Goal: Task Accomplishment & Management: Use online tool/utility

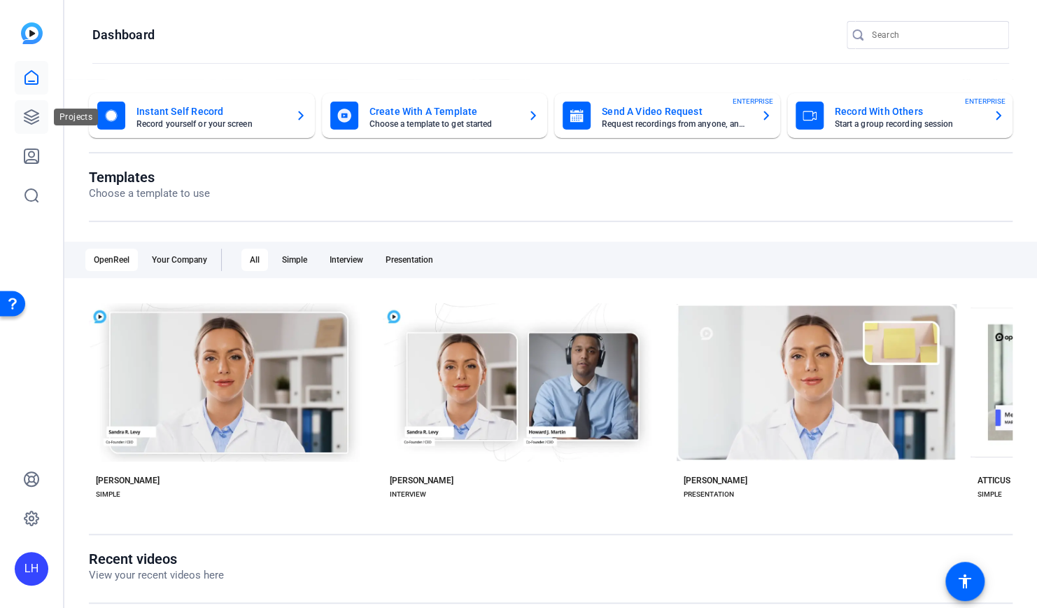
click at [36, 118] on icon at bounding box center [32, 117] width 14 height 14
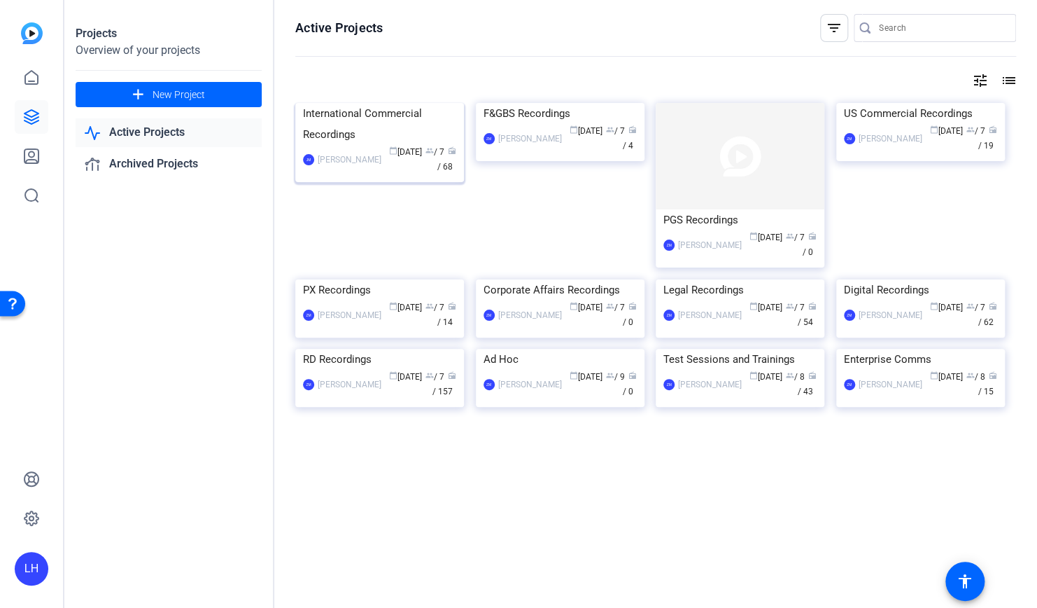
click at [358, 103] on img at bounding box center [379, 103] width 169 height 0
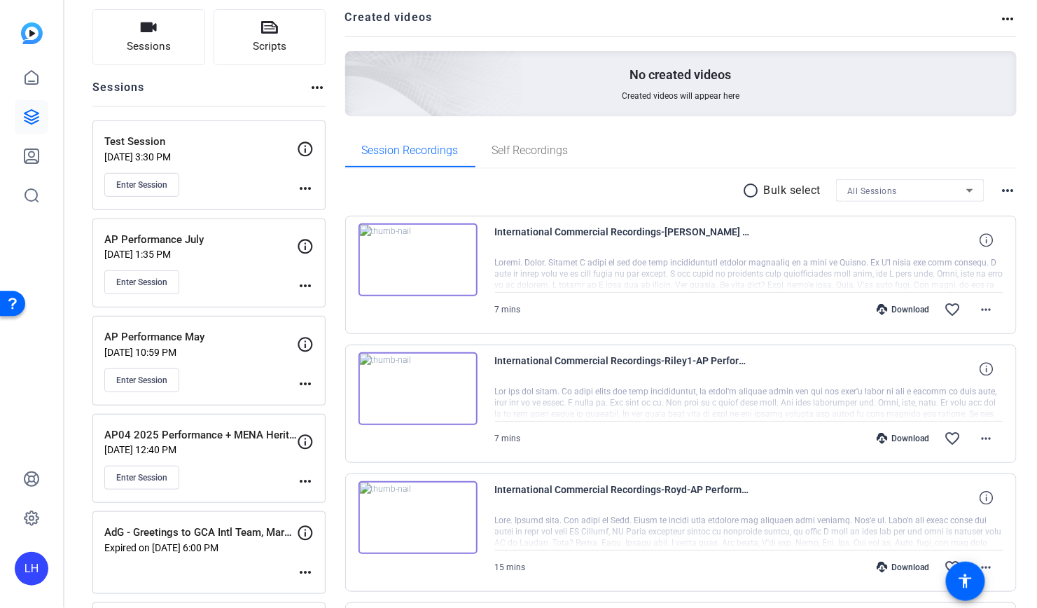
scroll to position [54, 0]
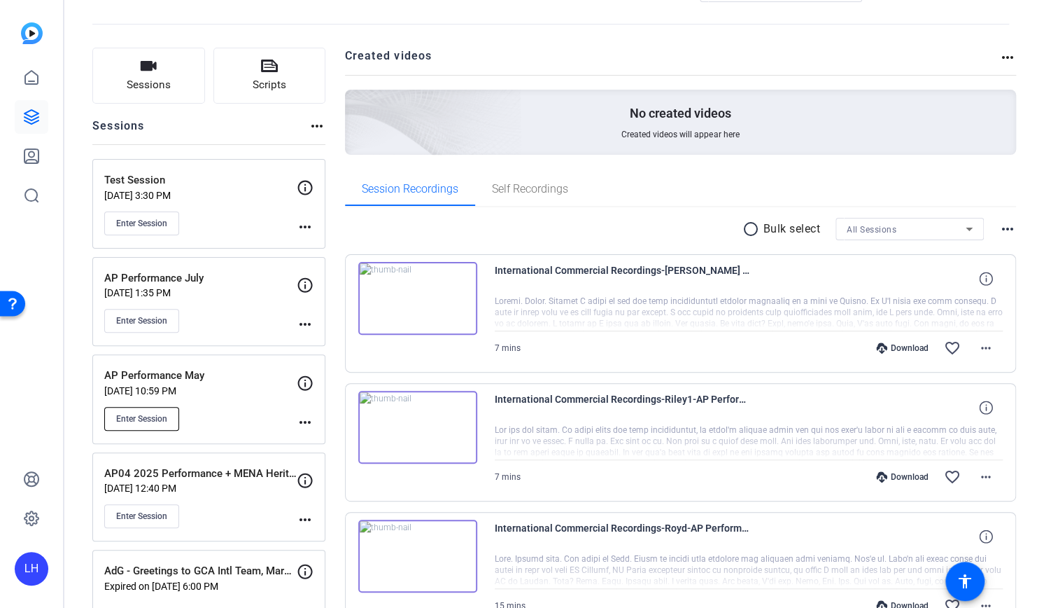
click at [165, 414] on span "Enter Session" at bounding box center [141, 418] width 51 height 11
click at [163, 413] on span "Enter Session" at bounding box center [141, 418] width 51 height 11
click at [154, 415] on span "Enter Session" at bounding box center [141, 418] width 51 height 11
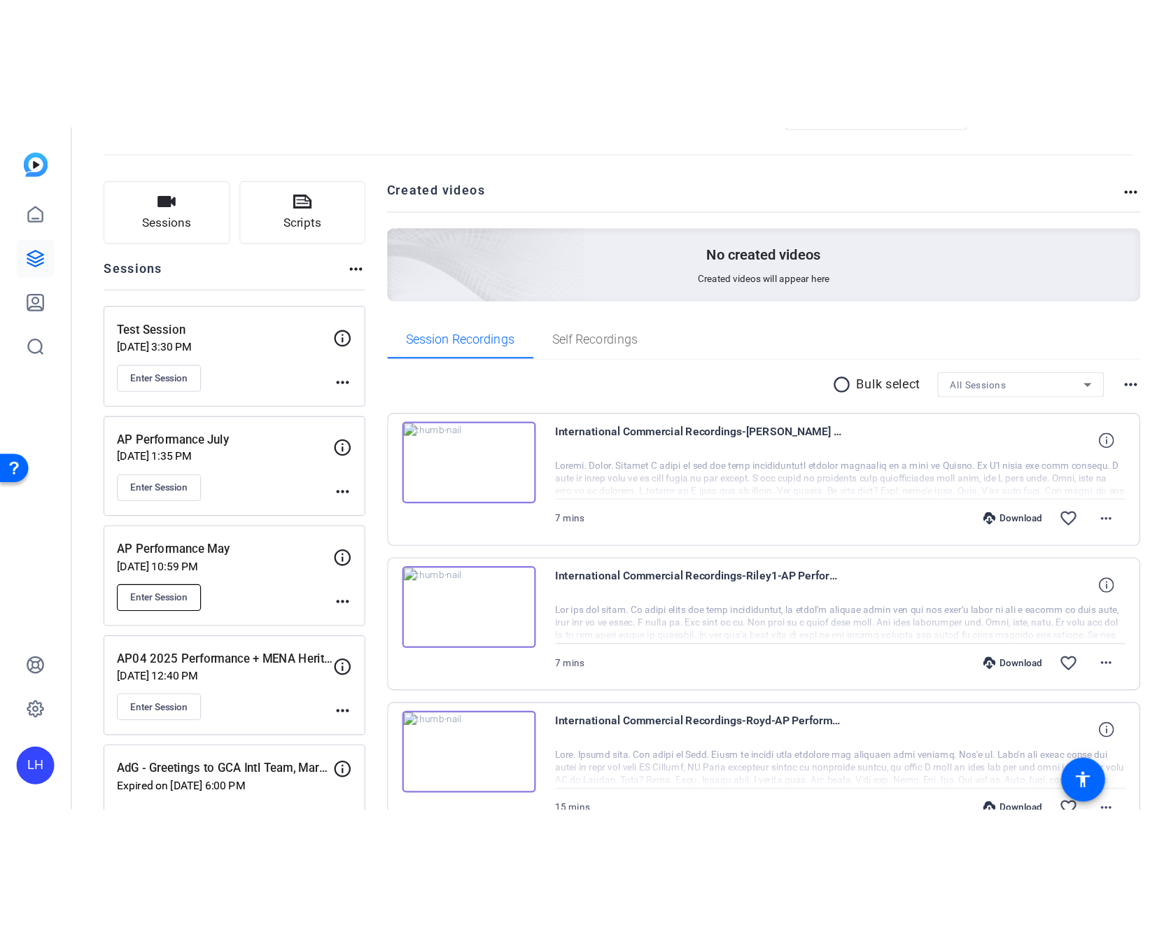
scroll to position [55, 0]
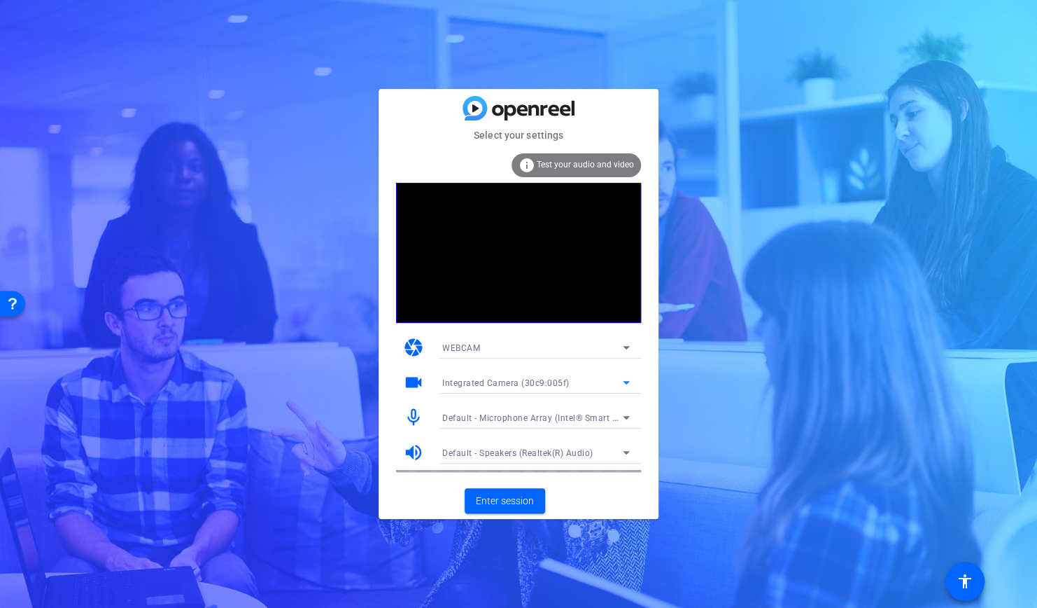
click at [564, 381] on span "Integrated Camera (30c9:005f)" at bounding box center [505, 383] width 127 height 10
click at [564, 381] on div at bounding box center [518, 304] width 1037 height 608
click at [554, 414] on span "Default - Microphone Array (Intel® Smart Sound Technology for Digital Microphon…" at bounding box center [615, 417] width 347 height 11
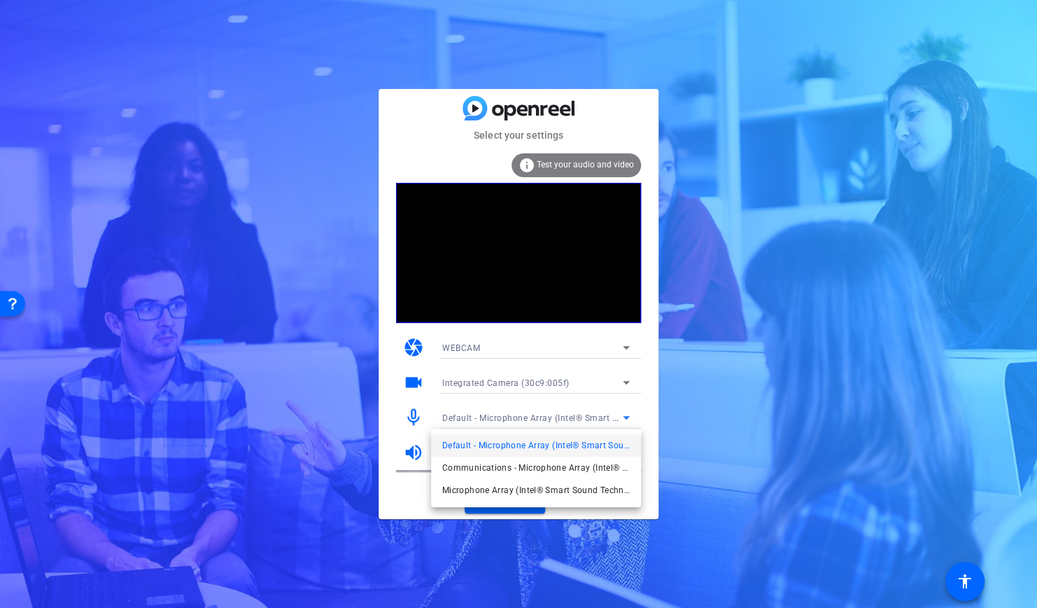
click at [573, 340] on div at bounding box center [518, 304] width 1037 height 608
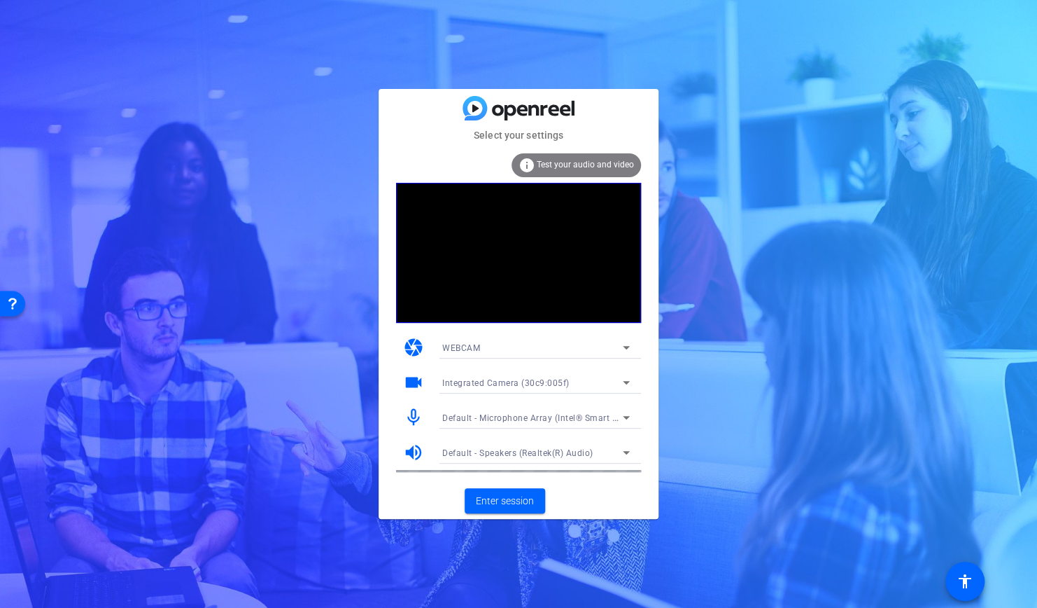
click at [530, 406] on div "Default - Microphone Array (Intel® Smart Sound Technology for Digital Microphon…" at bounding box center [536, 417] width 188 height 22
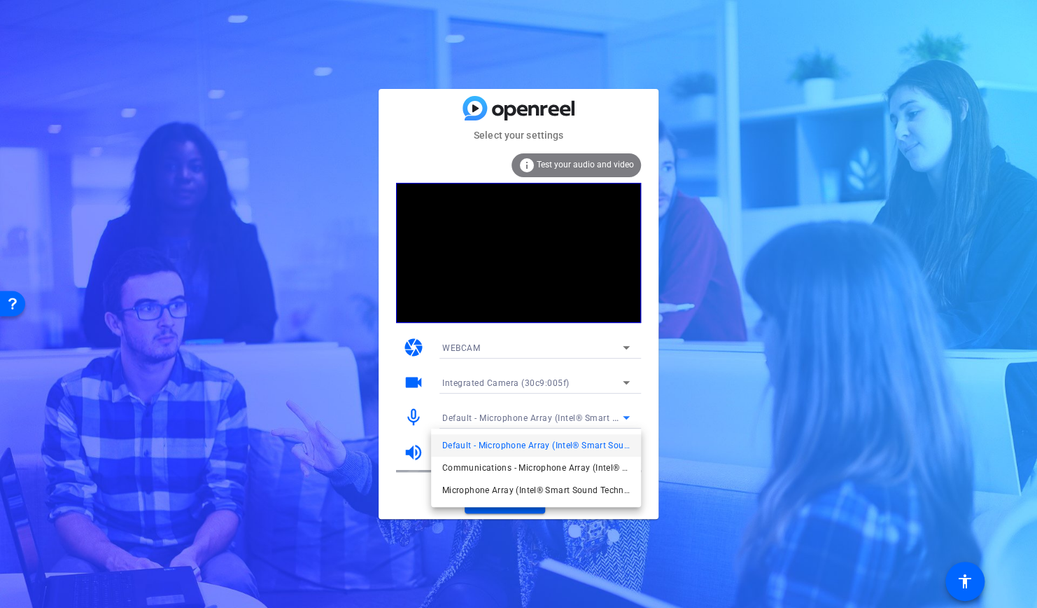
click at [530, 406] on div at bounding box center [518, 304] width 1037 height 608
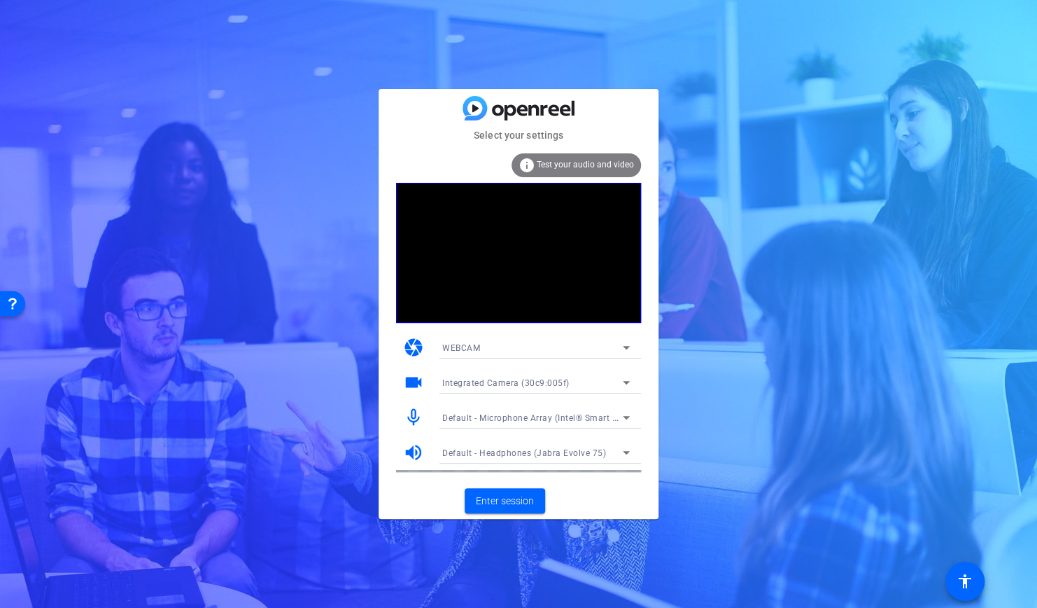
click at [555, 414] on span "Default - Microphone Array (Intel® Smart Sound Technology for Digital Microphon…" at bounding box center [615, 417] width 347 height 11
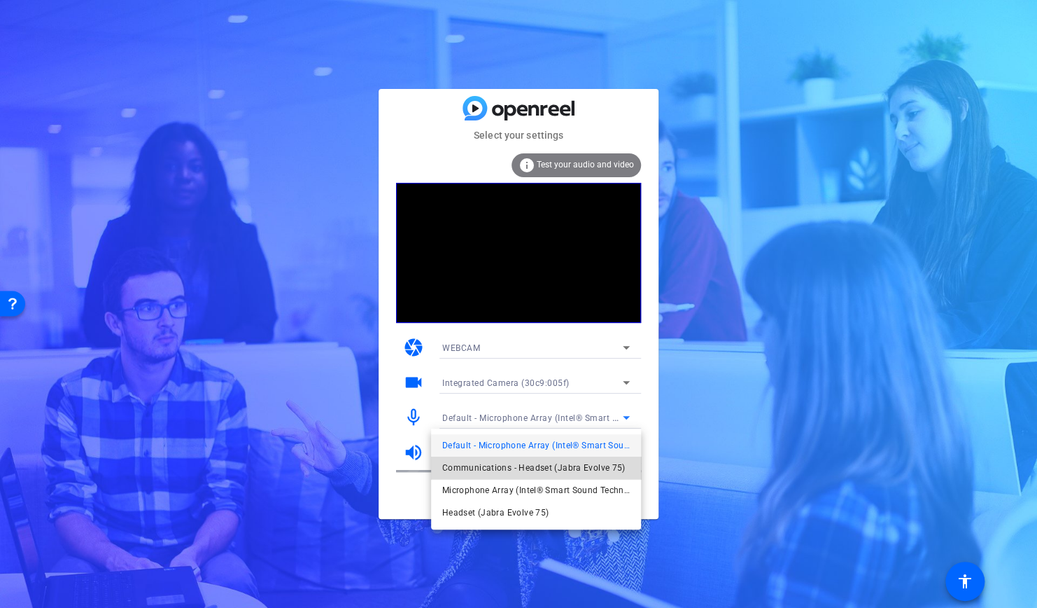
click at [557, 467] on span "Communications - Headset (Jabra Evolve 75)" at bounding box center [533, 467] width 183 height 17
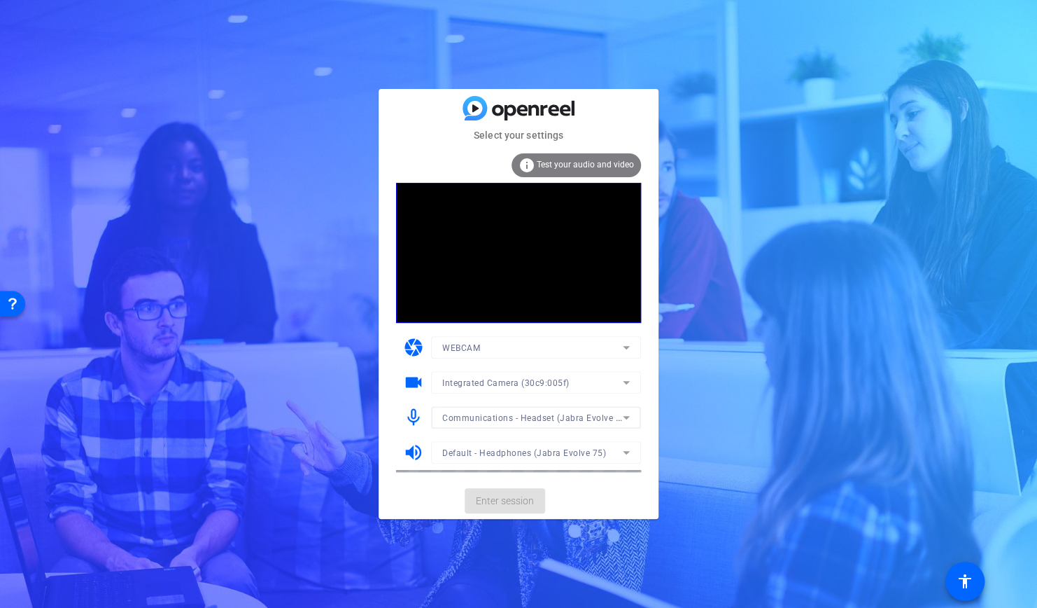
click at [529, 442] on div at bounding box center [536, 435] width 210 height 15
click at [530, 456] on span "Default - Headphones (Jabra Evolve 75)" at bounding box center [524, 453] width 164 height 10
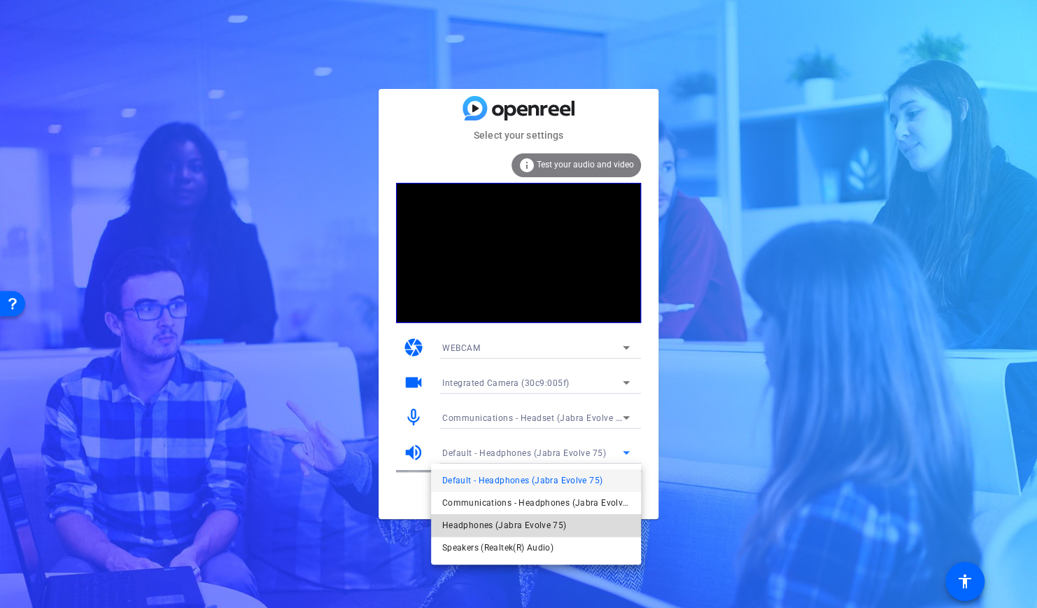
click at [554, 523] on span "Headphones (Jabra Evolve 75)" at bounding box center [504, 525] width 125 height 17
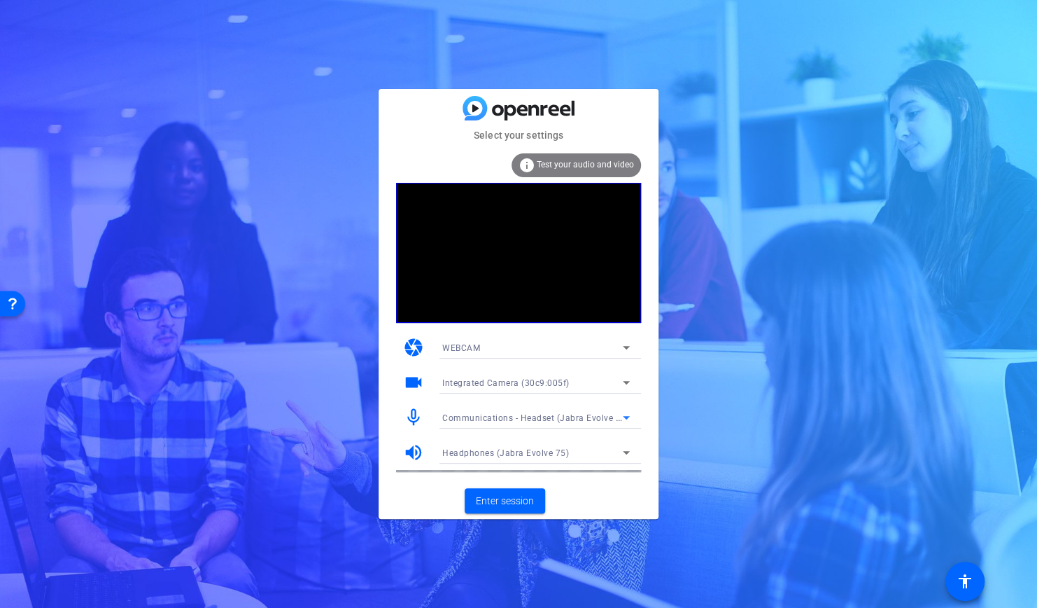
click at [591, 415] on span "Communications - Headset (Jabra Evolve 75)" at bounding box center [535, 417] width 187 height 11
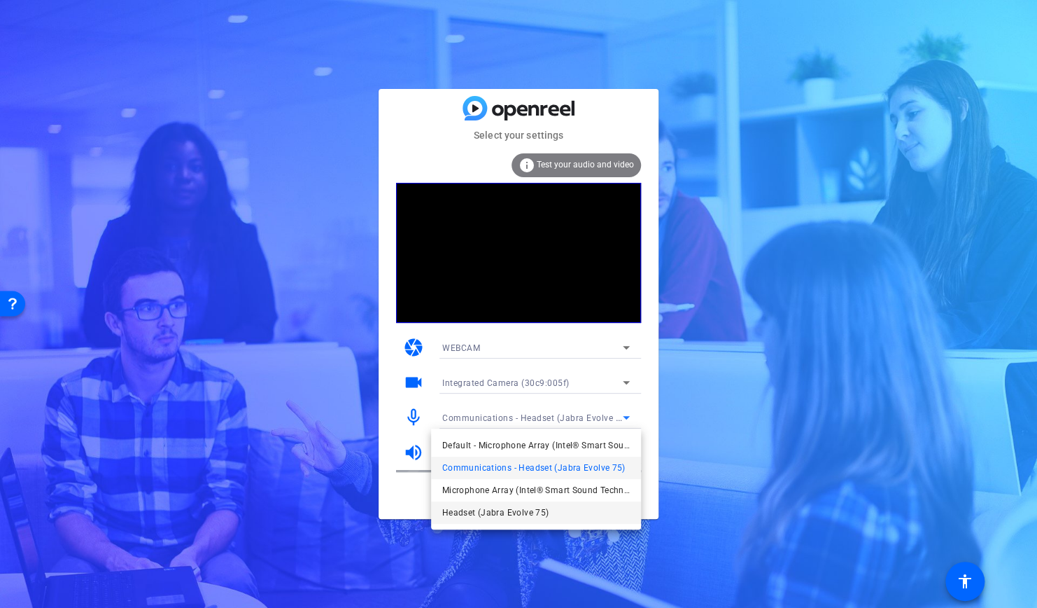
click at [540, 507] on span "Headset (Jabra Evolve 75)" at bounding box center [495, 512] width 106 height 17
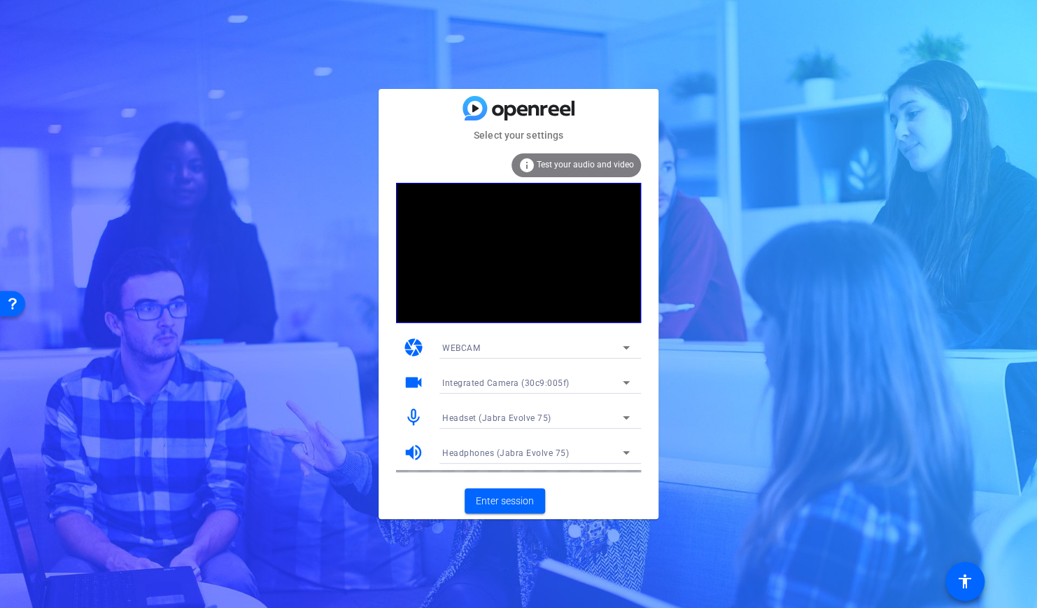
click at [652, 392] on mat-card-content "info Test your audio and video camera WEBCAM videocam Integrated Camera (30c9:0…" at bounding box center [519, 313] width 280 height 340
click at [522, 500] on span "Enter session" at bounding box center [505, 501] width 58 height 15
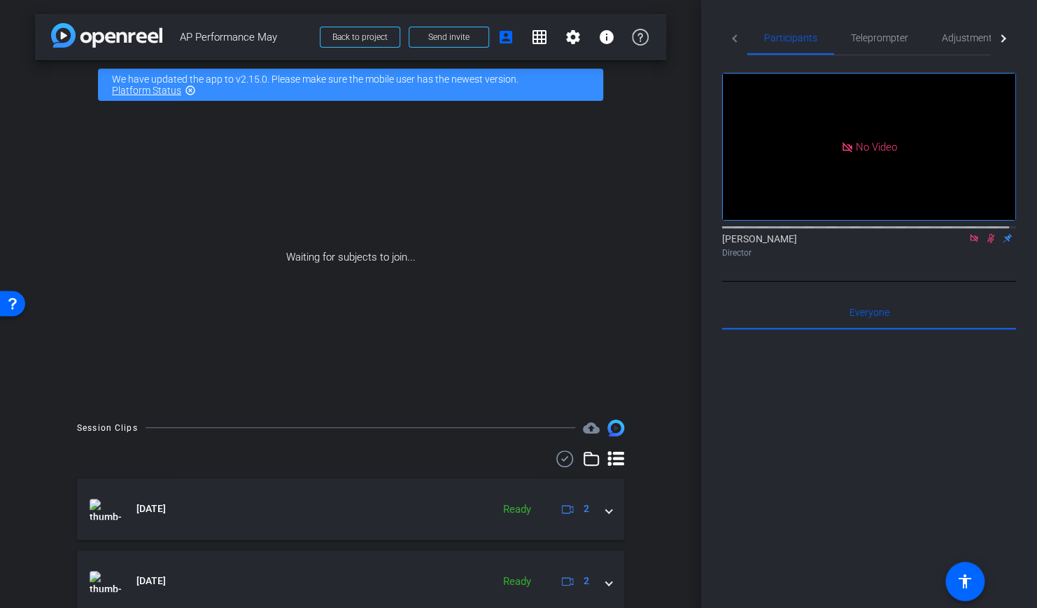
click at [986, 243] on icon at bounding box center [991, 238] width 11 height 10
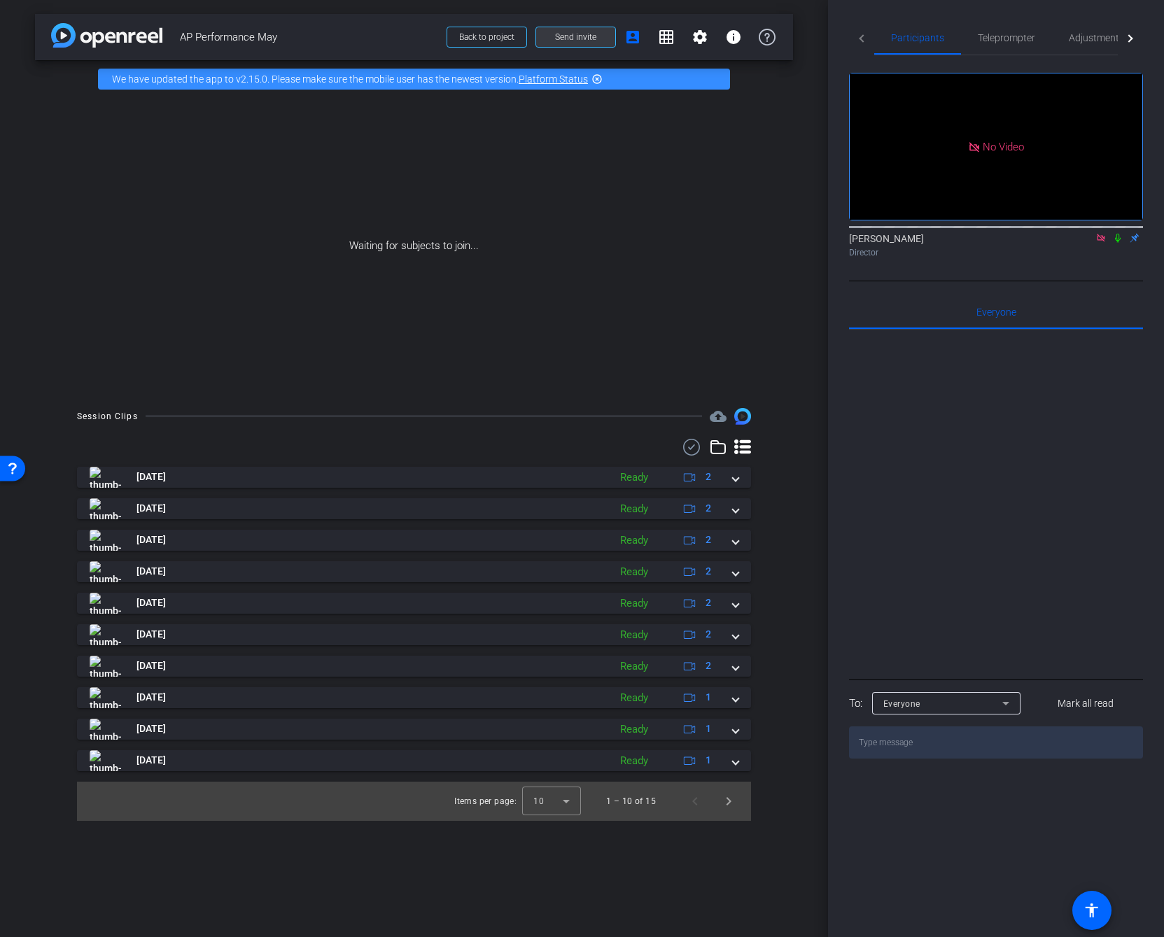
click at [573, 39] on span "Send invite" at bounding box center [575, 37] width 41 height 11
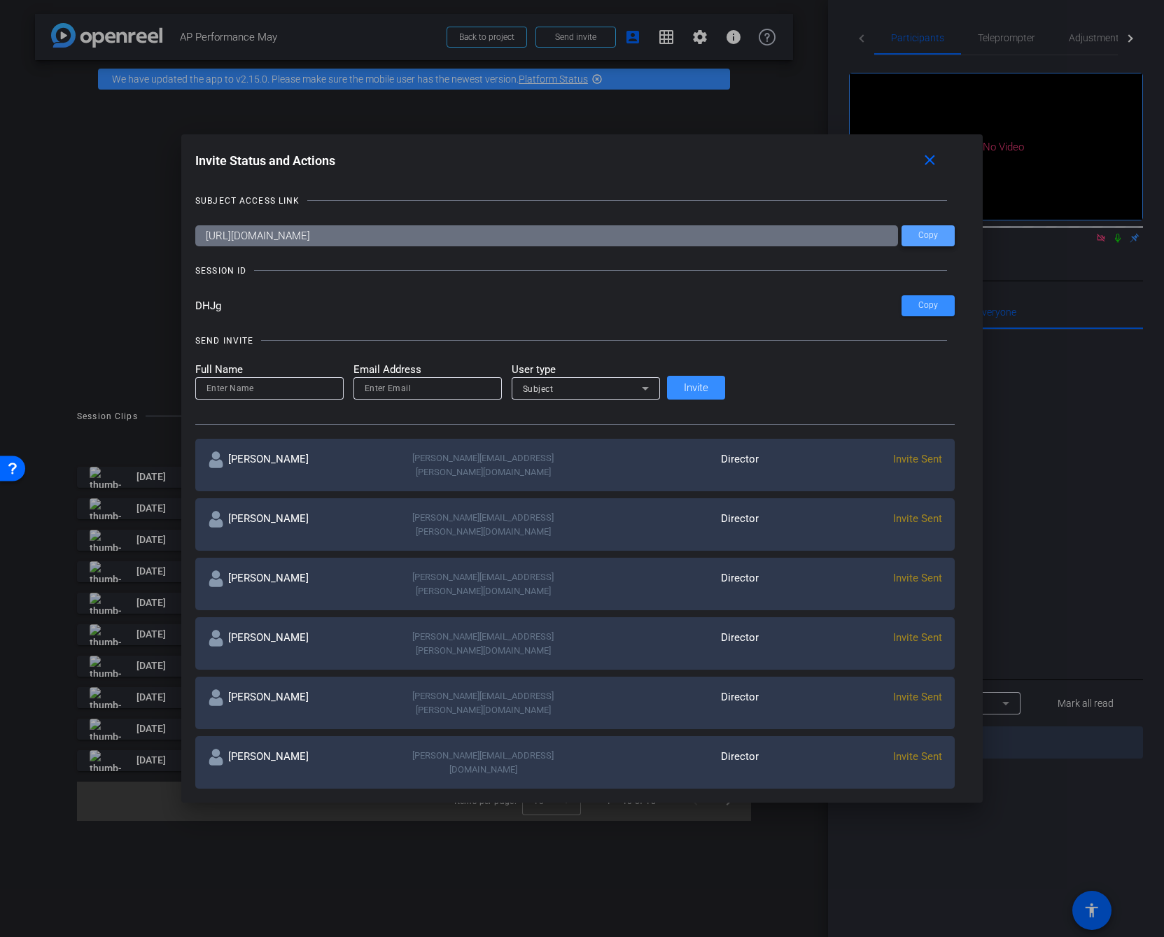
click at [902, 228] on span at bounding box center [928, 236] width 53 height 34
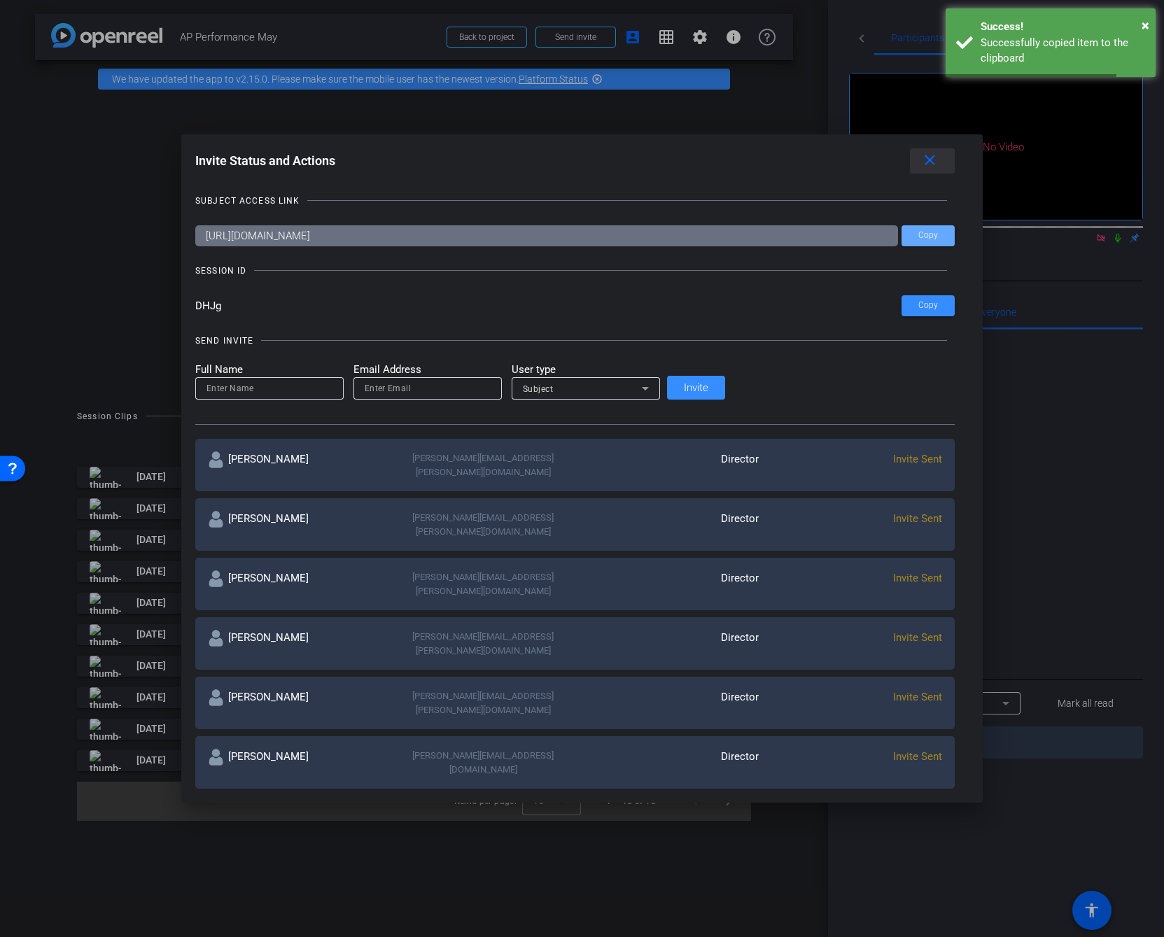
click at [921, 160] on mat-icon "close" at bounding box center [930, 161] width 18 height 18
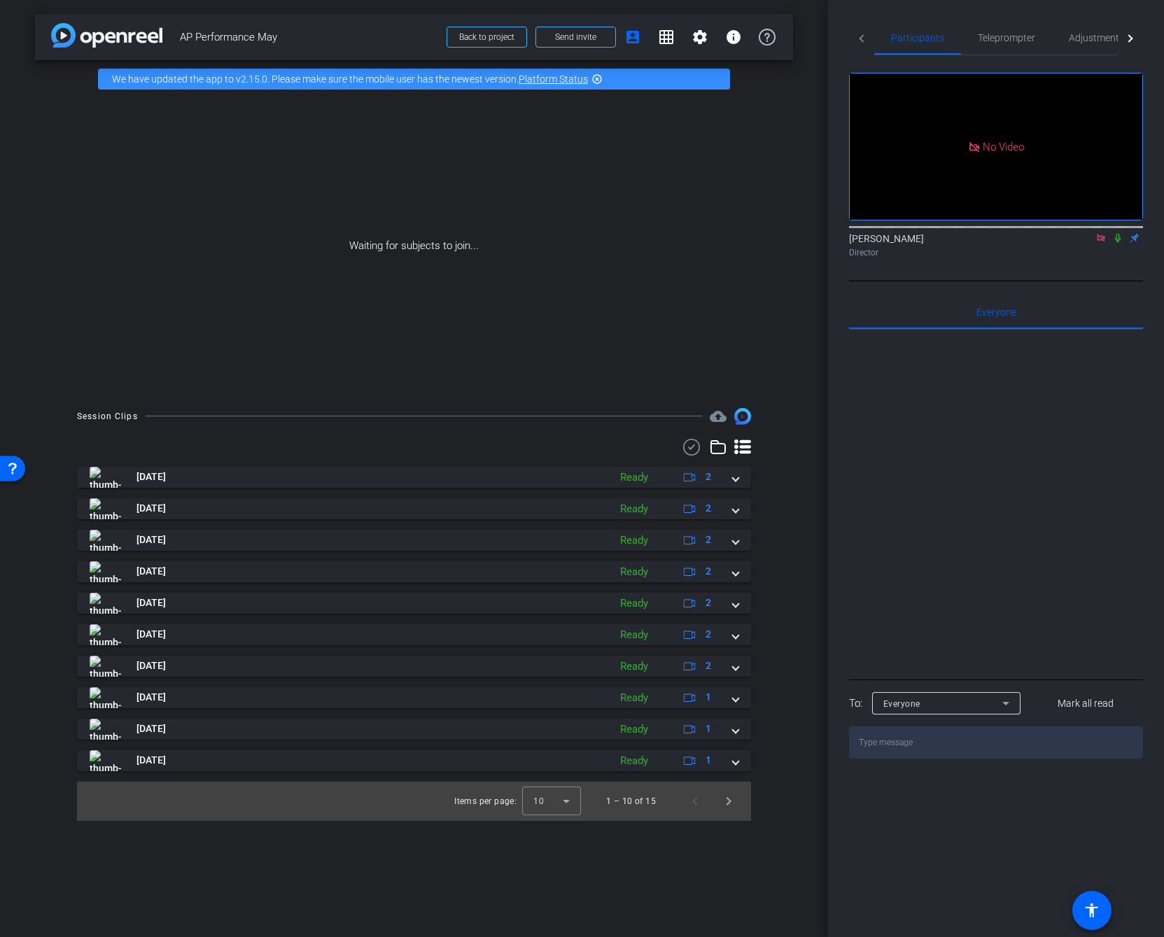
click at [774, 412] on div "Session Clips cloud_upload Oct 1, 2025 Ready 2 Oct 1, 2025 Ready 2 Oct 1, 2025 …" at bounding box center [414, 614] width 758 height 413
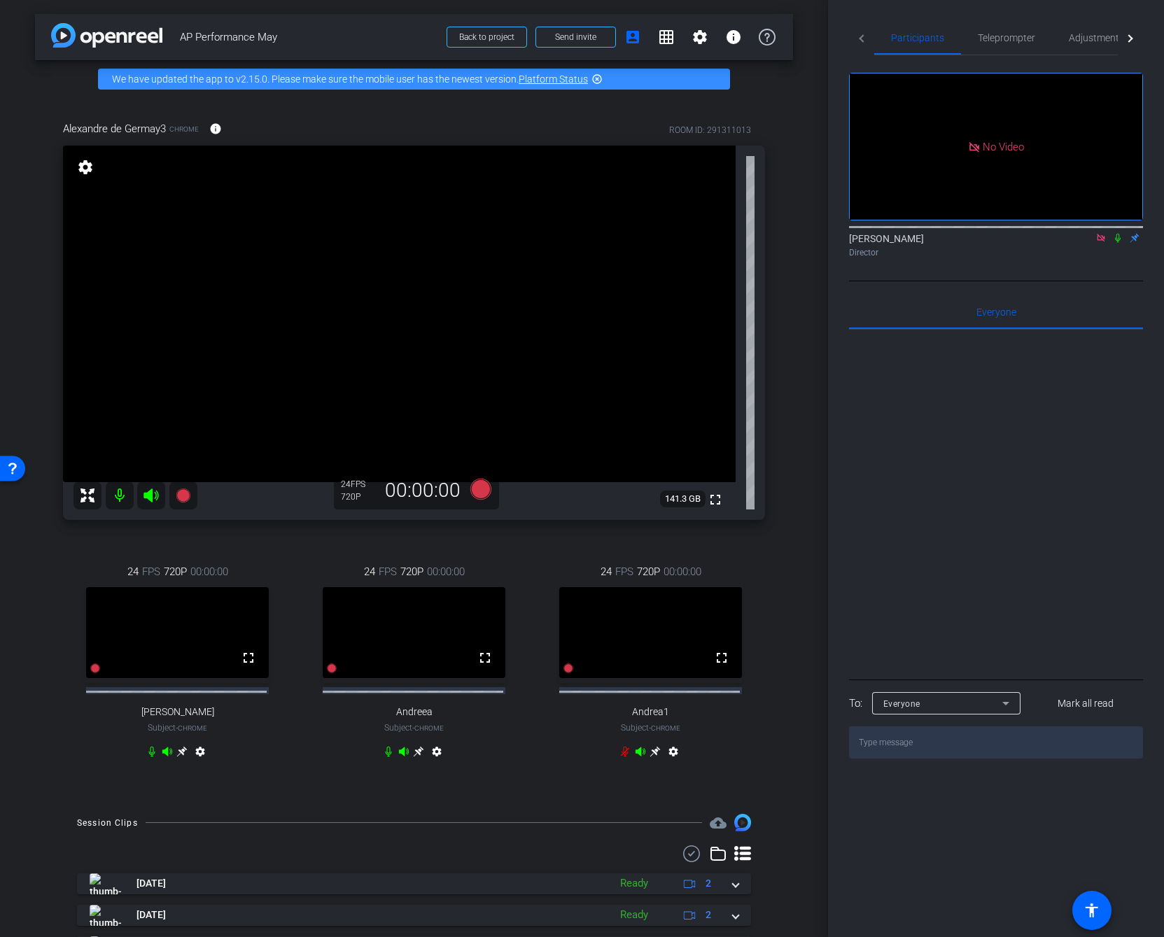
click at [1037, 243] on icon at bounding box center [1117, 238] width 11 height 10
click at [386, 607] on icon at bounding box center [389, 752] width 6 height 11
click at [150, 607] on icon at bounding box center [152, 752] width 6 height 11
click at [150, 607] on icon at bounding box center [152, 752] width 8 height 11
click at [383, 607] on div "settings" at bounding box center [414, 754] width 62 height 17
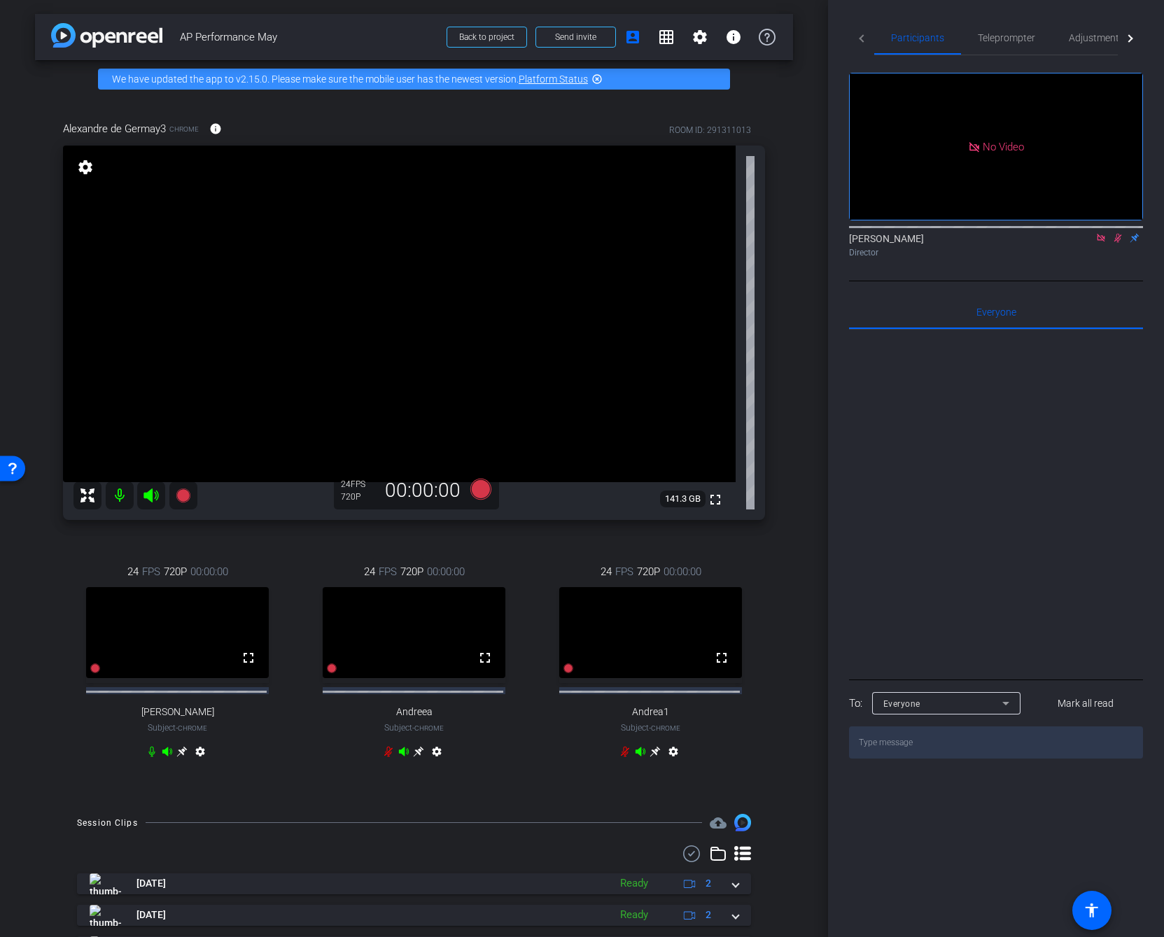
click at [384, 607] on icon at bounding box center [388, 751] width 11 height 11
click at [622, 607] on icon at bounding box center [625, 752] width 8 height 11
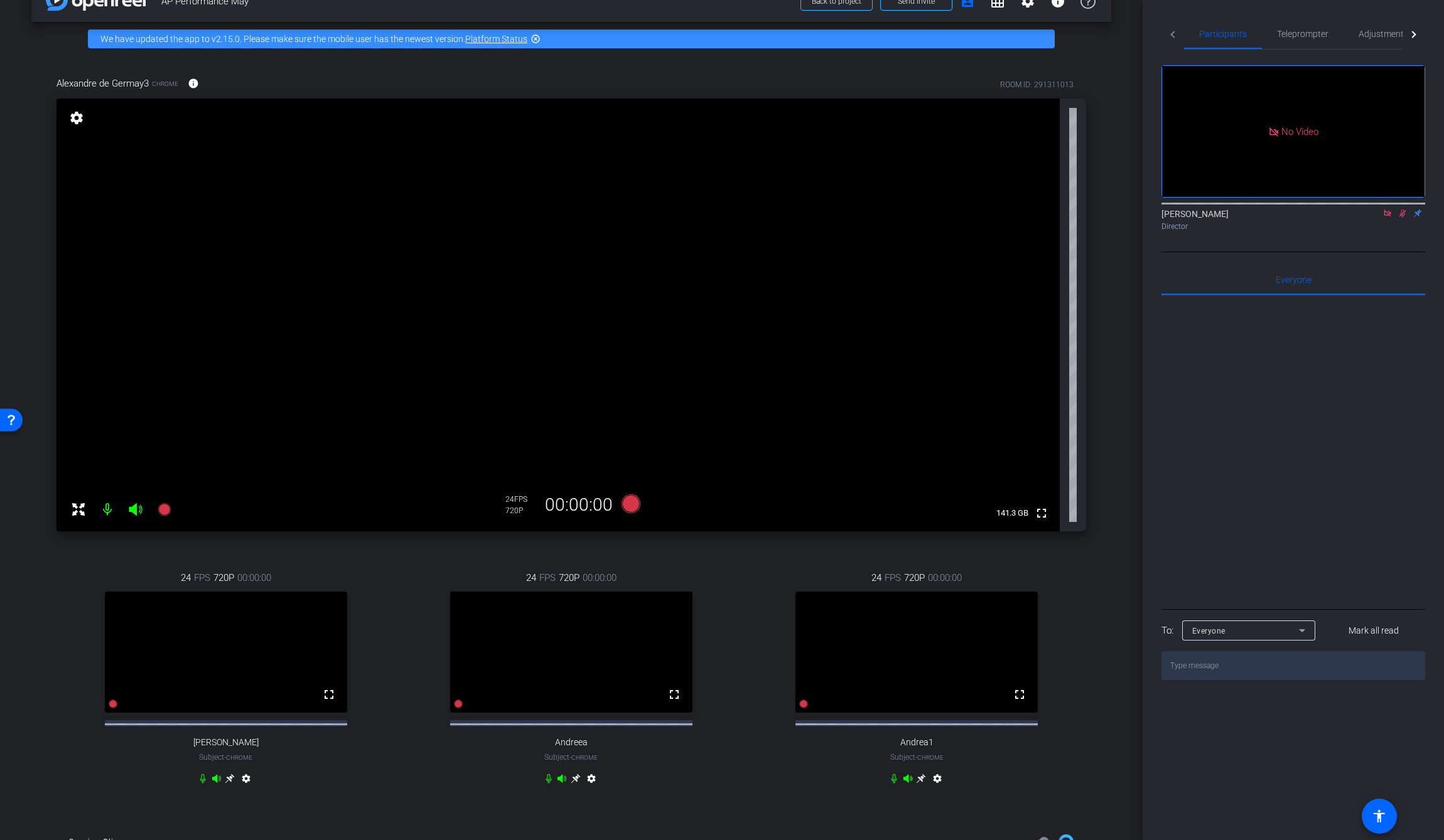
scroll to position [63, 0]
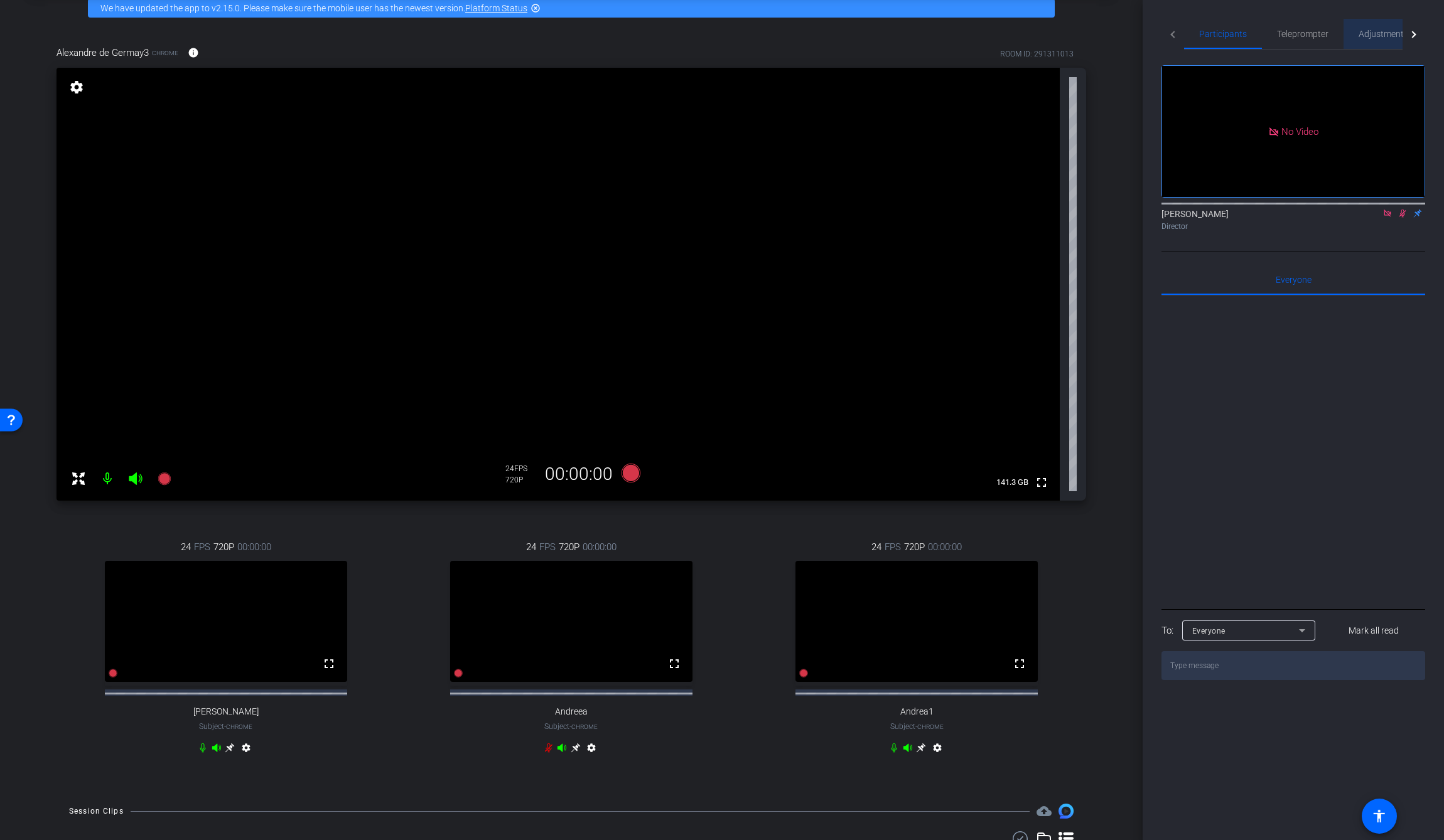
click at [930, 32] on div "Adjustments" at bounding box center [1383, 34] width 80 height 30
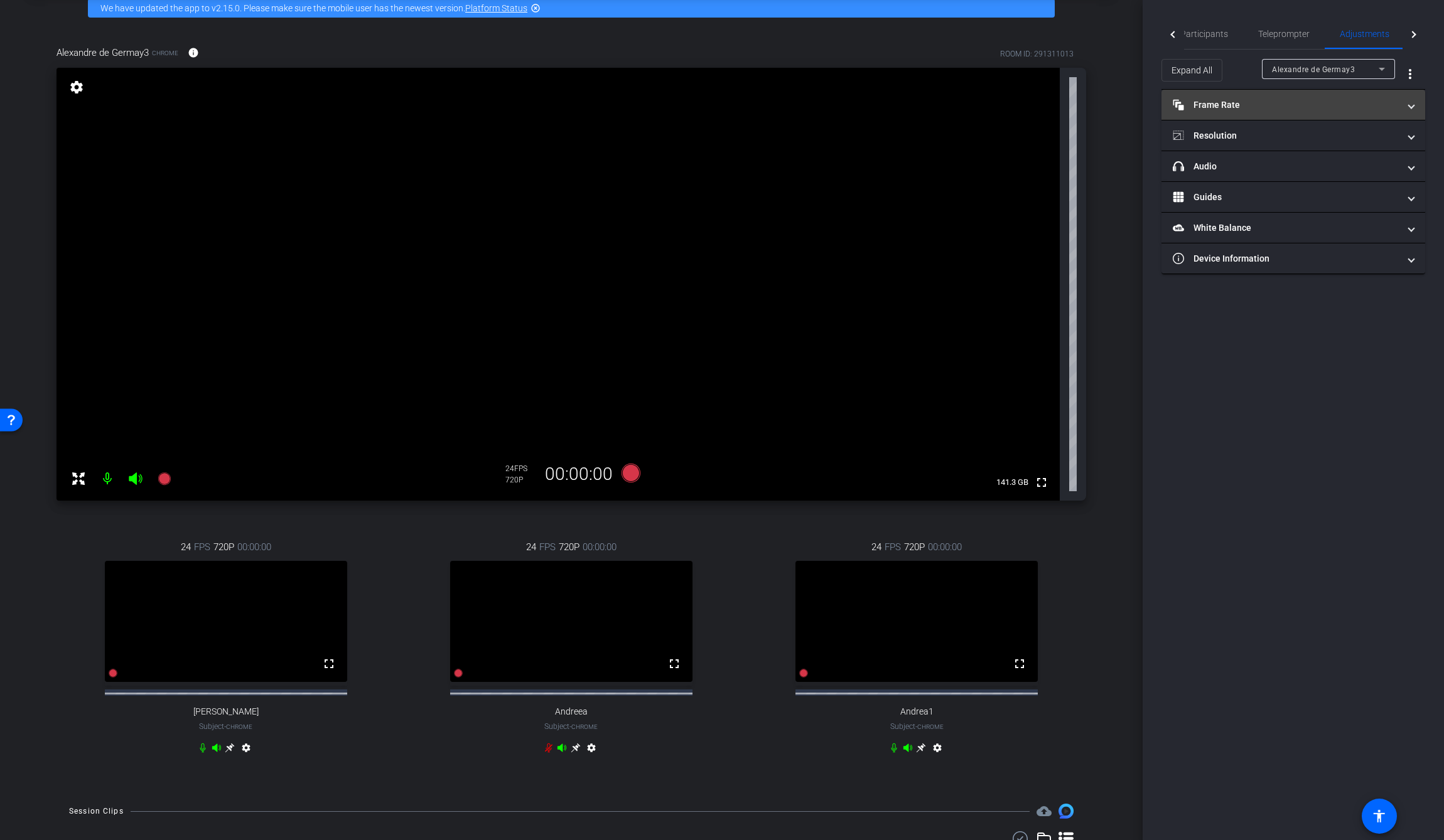
click at [930, 99] on mat-panel-title "Frame Rate Frame Rate" at bounding box center [1286, 105] width 226 height 13
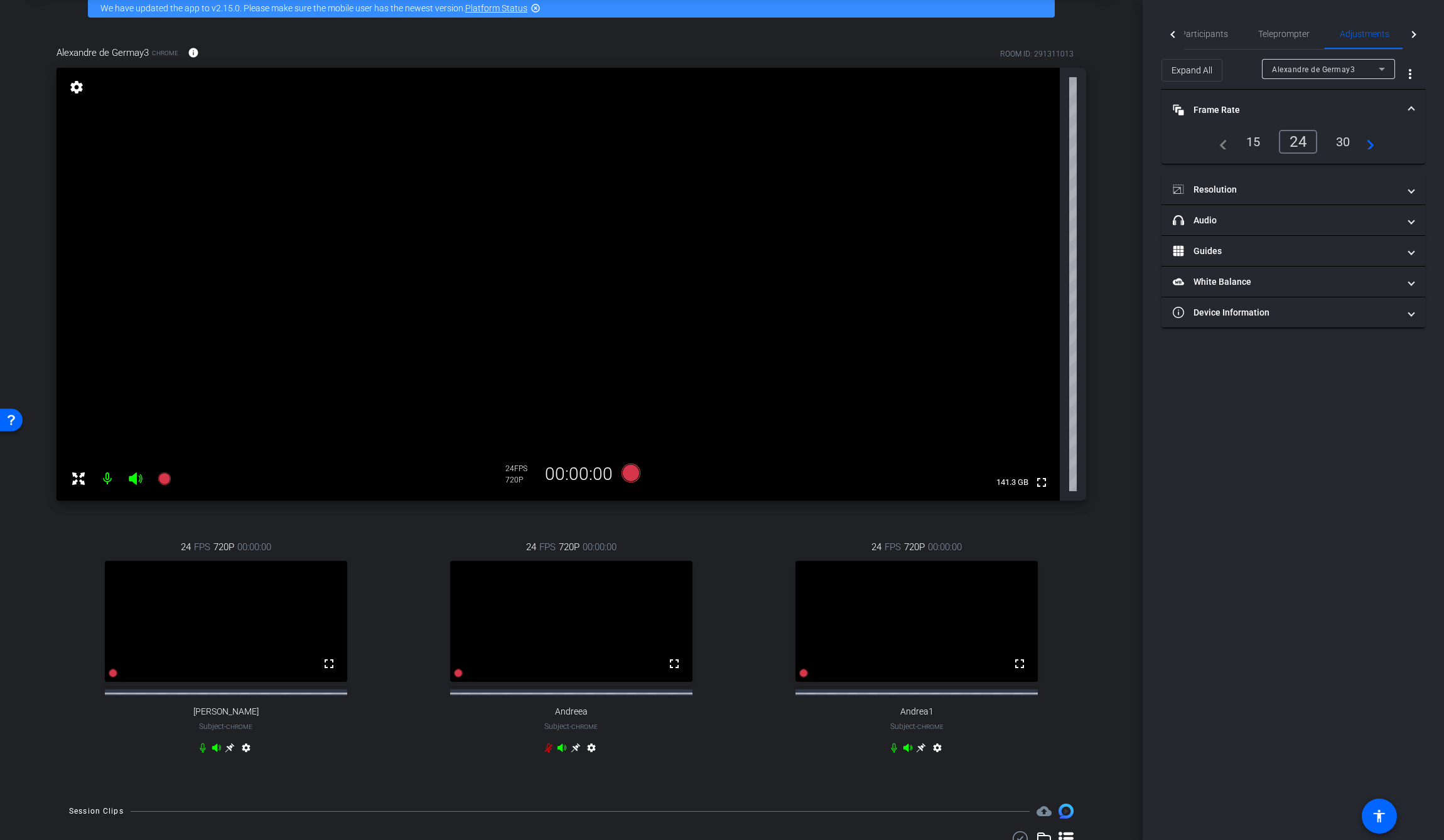
click at [930, 143] on mat-icon "navigate_next" at bounding box center [1367, 142] width 15 height 15
click at [930, 145] on mat-icon "navigate_before" at bounding box center [1220, 142] width 15 height 15
click at [930, 186] on mat-panel-title "Resolution" at bounding box center [1286, 189] width 226 height 13
click at [930, 33] on div at bounding box center [1174, 34] width 7 height 7
click at [930, 30] on span "Participants" at bounding box center [1222, 34] width 48 height 9
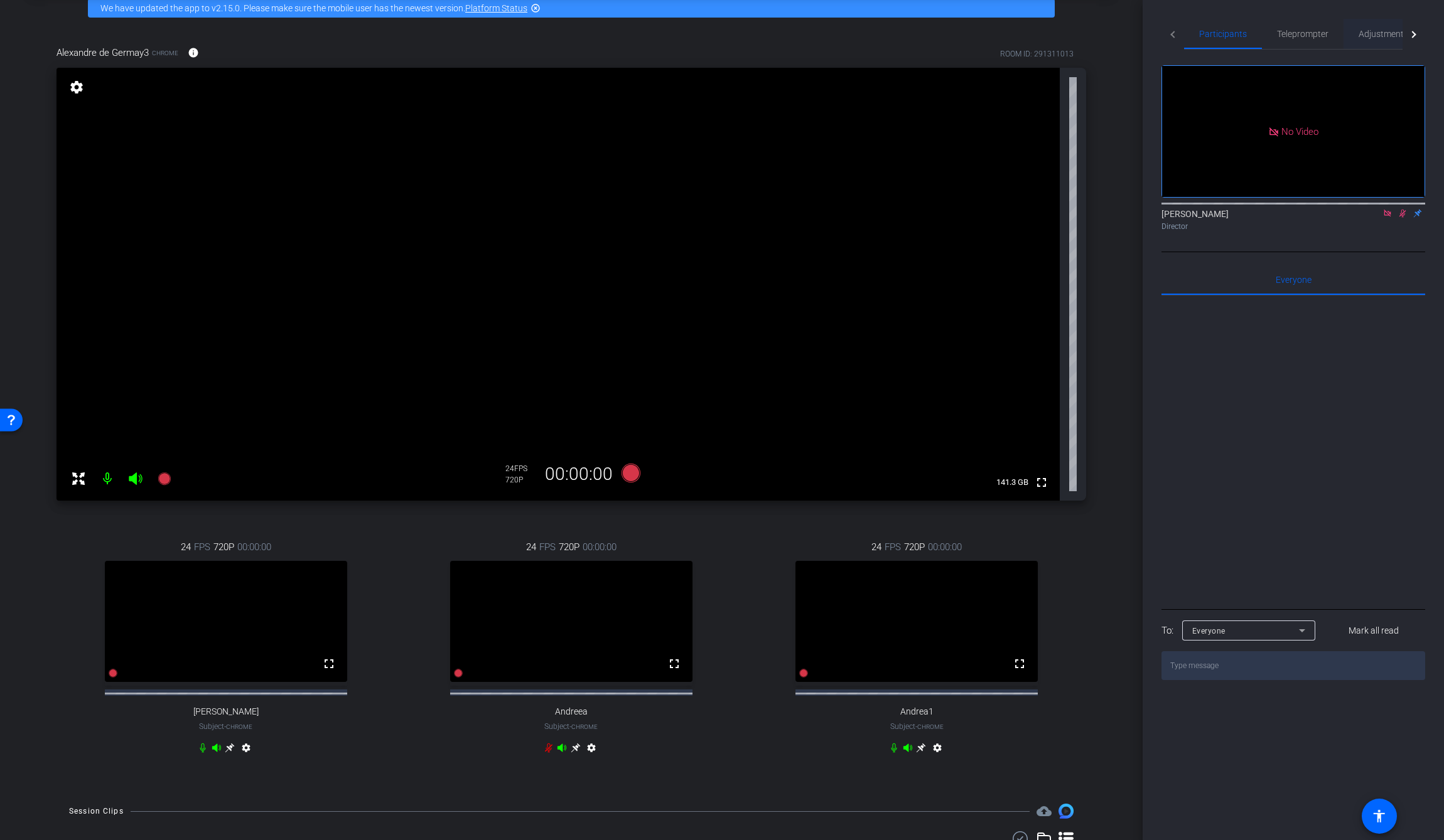
click at [930, 36] on span "Adjustments" at bounding box center [1383, 34] width 49 height 9
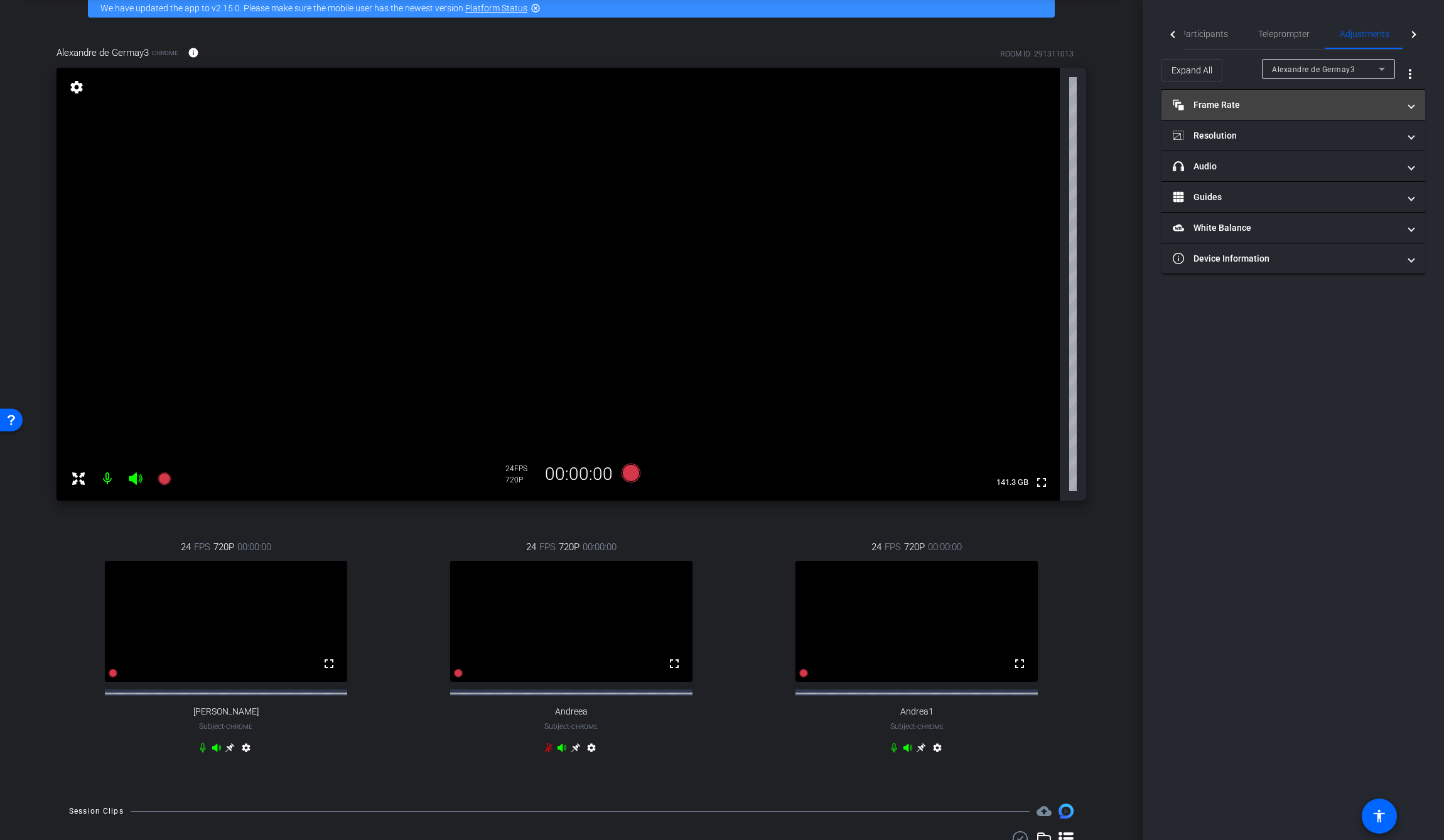
click at [930, 102] on mat-panel-title "Frame Rate Frame Rate" at bounding box center [1286, 105] width 226 height 13
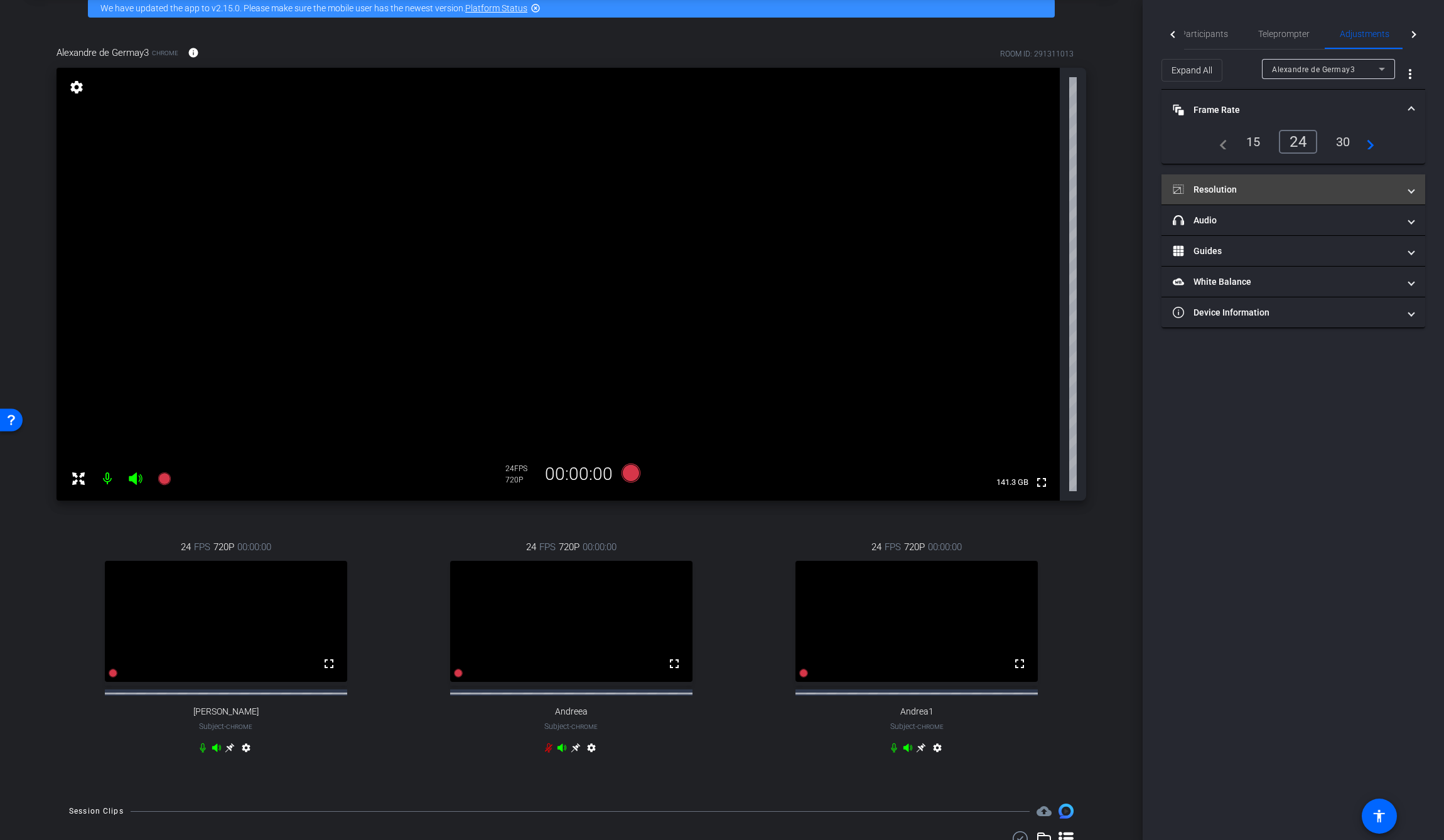
click at [930, 192] on mat-panel-title "Resolution" at bounding box center [1286, 189] width 226 height 13
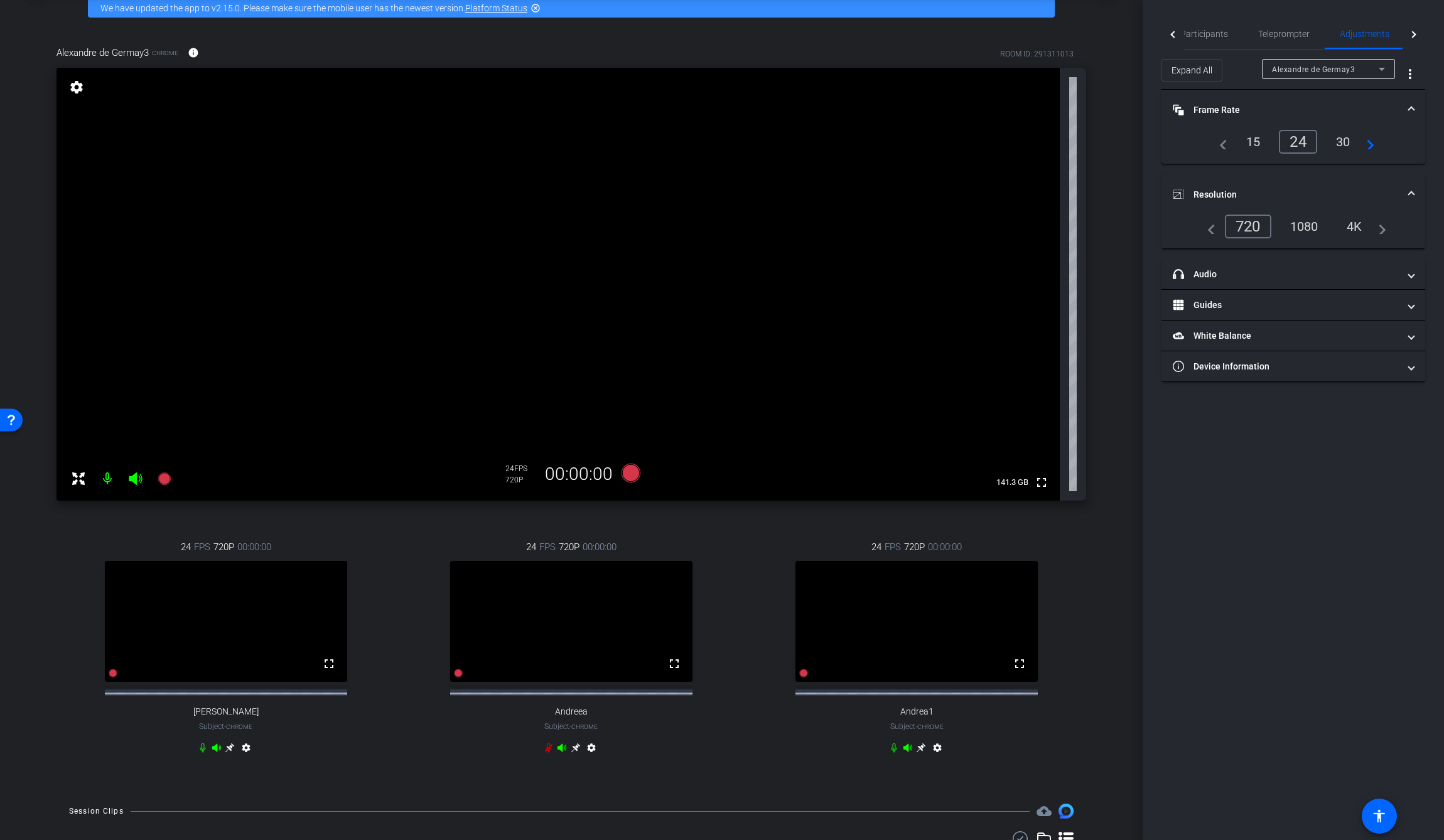
click at [930, 226] on div "1080" at bounding box center [1304, 227] width 48 height 22
click at [930, 98] on mat-expansion-panel-header "Frame Rate Frame Rate" at bounding box center [1293, 109] width 264 height 40
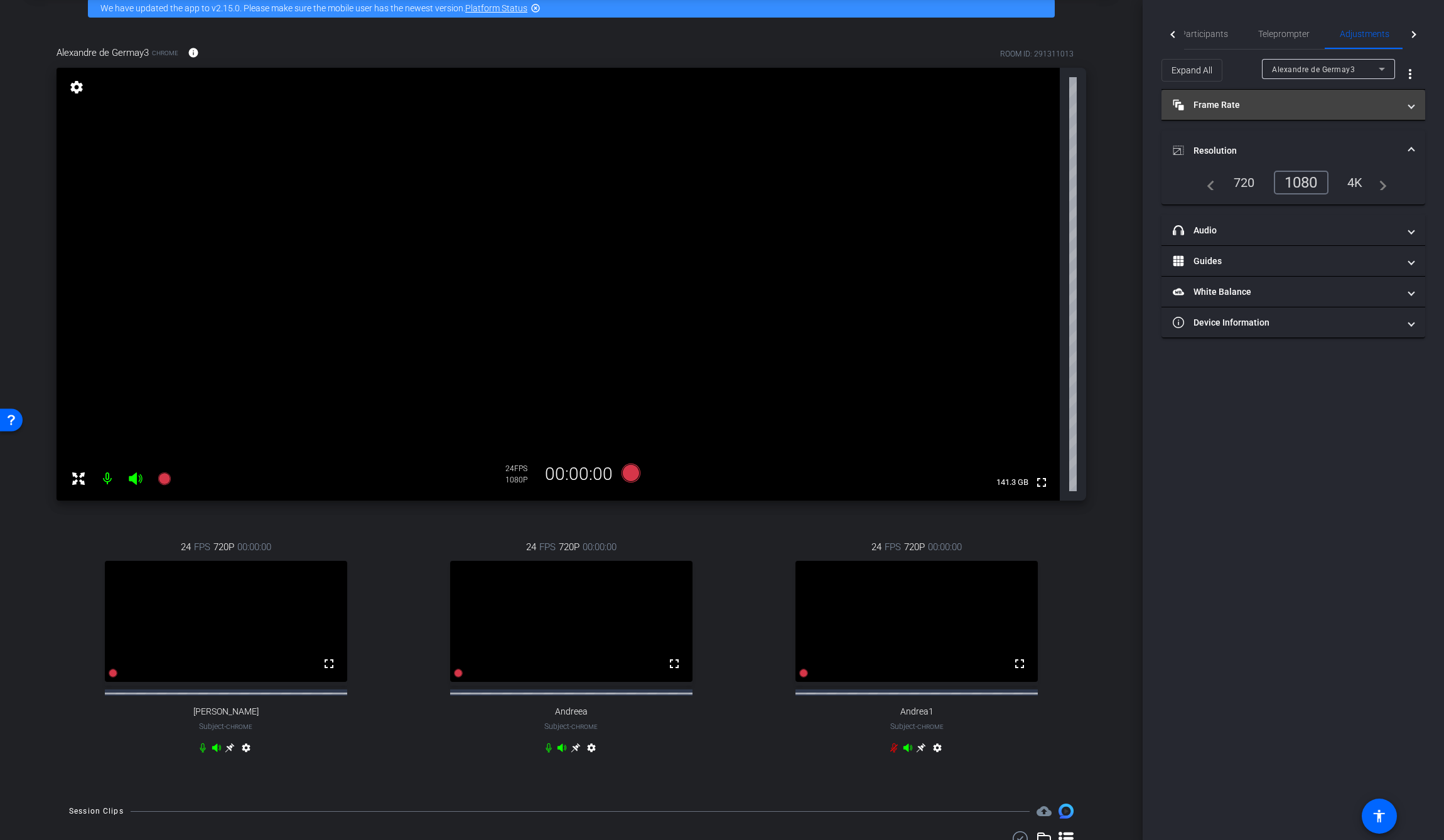
click at [930, 100] on mat-panel-title "Frame Rate Frame Rate" at bounding box center [1286, 105] width 226 height 13
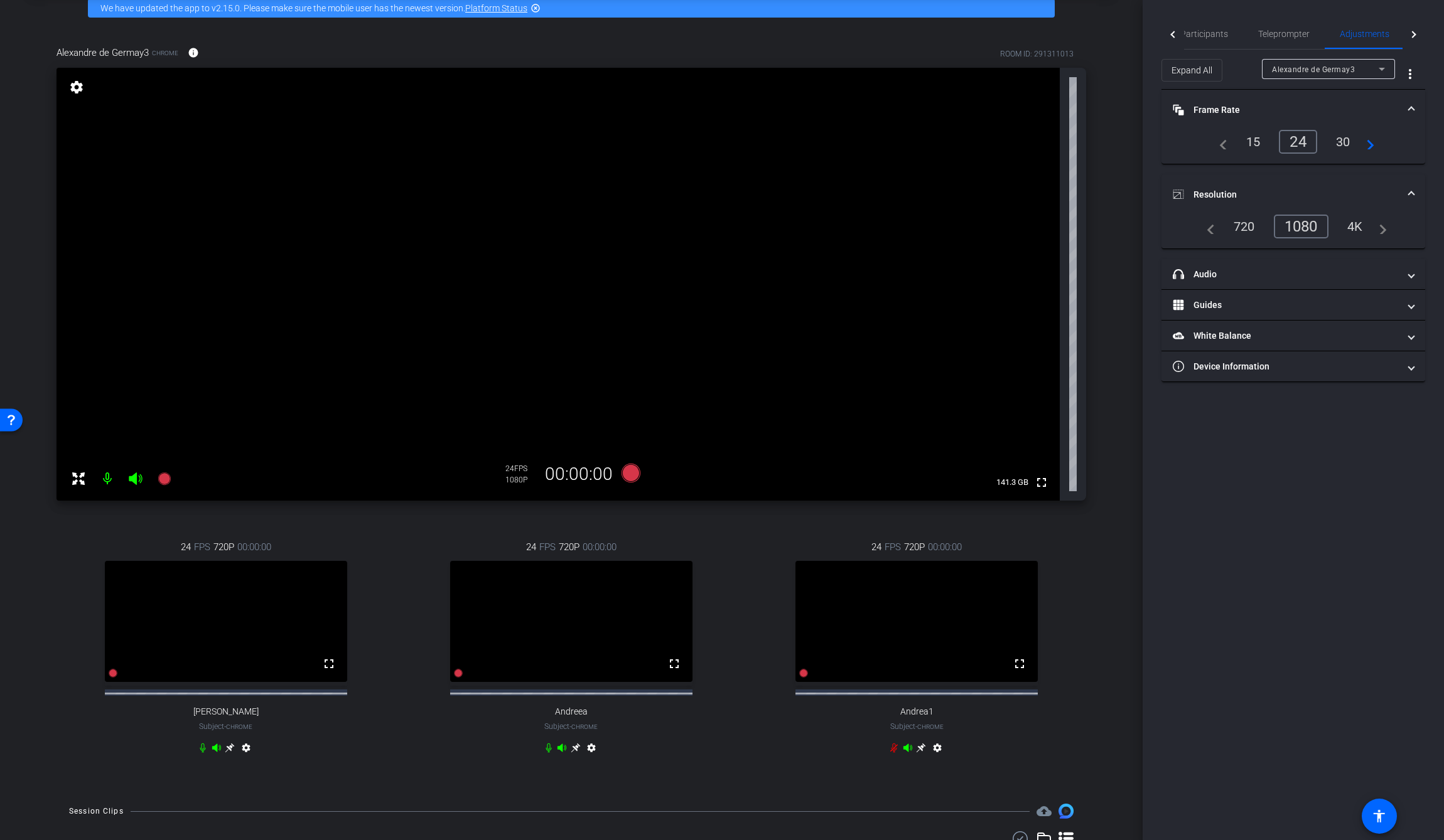
click at [930, 145] on mat-icon "navigate_next" at bounding box center [1367, 142] width 15 height 15
click at [930, 146] on mat-icon "navigate_before" at bounding box center [1220, 142] width 15 height 15
click at [930, 187] on mat-expansion-panel-header "Resolution" at bounding box center [1293, 195] width 264 height 40
click at [930, 108] on span at bounding box center [1412, 110] width 5 height 13
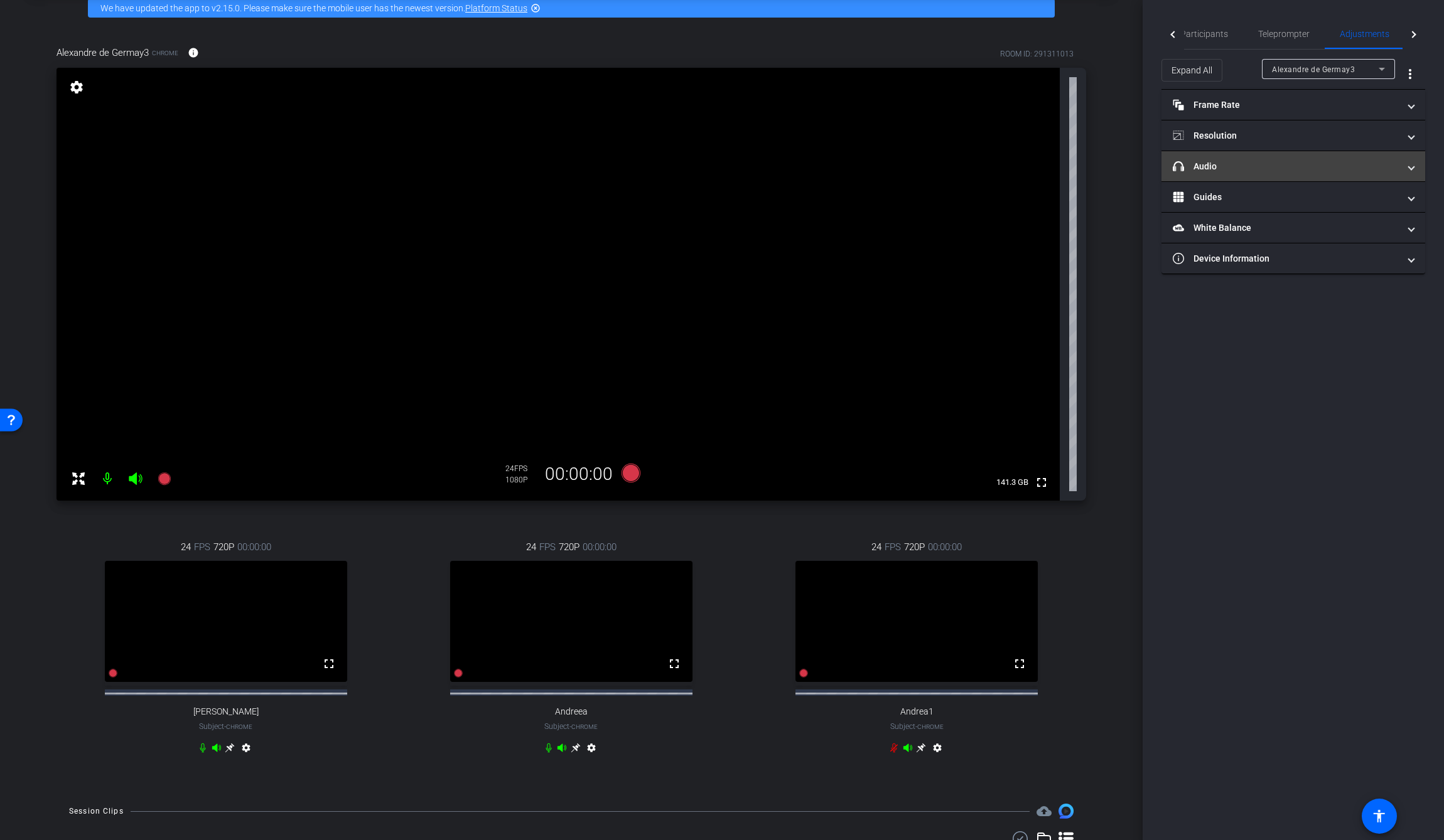
click at [930, 169] on span at bounding box center [1412, 167] width 5 height 13
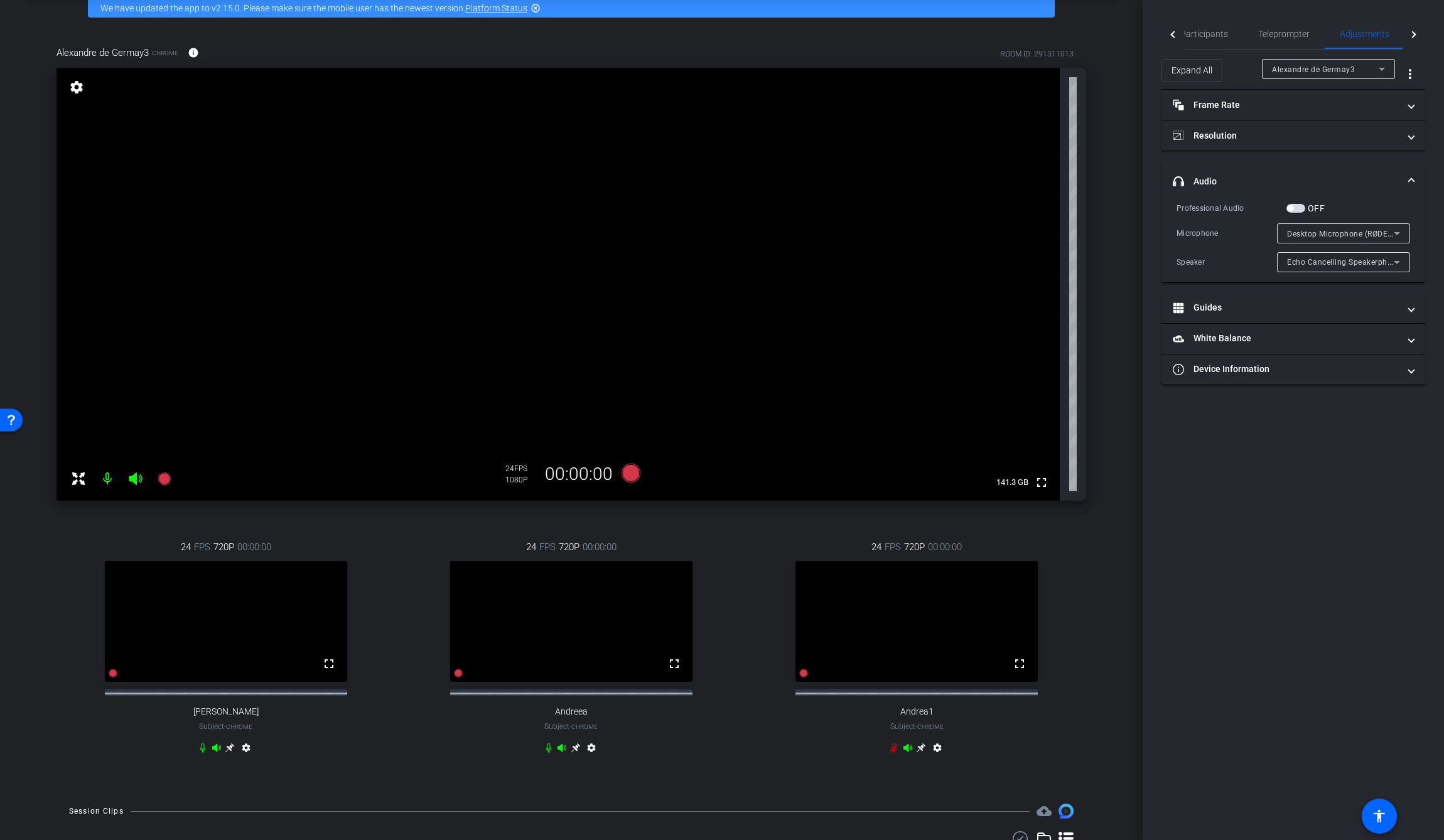
click at [930, 169] on mat-expansion-panel-header "headphone icon Audio" at bounding box center [1293, 181] width 264 height 40
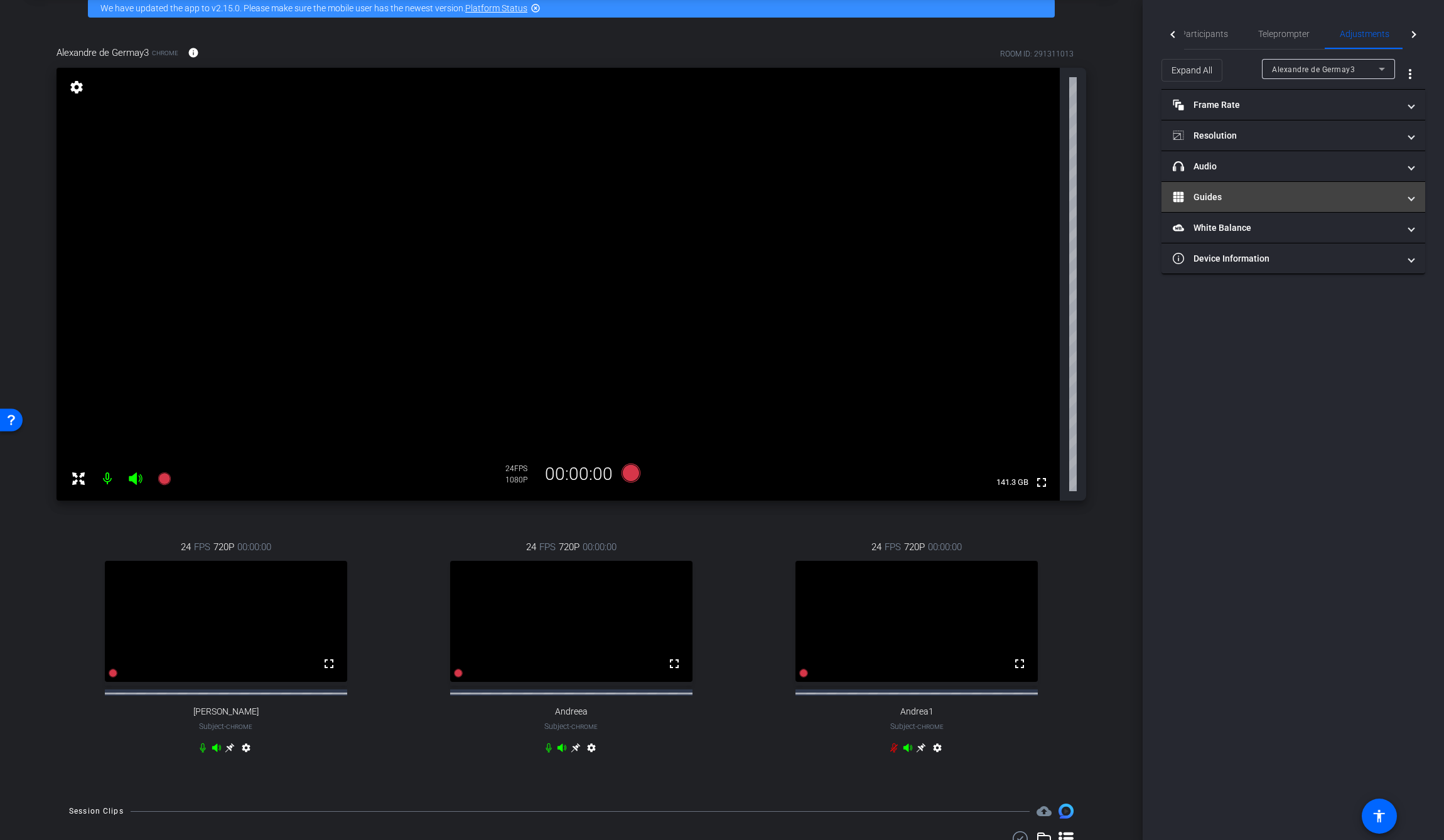
click at [930, 195] on span at bounding box center [1412, 197] width 5 height 13
click at [930, 195] on mat-expansion-panel-header "Guides" at bounding box center [1293, 212] width 264 height 40
click at [930, 223] on span "White Balance White Balance" at bounding box center [1291, 228] width 236 height 13
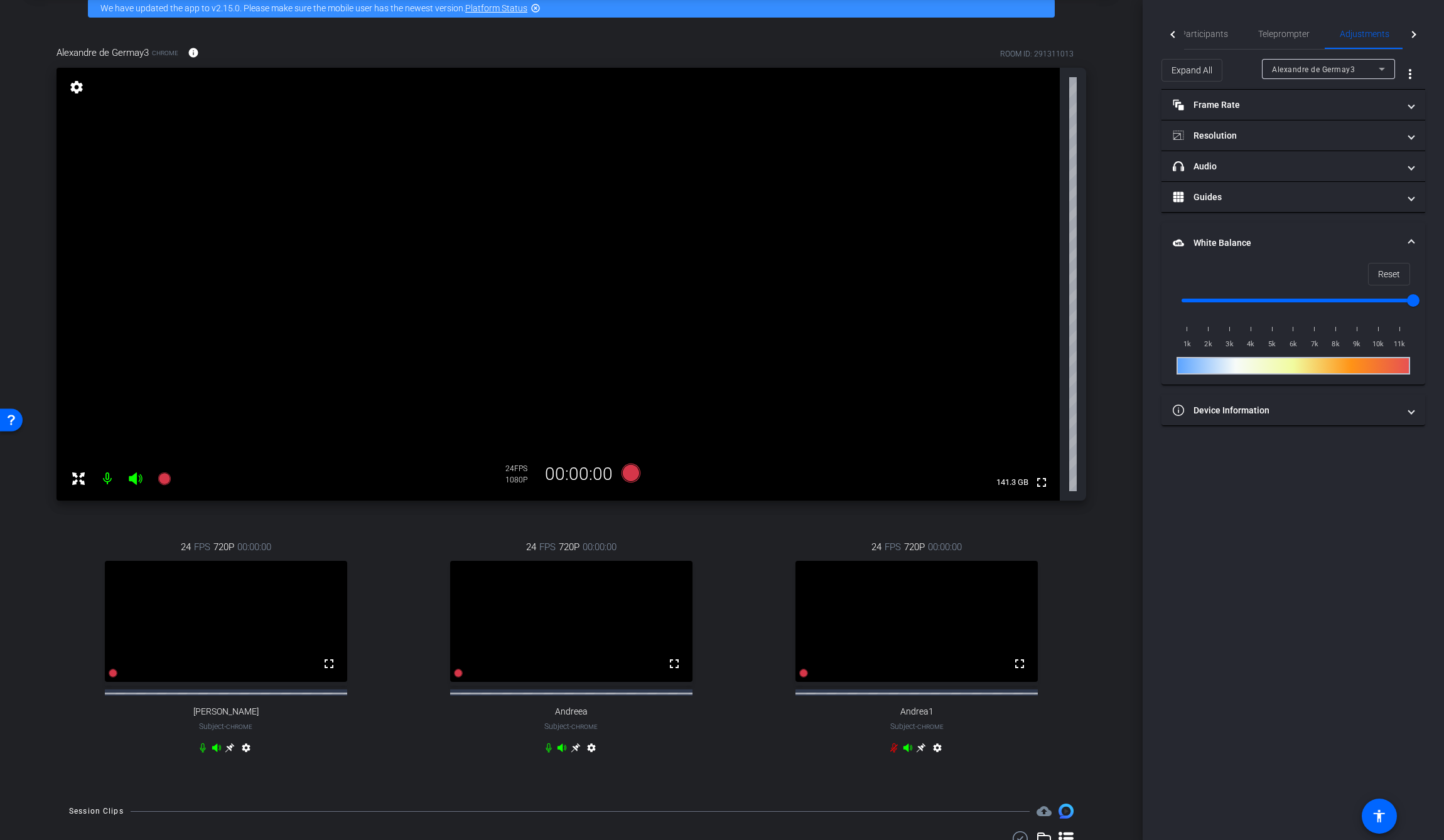
click at [930, 231] on mat-expansion-panel-header "White Balance White Balance" at bounding box center [1293, 243] width 264 height 40
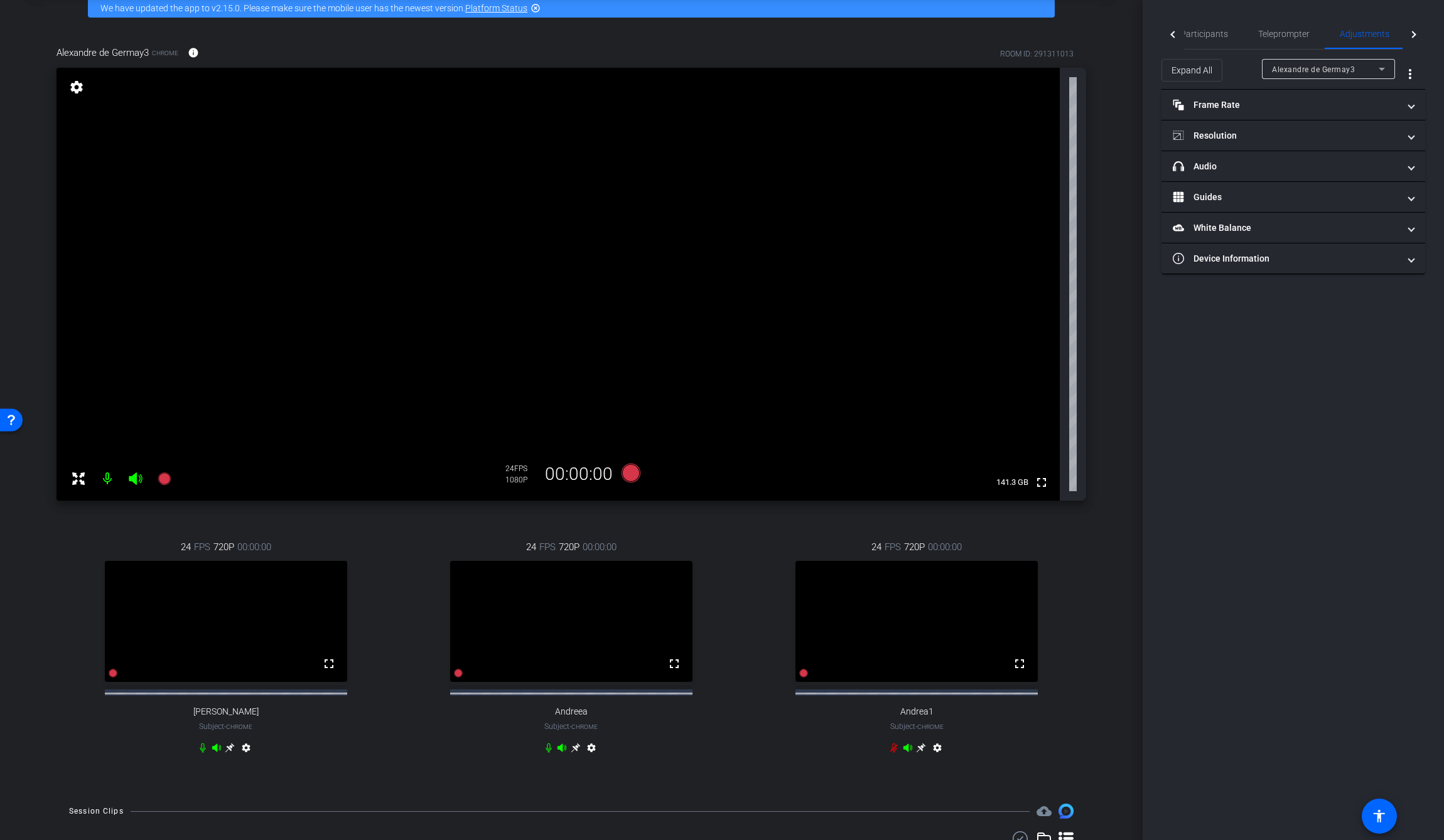
click at [930, 68] on icon at bounding box center [1381, 69] width 15 height 15
click at [930, 62] on div at bounding box center [722, 420] width 1444 height 840
click at [930, 37] on span "Teleprompter" at bounding box center [1283, 34] width 51 height 9
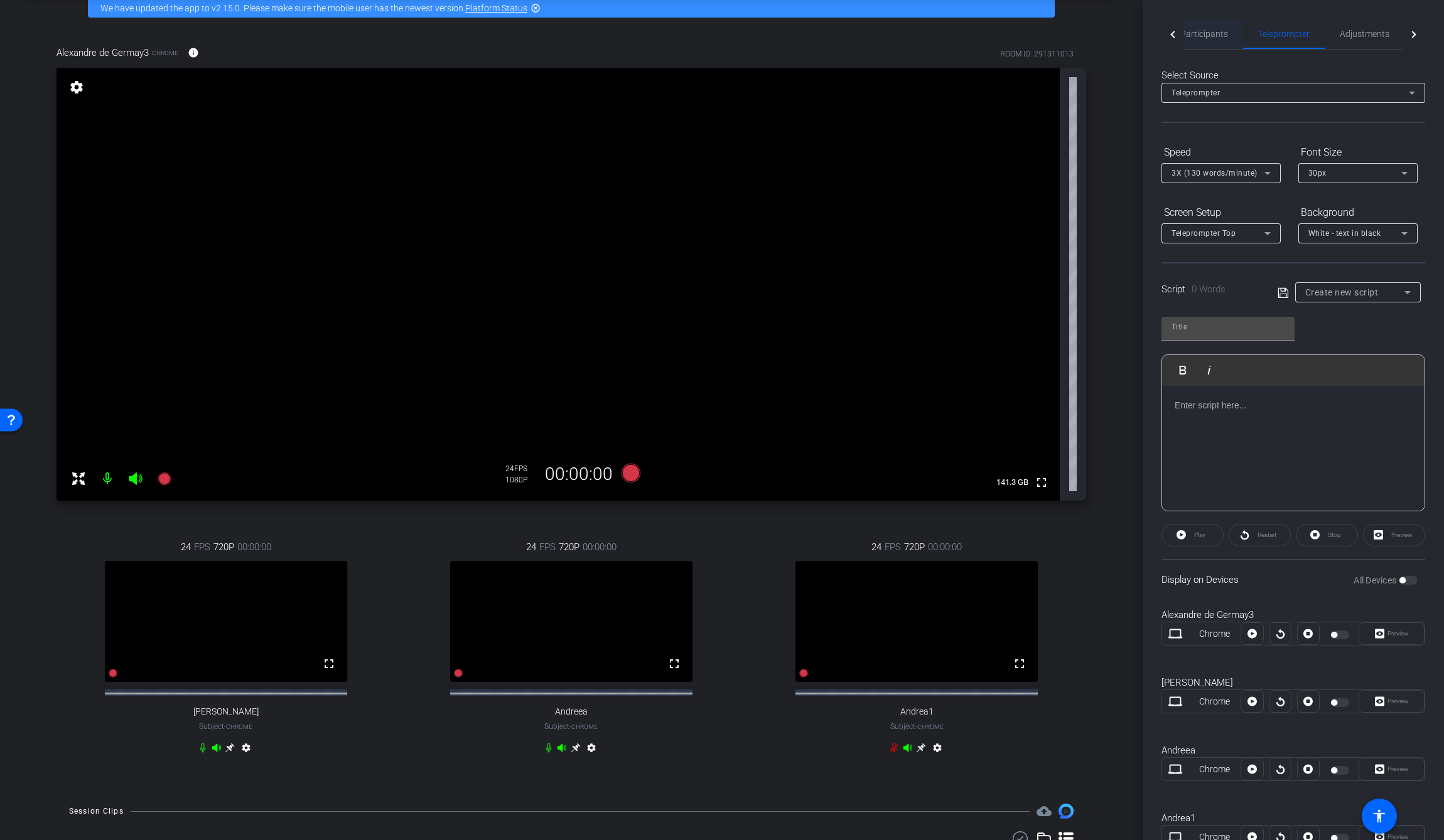
click at [930, 37] on span "Participants" at bounding box center [1204, 34] width 48 height 9
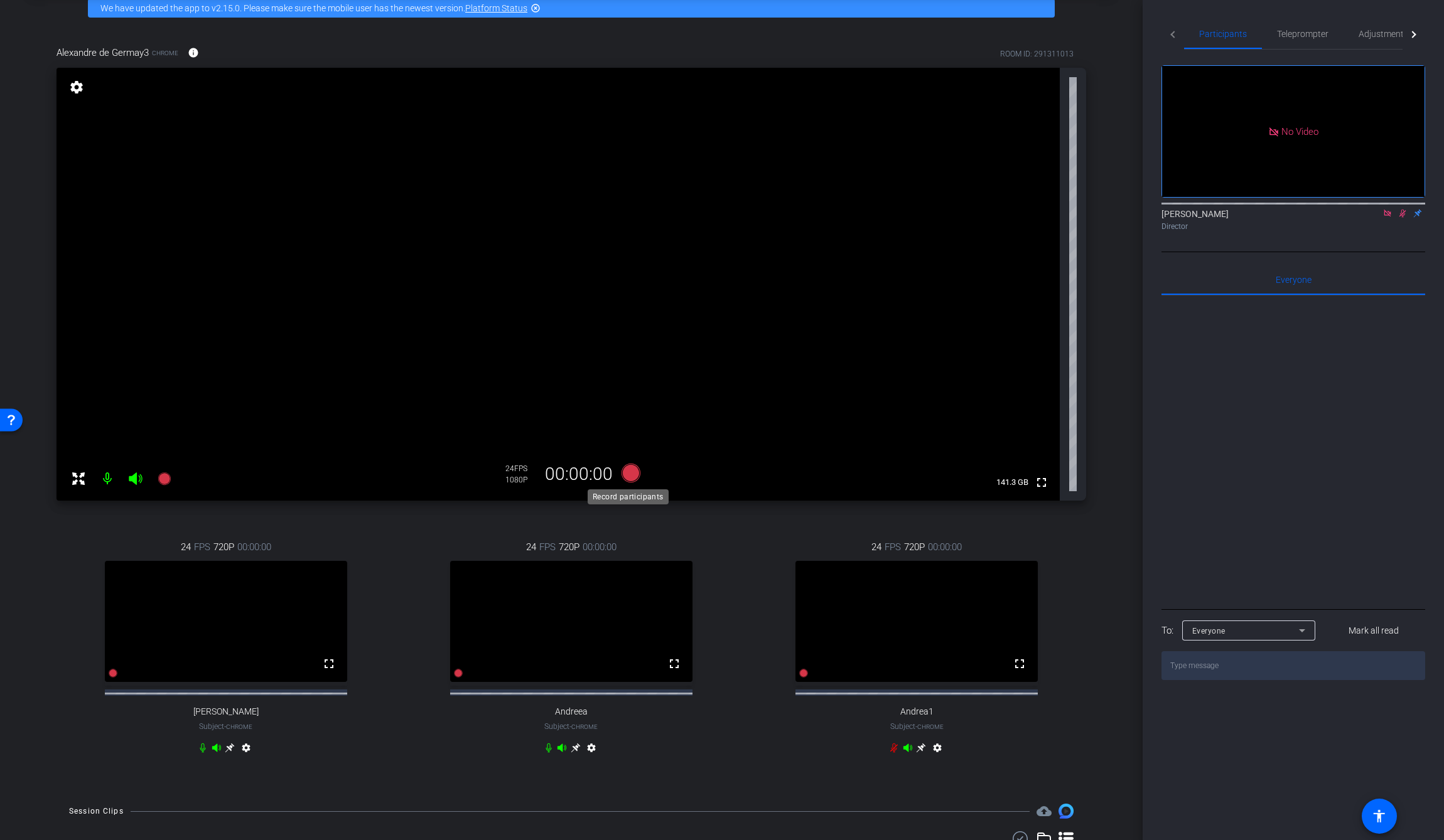
scroll to position [0, 0]
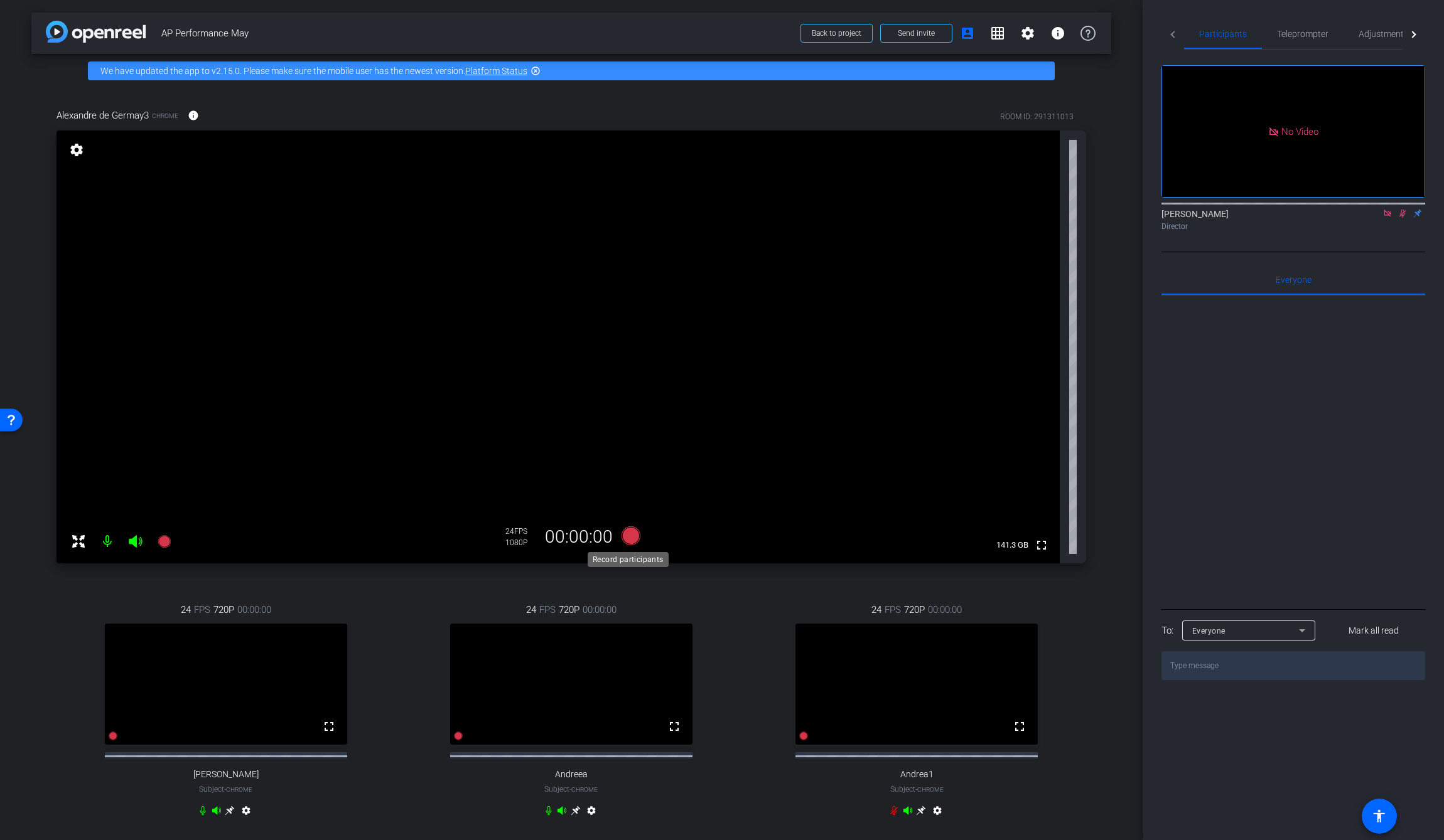
click at [625, 535] on icon at bounding box center [631, 535] width 19 height 19
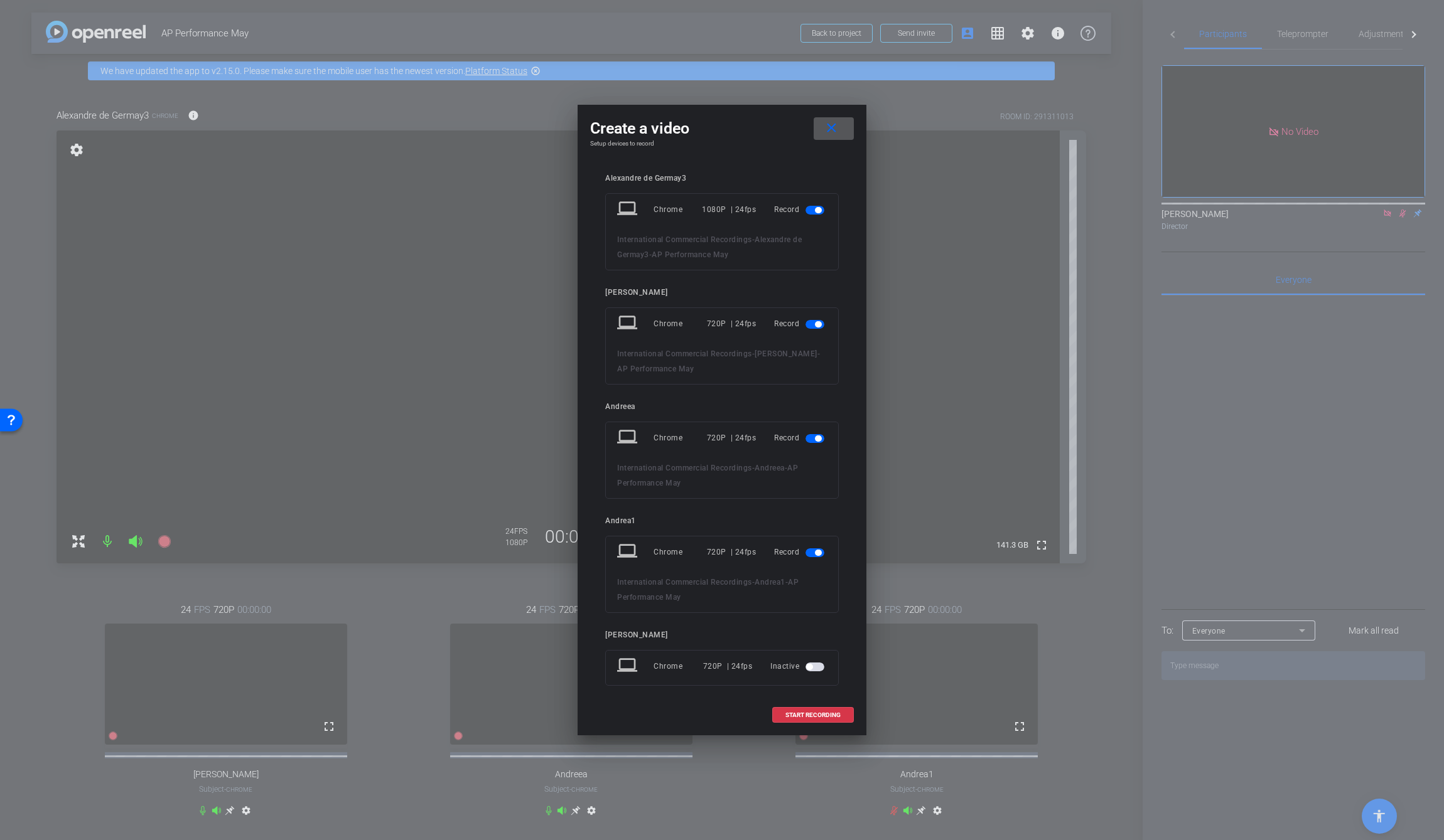
click at [805, 325] on span "button" at bounding box center [814, 325] width 19 height 9
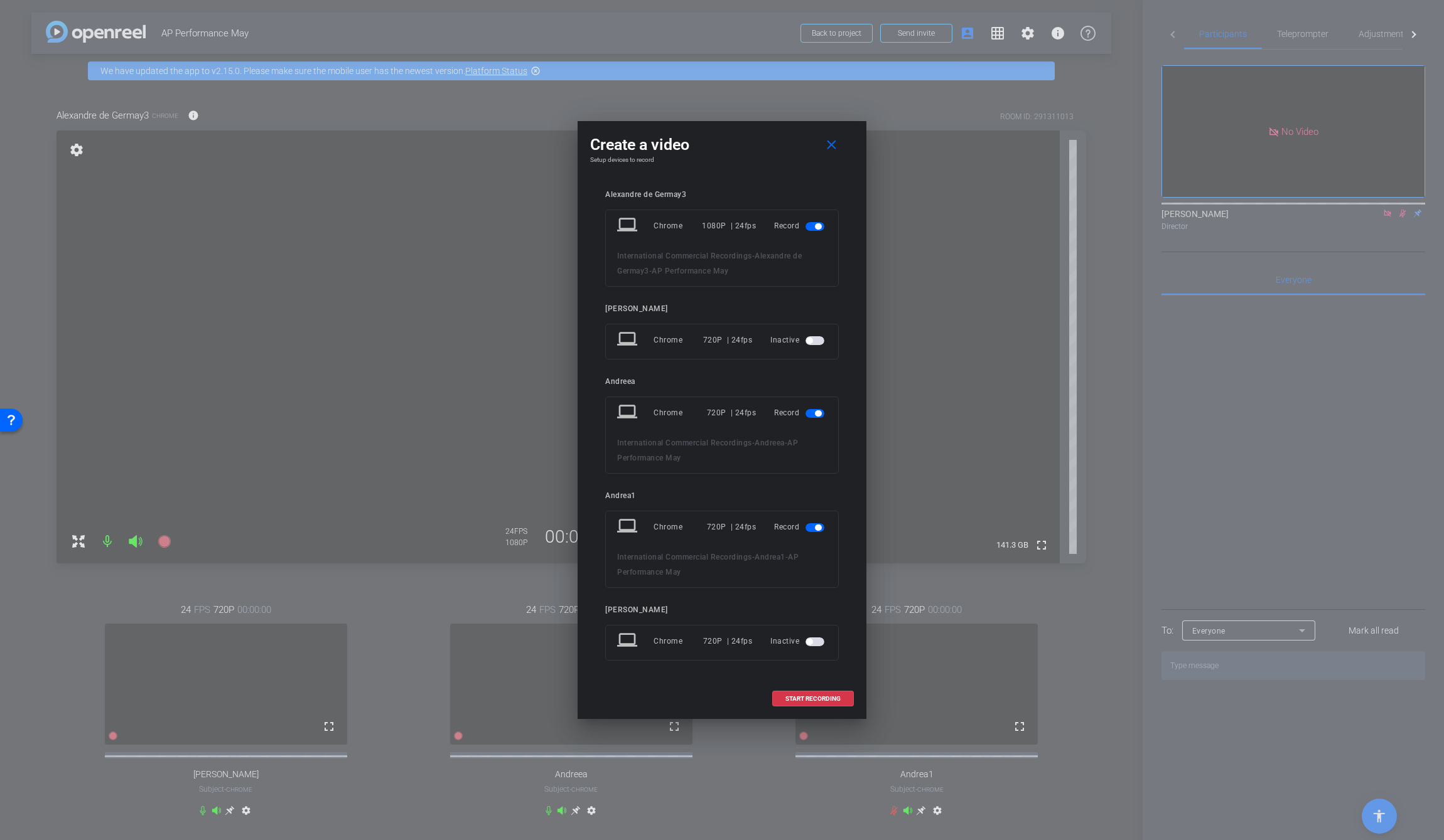
click at [813, 415] on span "button" at bounding box center [814, 413] width 19 height 9
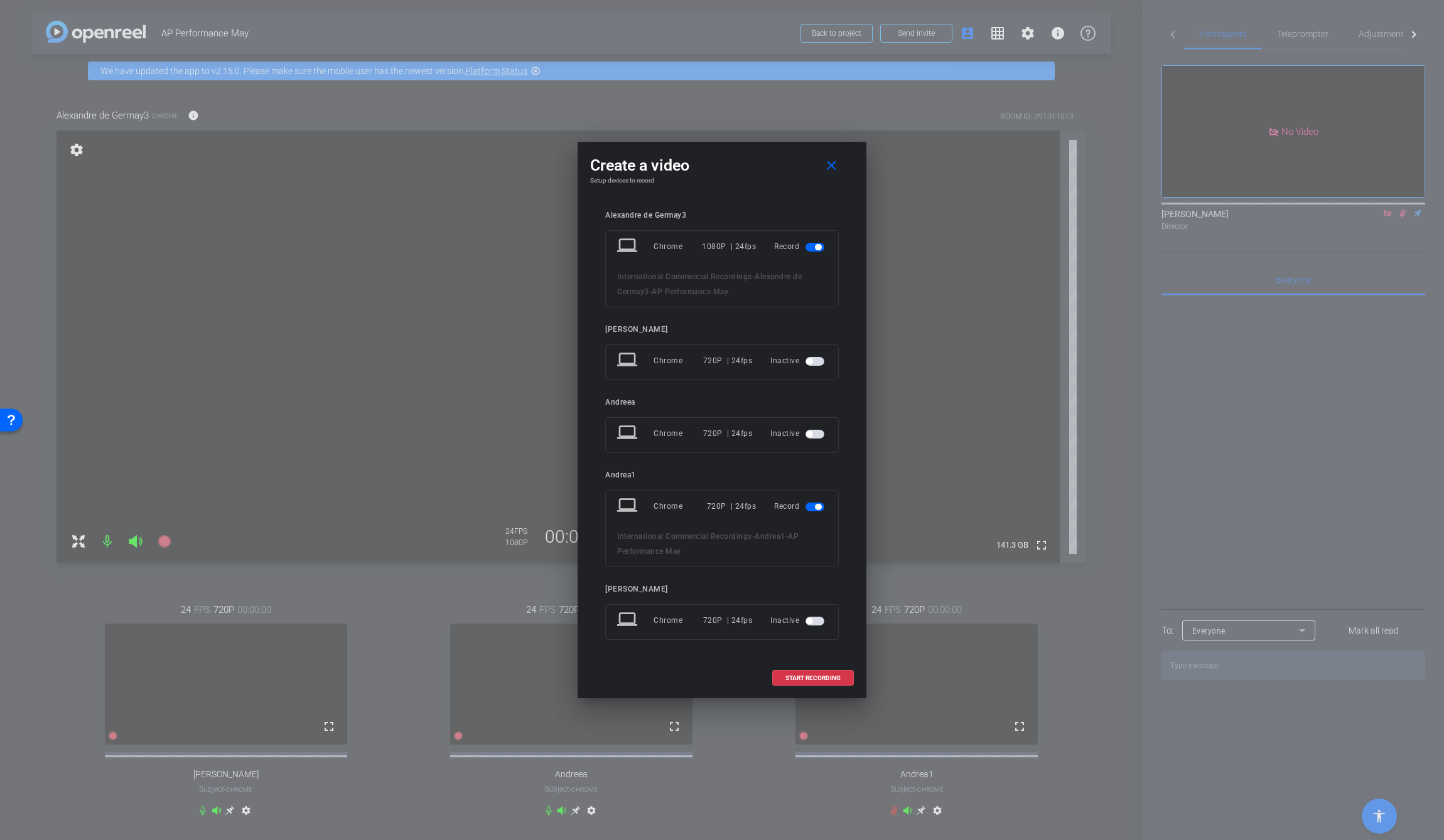
click at [813, 505] on span "button" at bounding box center [814, 507] width 19 height 9
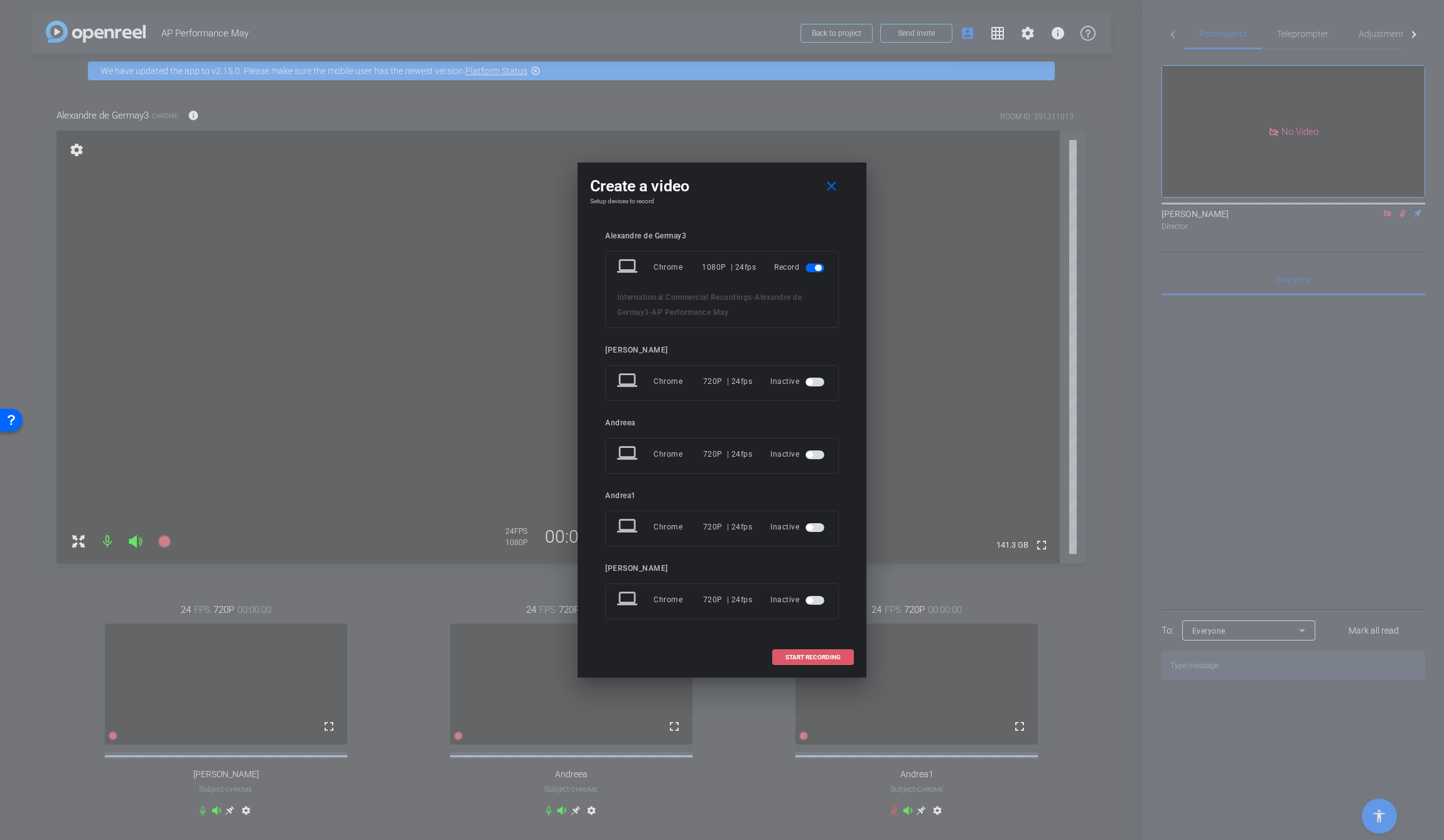
click at [809, 544] on span "START RECORDING" at bounding box center [813, 657] width 56 height 6
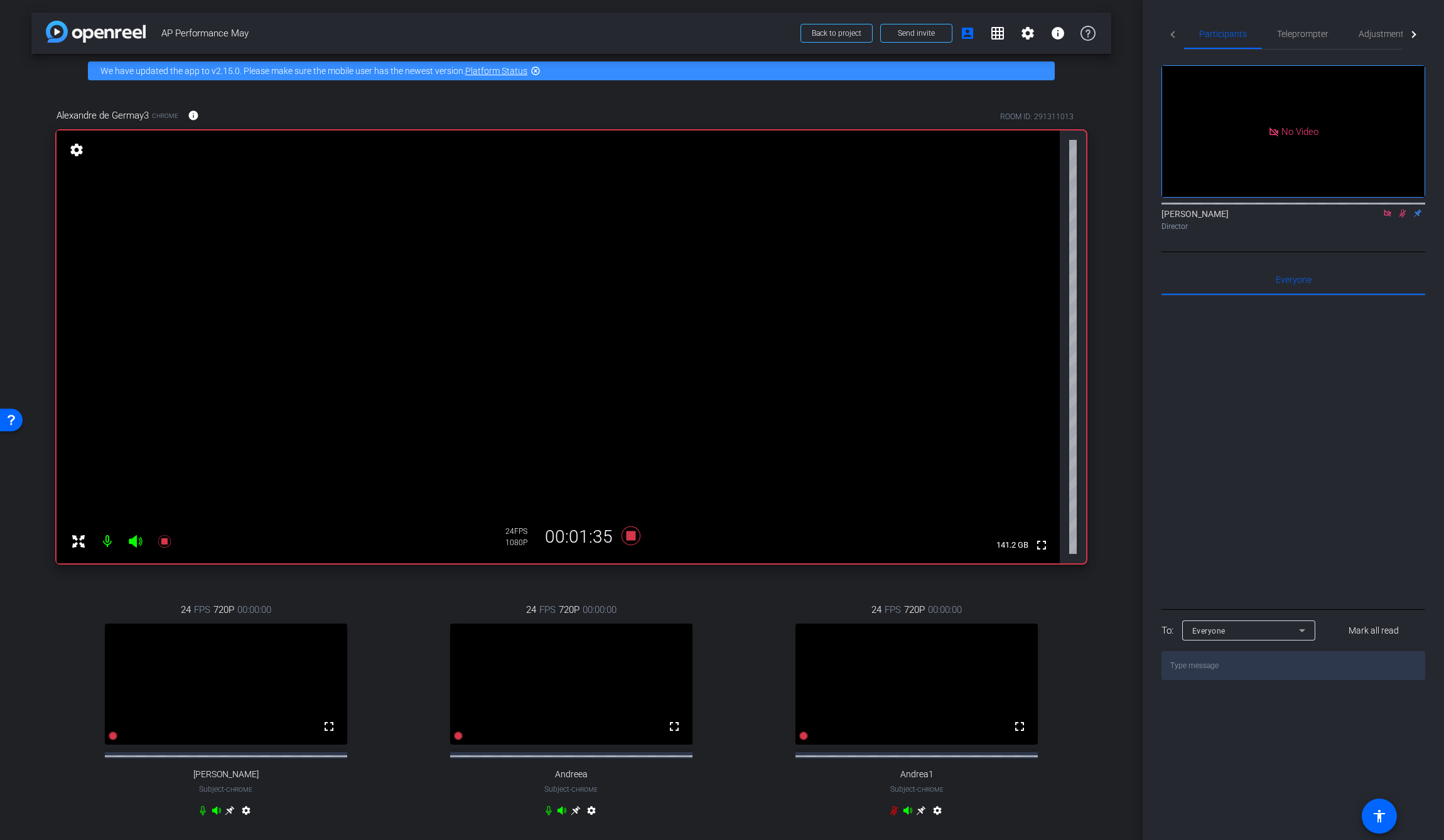
click at [930, 209] on icon at bounding box center [1402, 213] width 10 height 9
click at [930, 210] on icon at bounding box center [1403, 213] width 5 height 8
click at [930, 209] on icon at bounding box center [1402, 213] width 10 height 9
click at [631, 534] on icon at bounding box center [631, 535] width 19 height 19
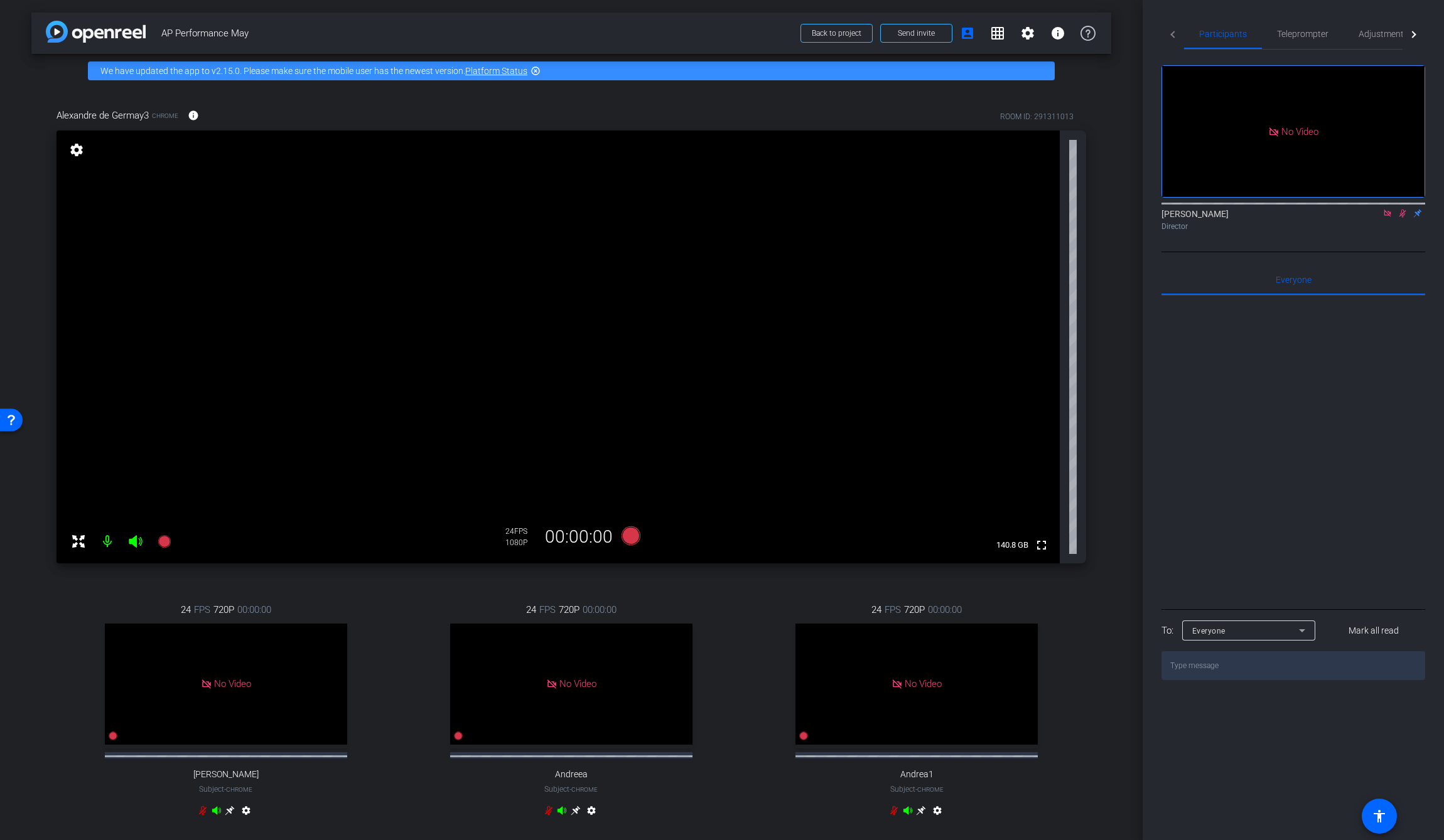
click at [930, 209] on icon at bounding box center [1402, 213] width 10 height 9
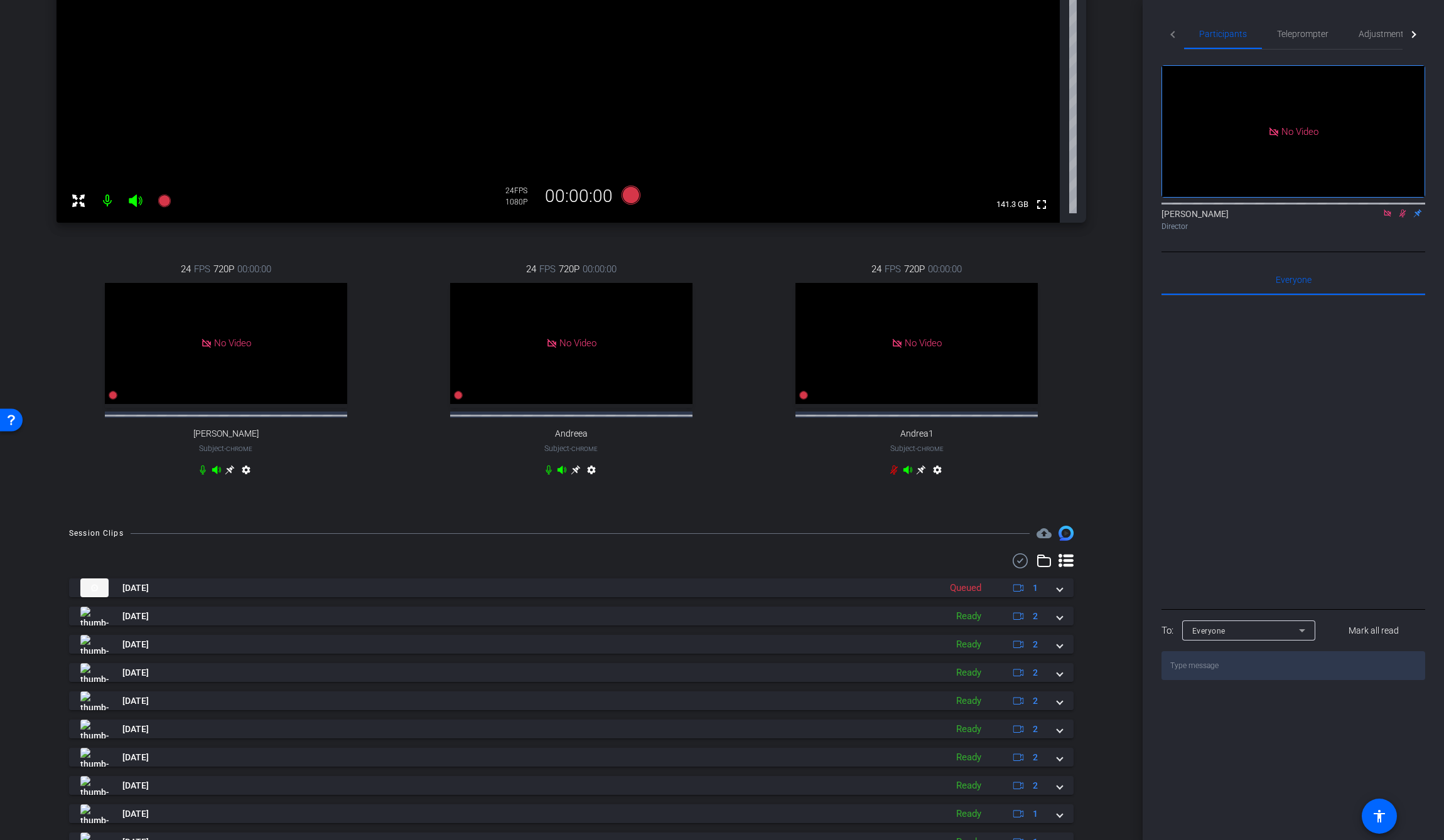
scroll to position [345, 0]
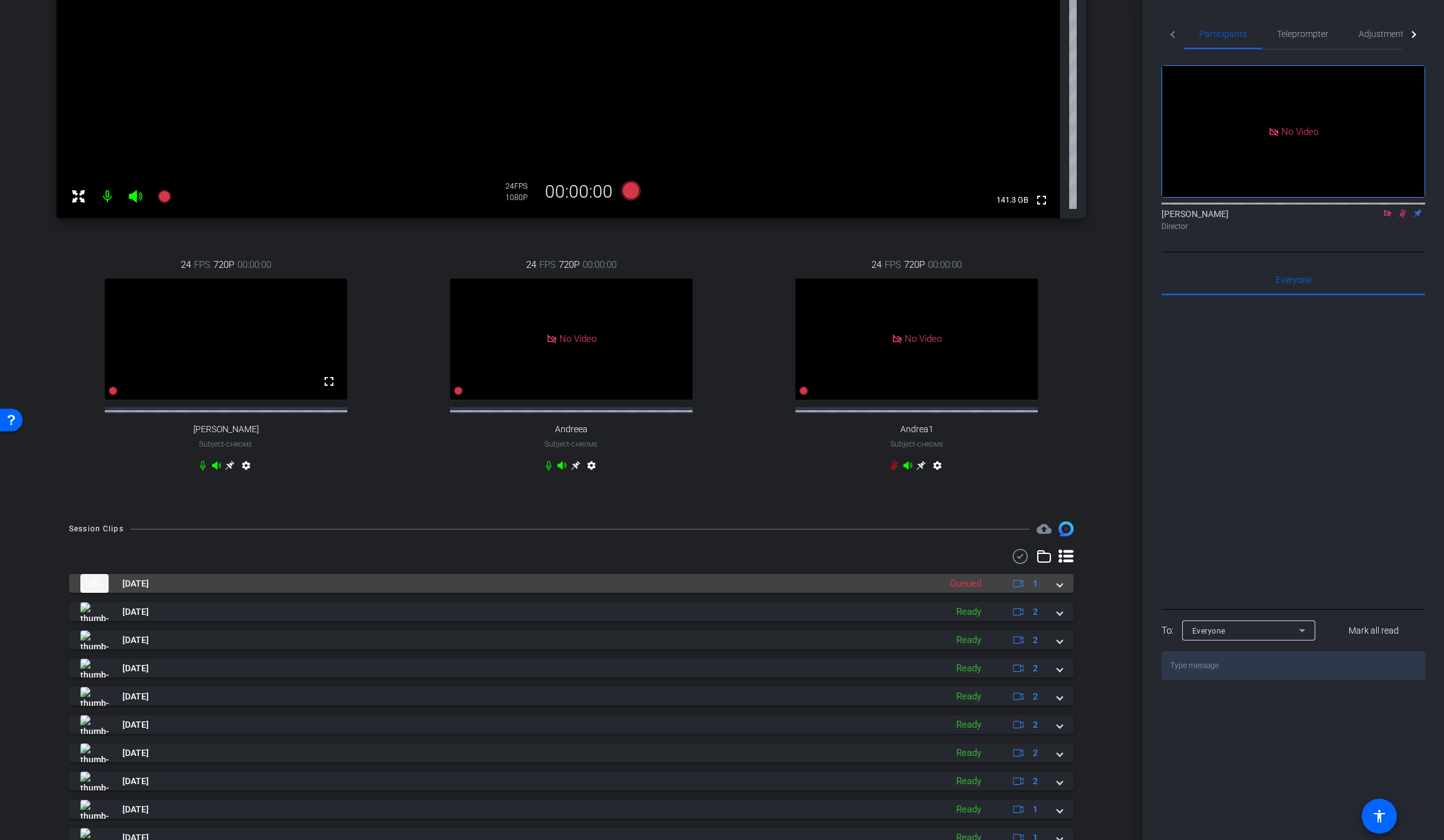
click at [930, 544] on span at bounding box center [1060, 584] width 5 height 13
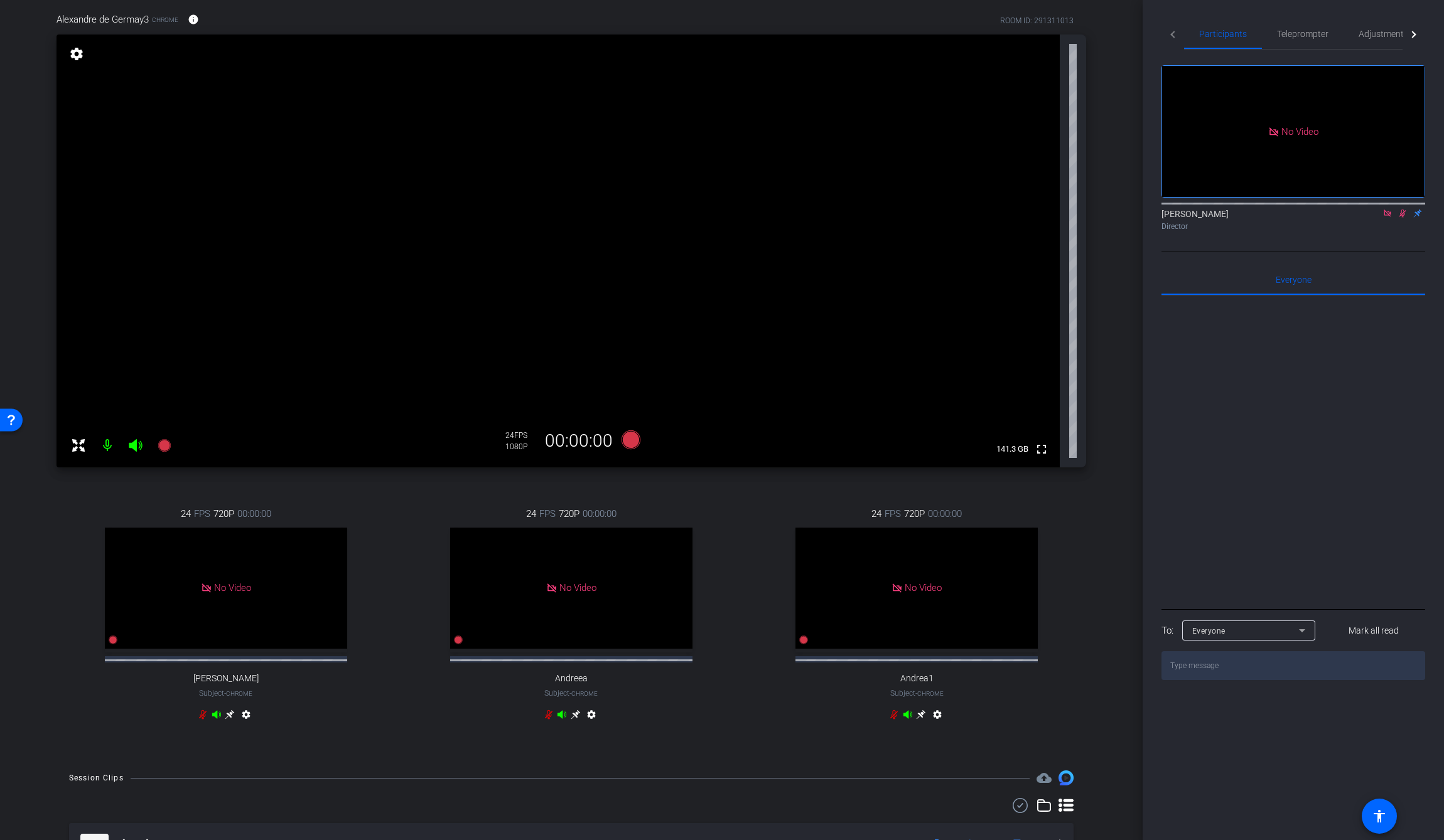
scroll to position [33, 0]
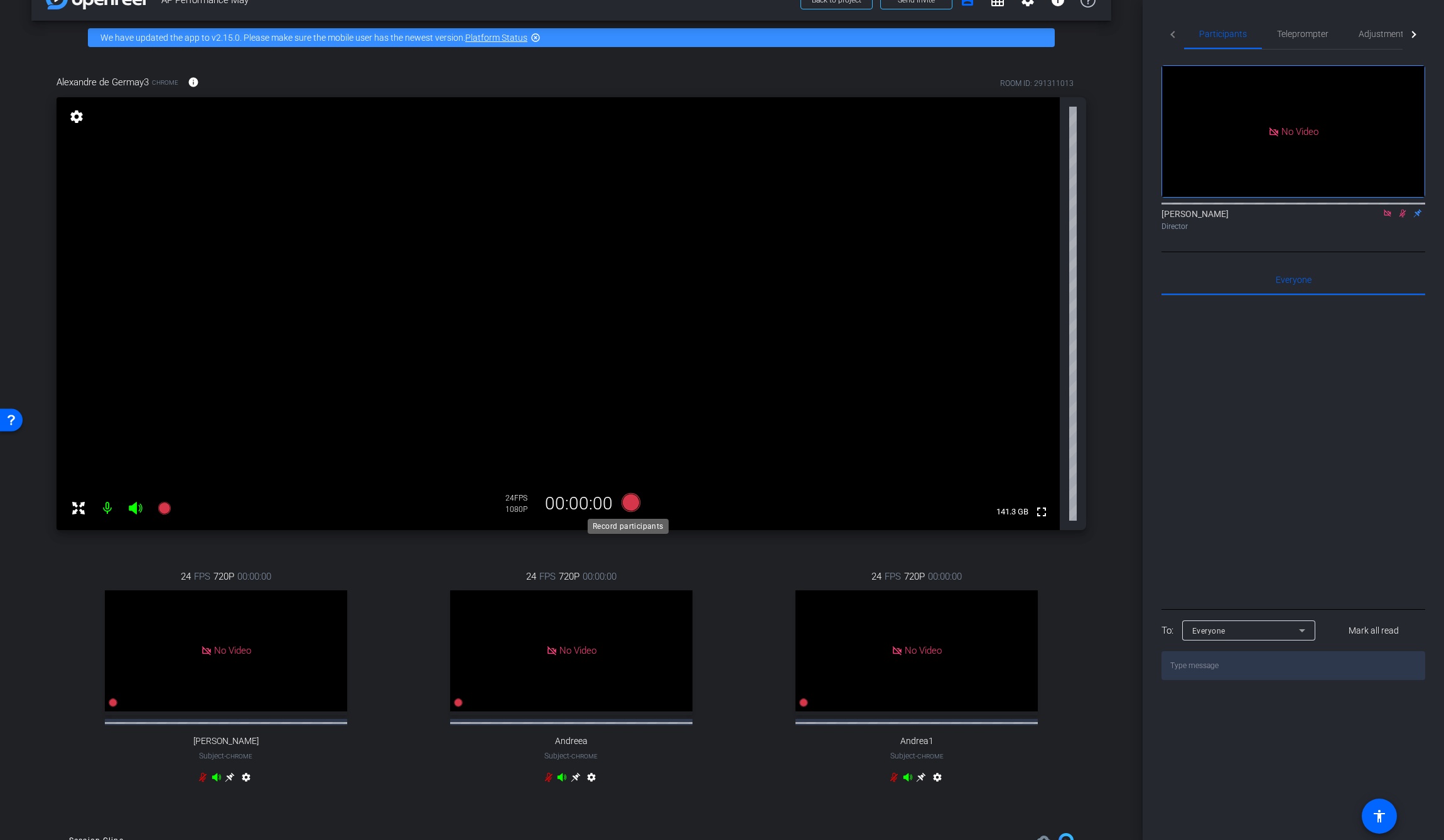
click at [622, 503] on icon at bounding box center [631, 502] width 19 height 19
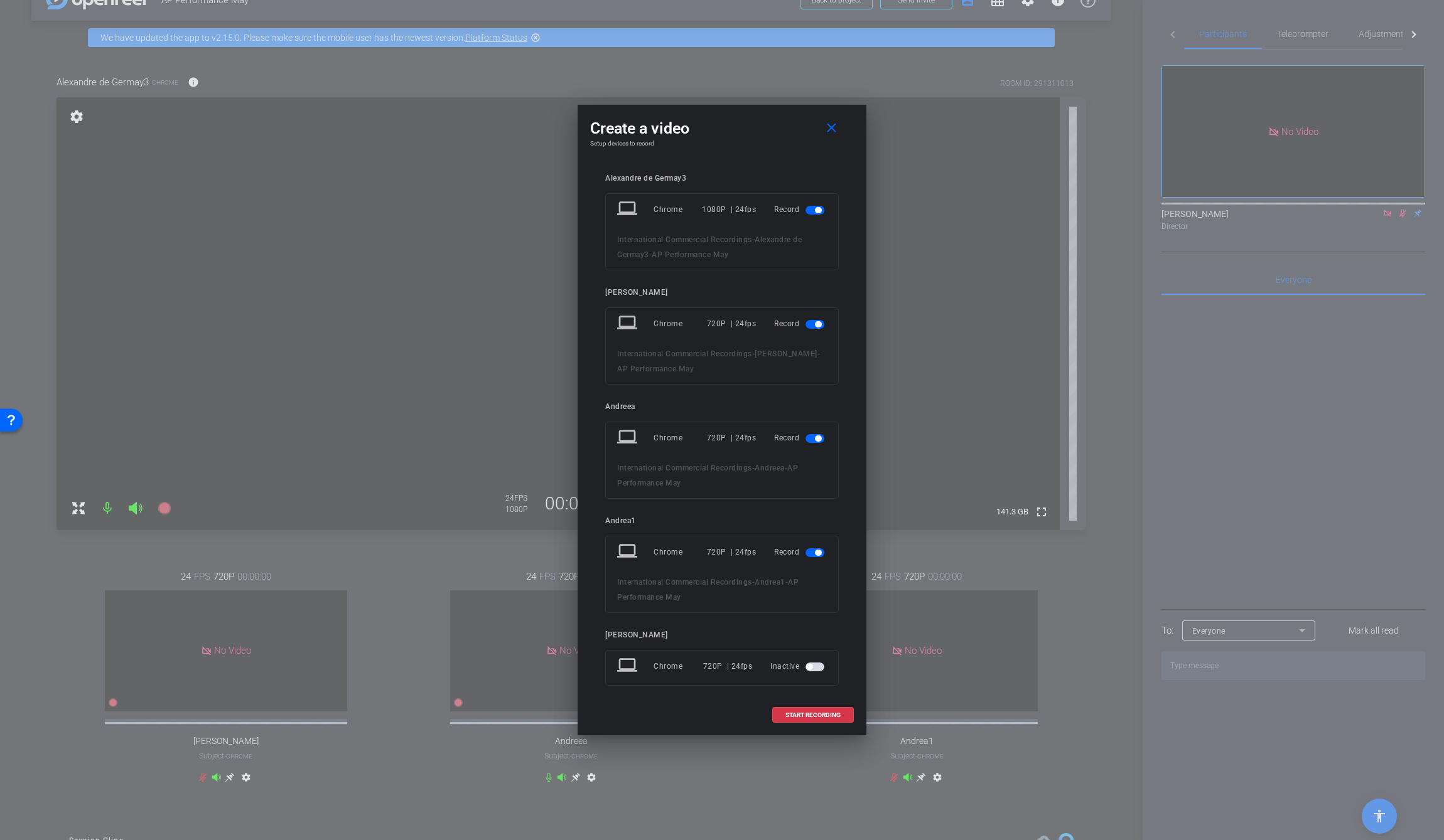
click at [815, 324] on span "button" at bounding box center [818, 324] width 6 height 6
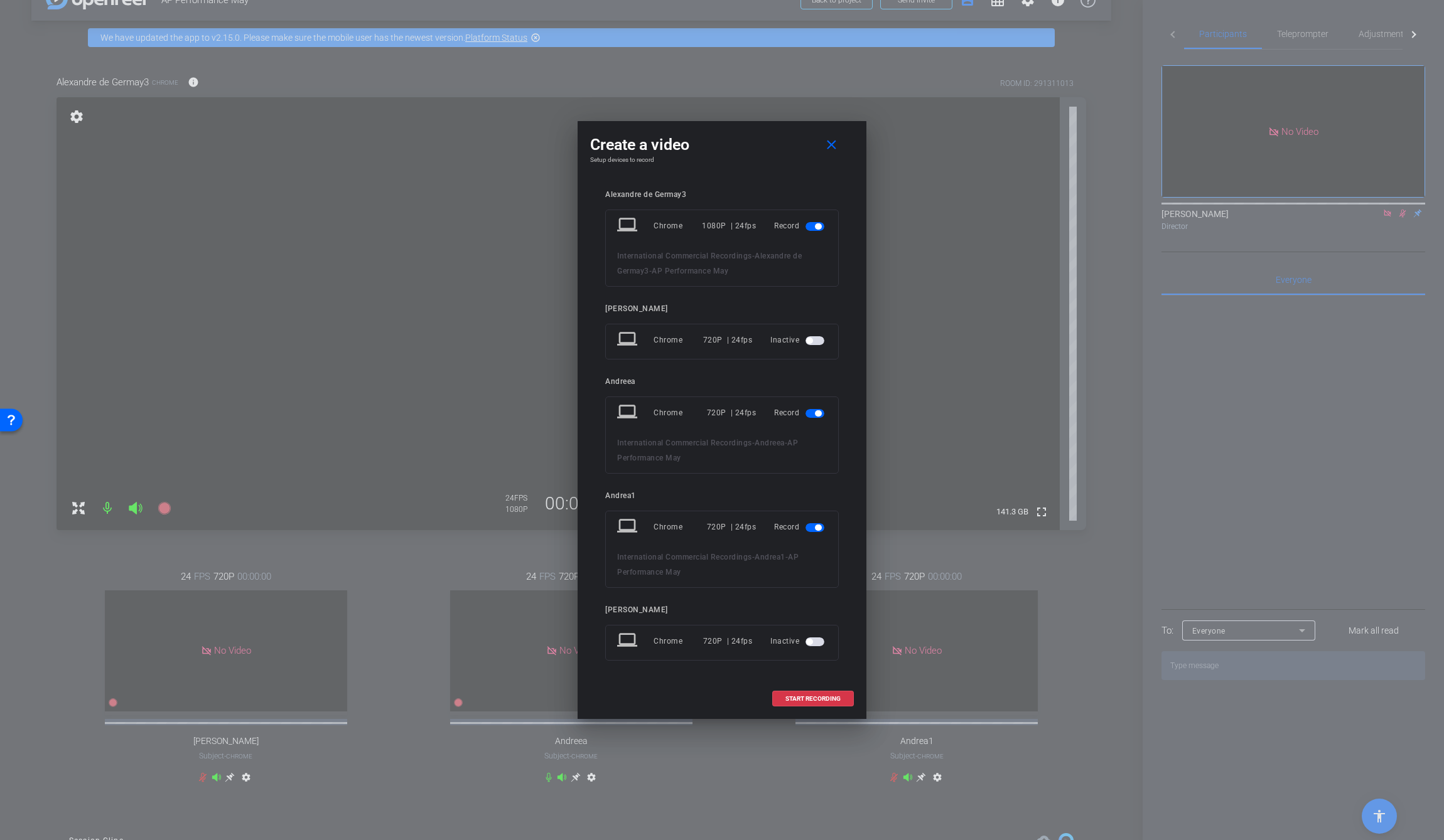
click at [809, 416] on span "button" at bounding box center [814, 413] width 19 height 9
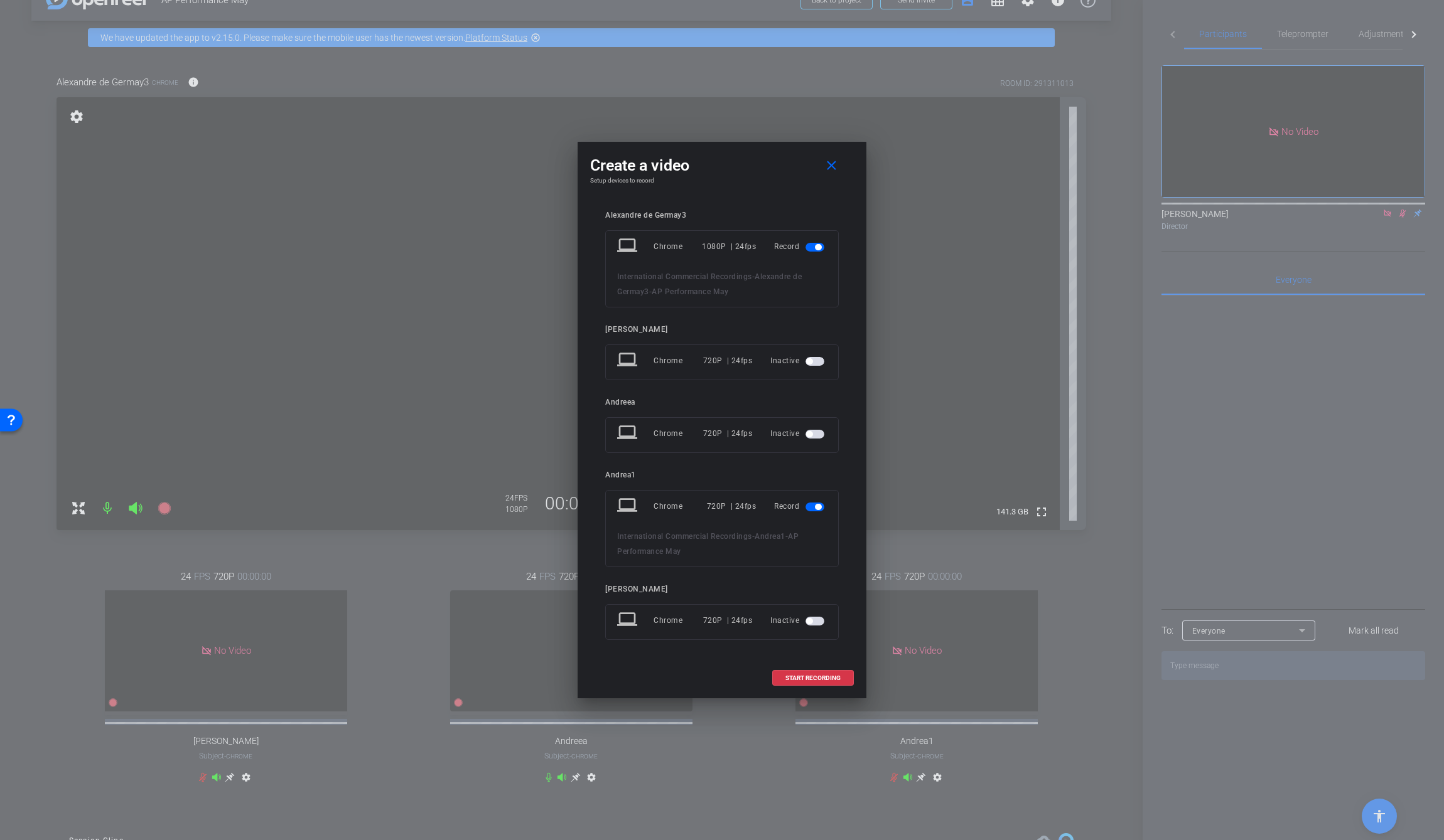
click at [817, 506] on span "button" at bounding box center [818, 507] width 6 height 6
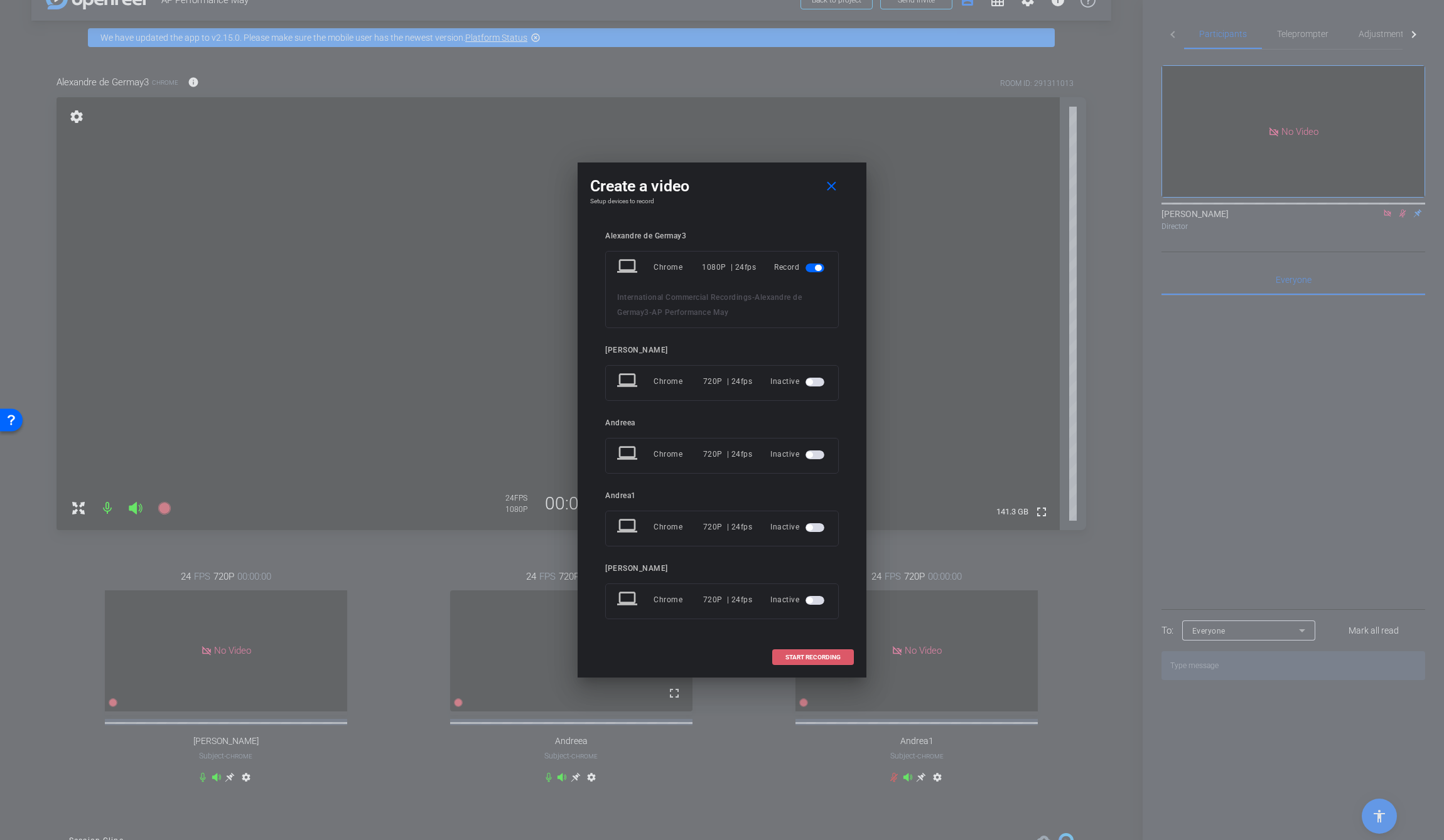
click at [812, 544] on span "START RECORDING" at bounding box center [813, 657] width 56 height 6
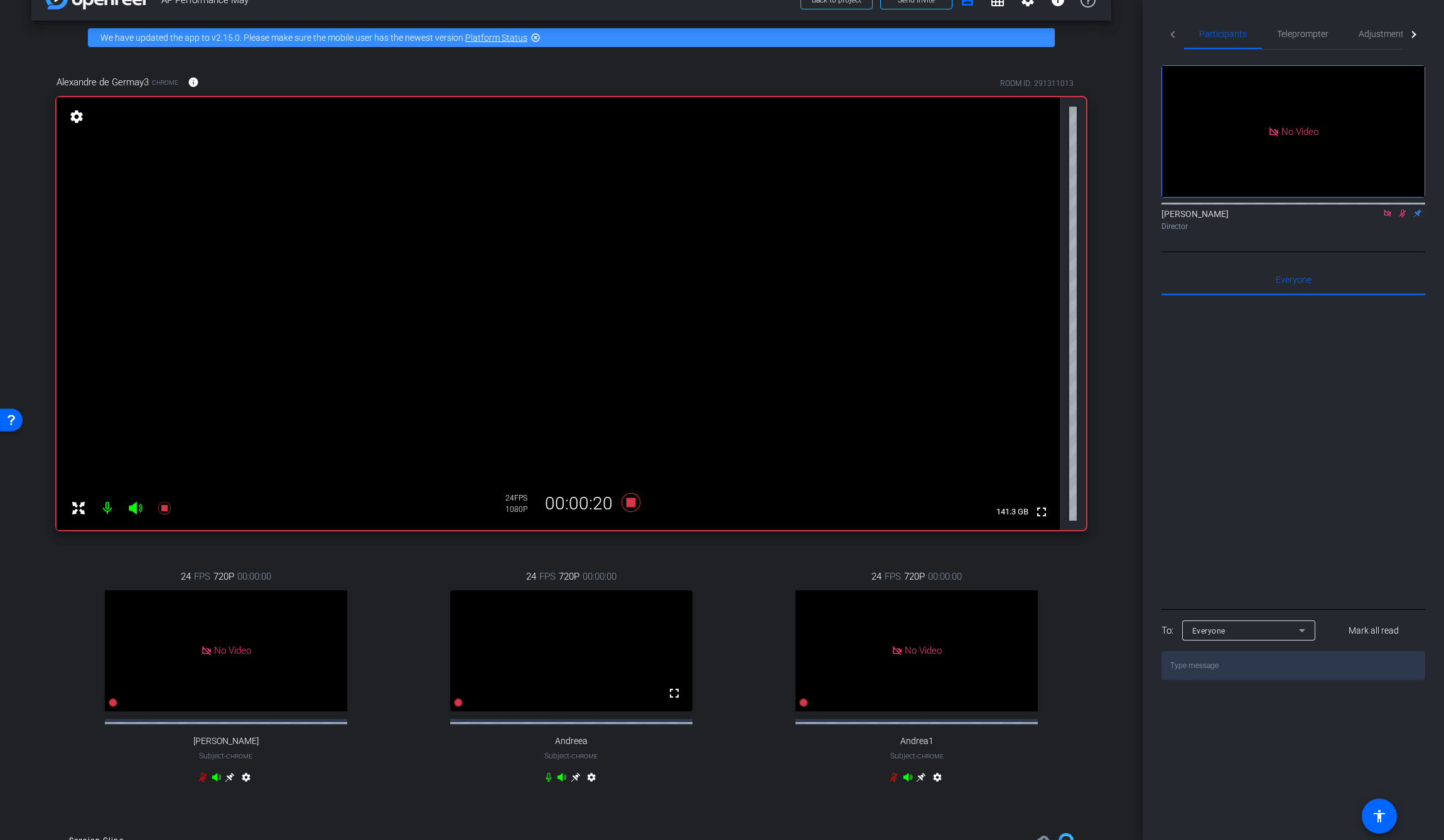
click at [930, 209] on icon at bounding box center [1402, 213] width 10 height 9
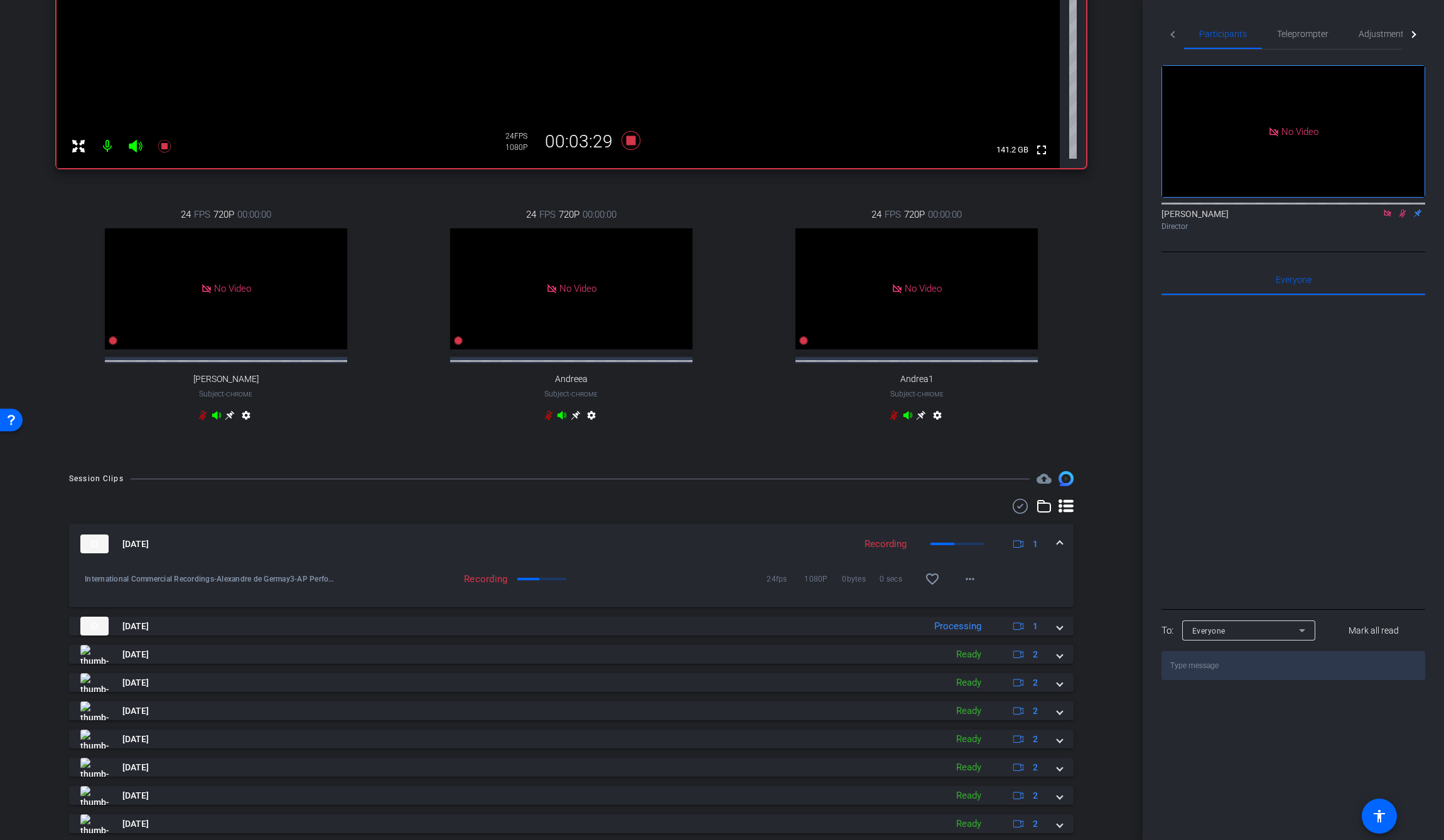
scroll to position [396, 0]
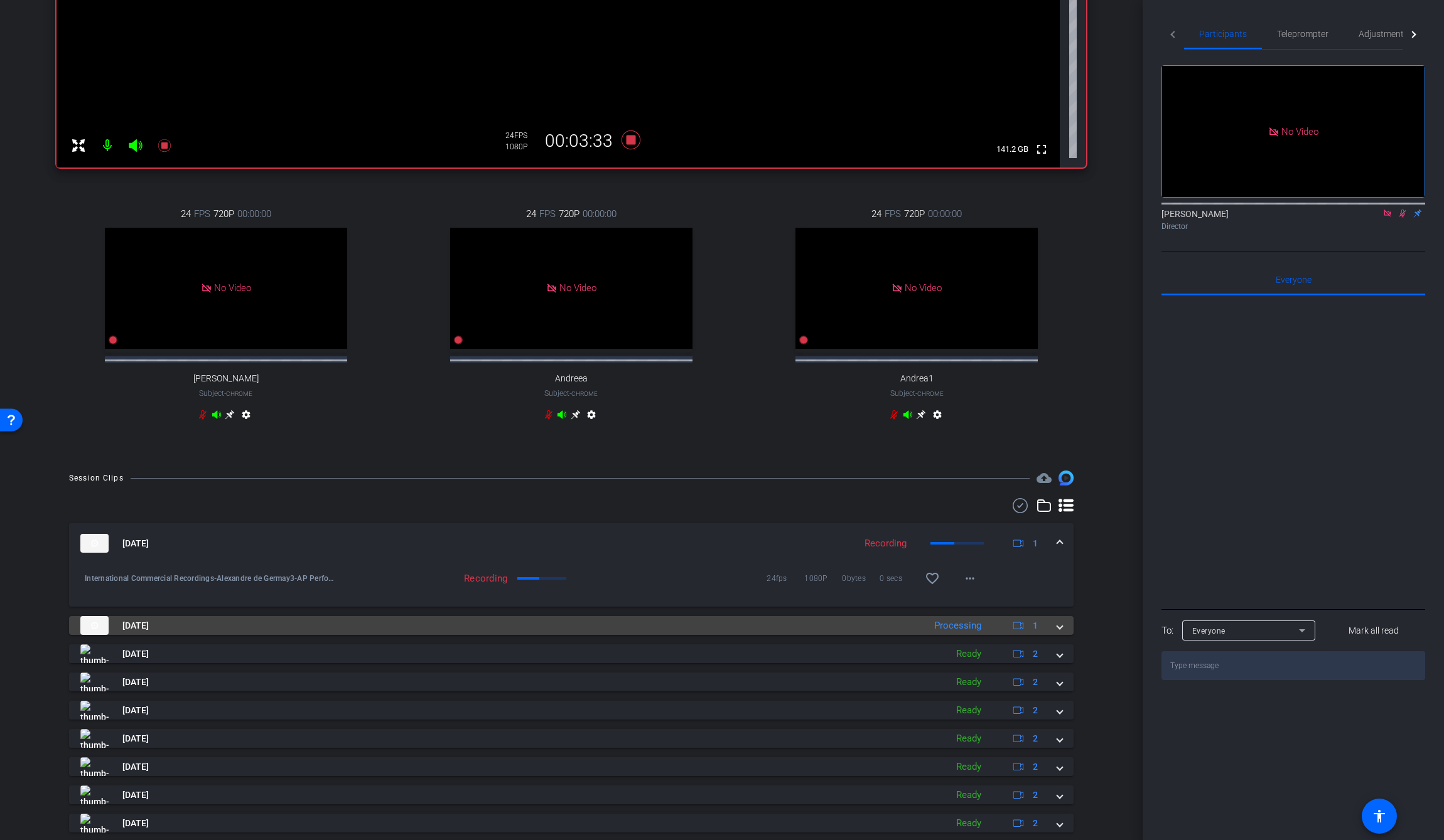
click at [930, 544] on span at bounding box center [1060, 626] width 5 height 13
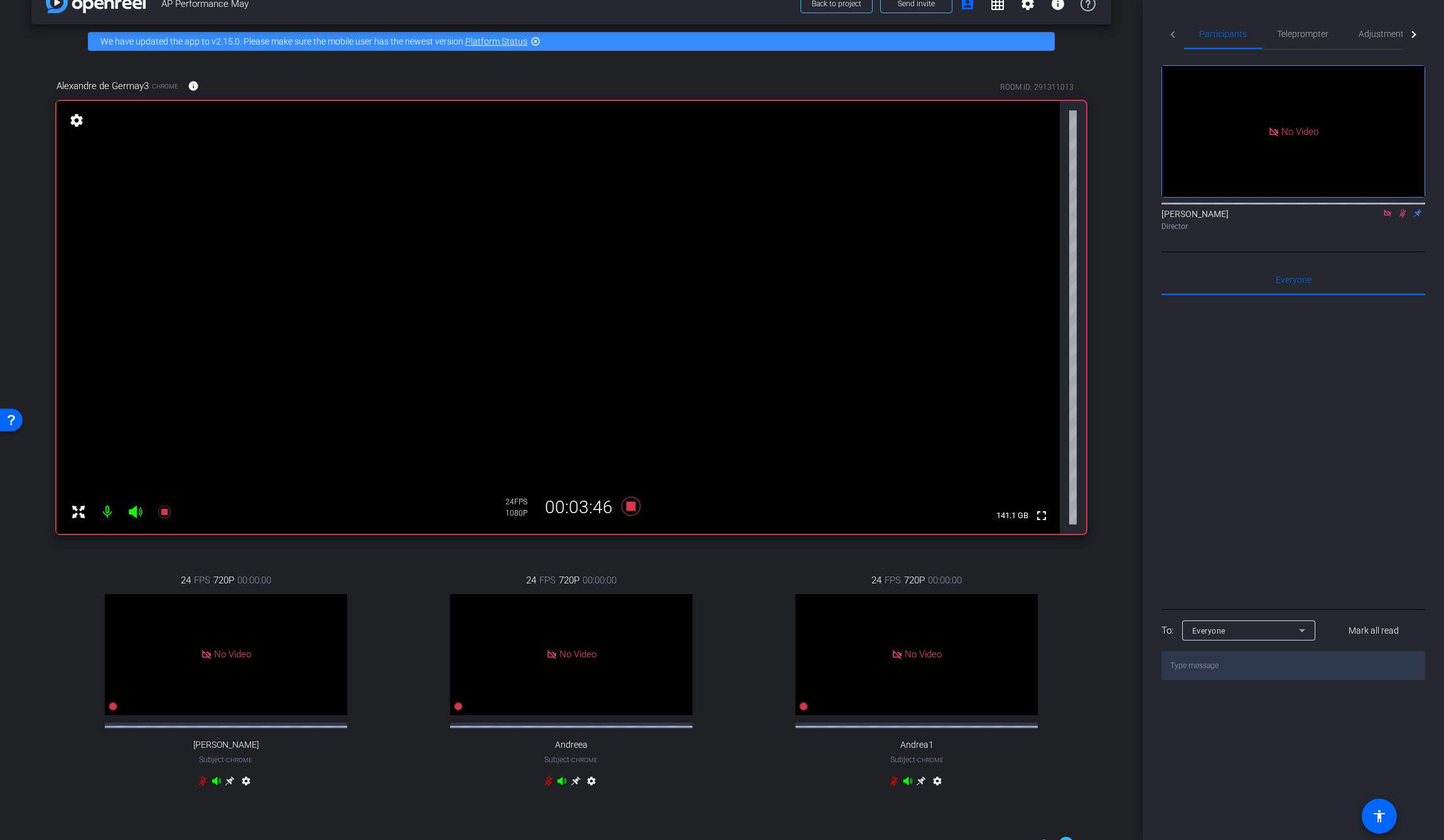
scroll to position [4, 0]
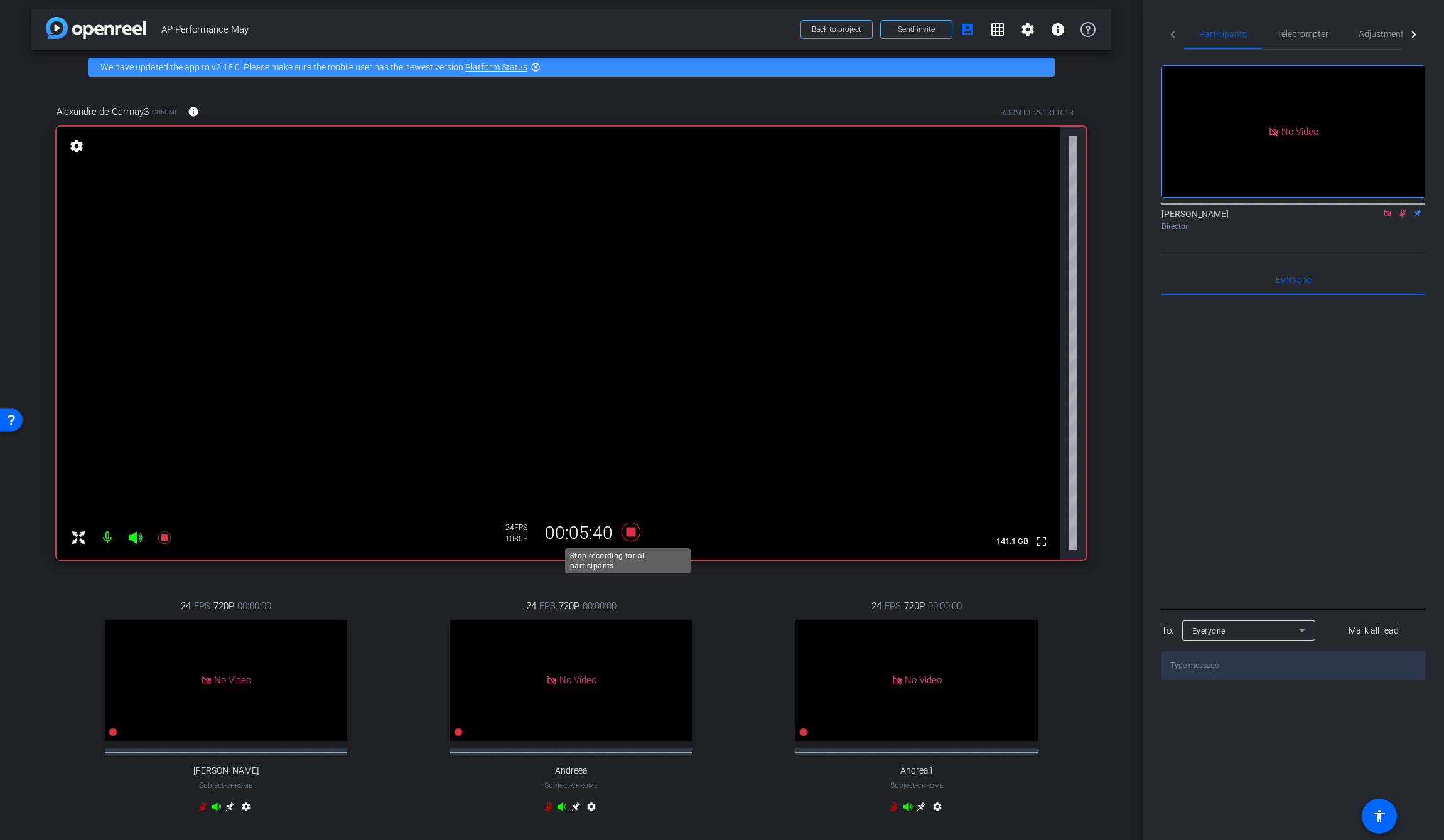
click at [626, 528] on icon at bounding box center [631, 532] width 19 height 19
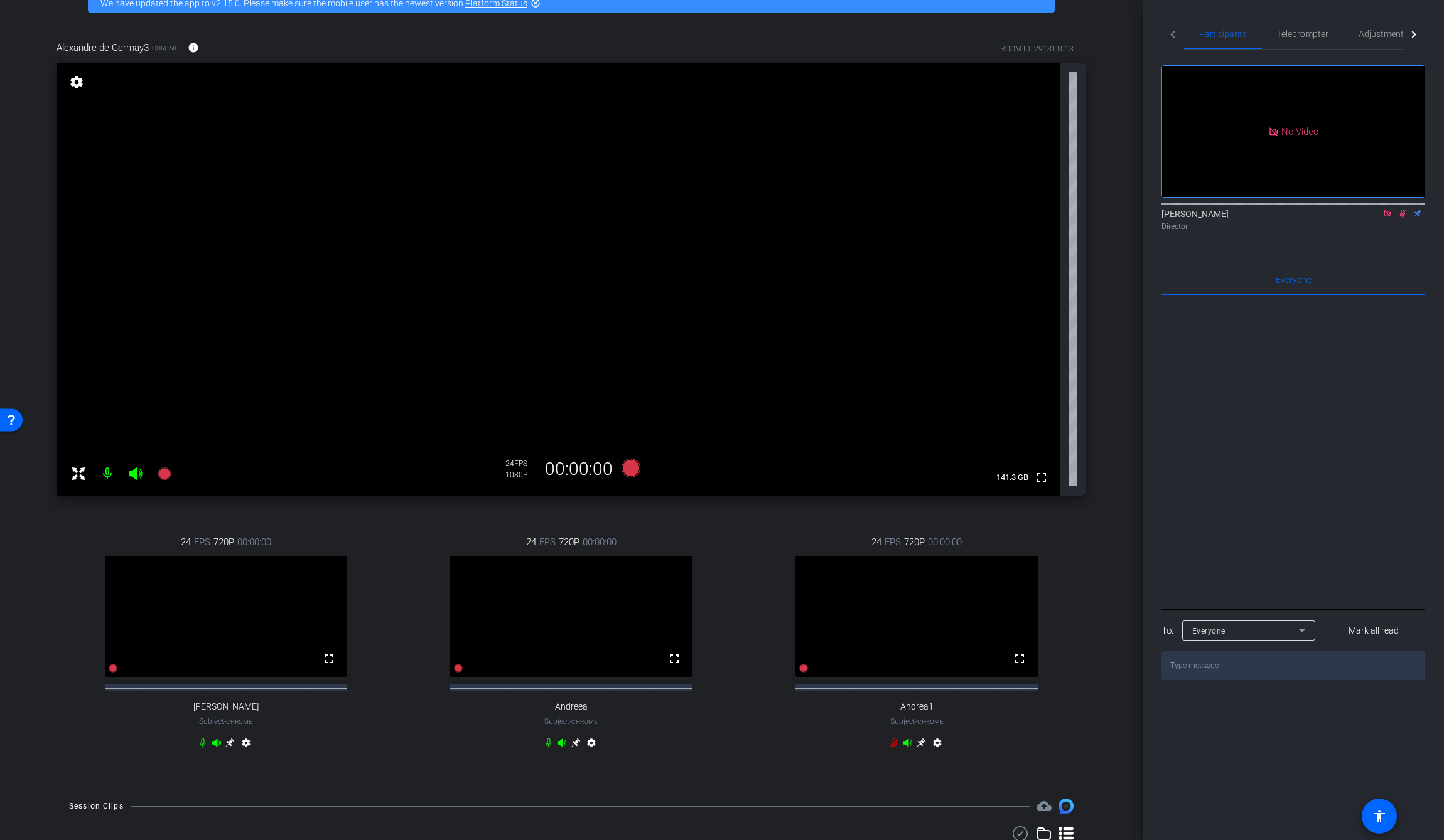
scroll to position [66, 0]
click at [631, 470] on icon at bounding box center [631, 469] width 19 height 19
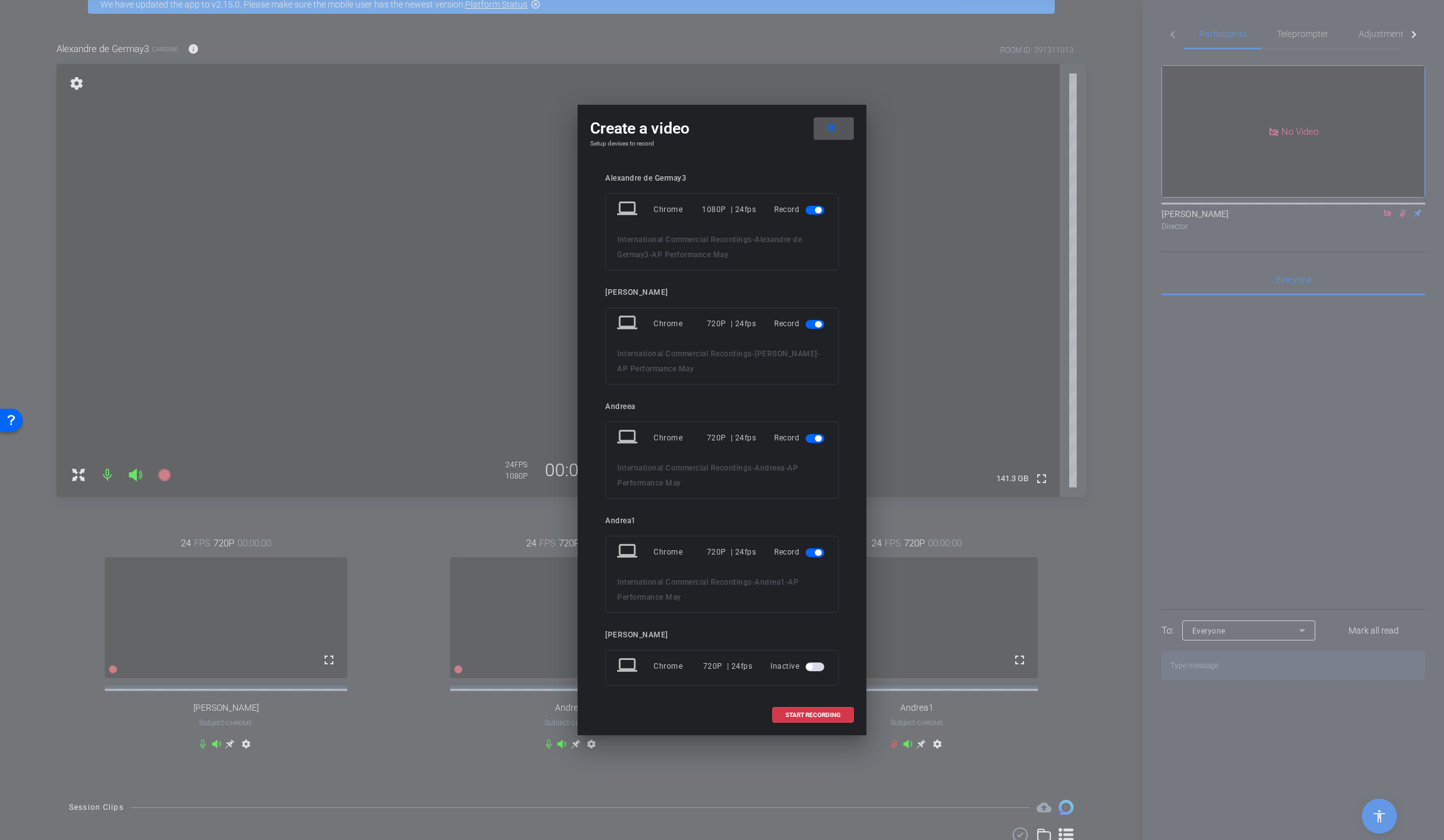
drag, startPoint x: 805, startPoint y: 321, endPoint x: 807, endPoint y: 333, distance: 12.2
click at [805, 322] on span "button" at bounding box center [814, 325] width 19 height 9
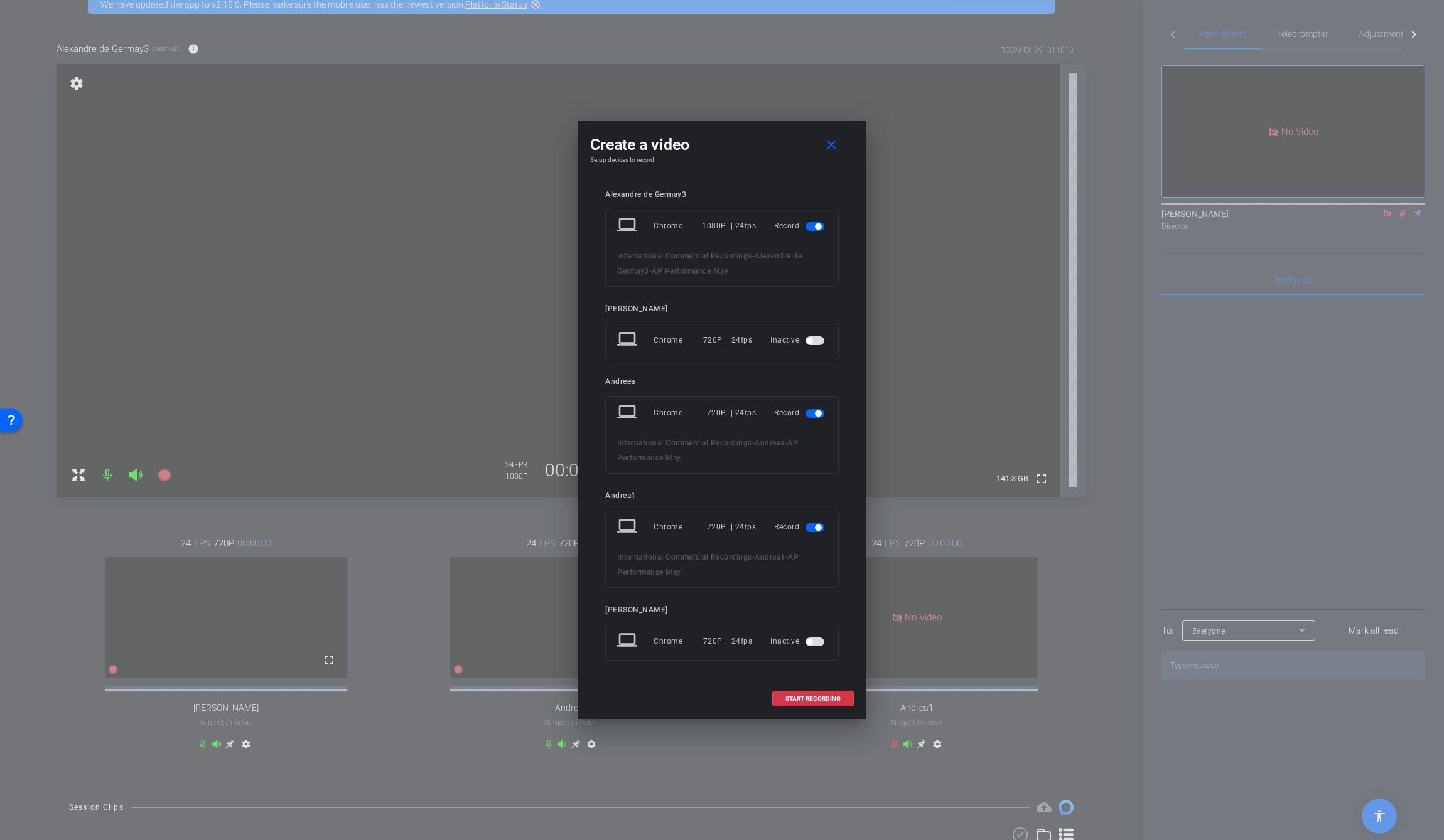
click at [813, 421] on div "Record" at bounding box center [800, 412] width 53 height 22
click at [815, 407] on mat-slide-toggle at bounding box center [816, 412] width 22 height 15
click at [813, 413] on span "button" at bounding box center [814, 413] width 19 height 9
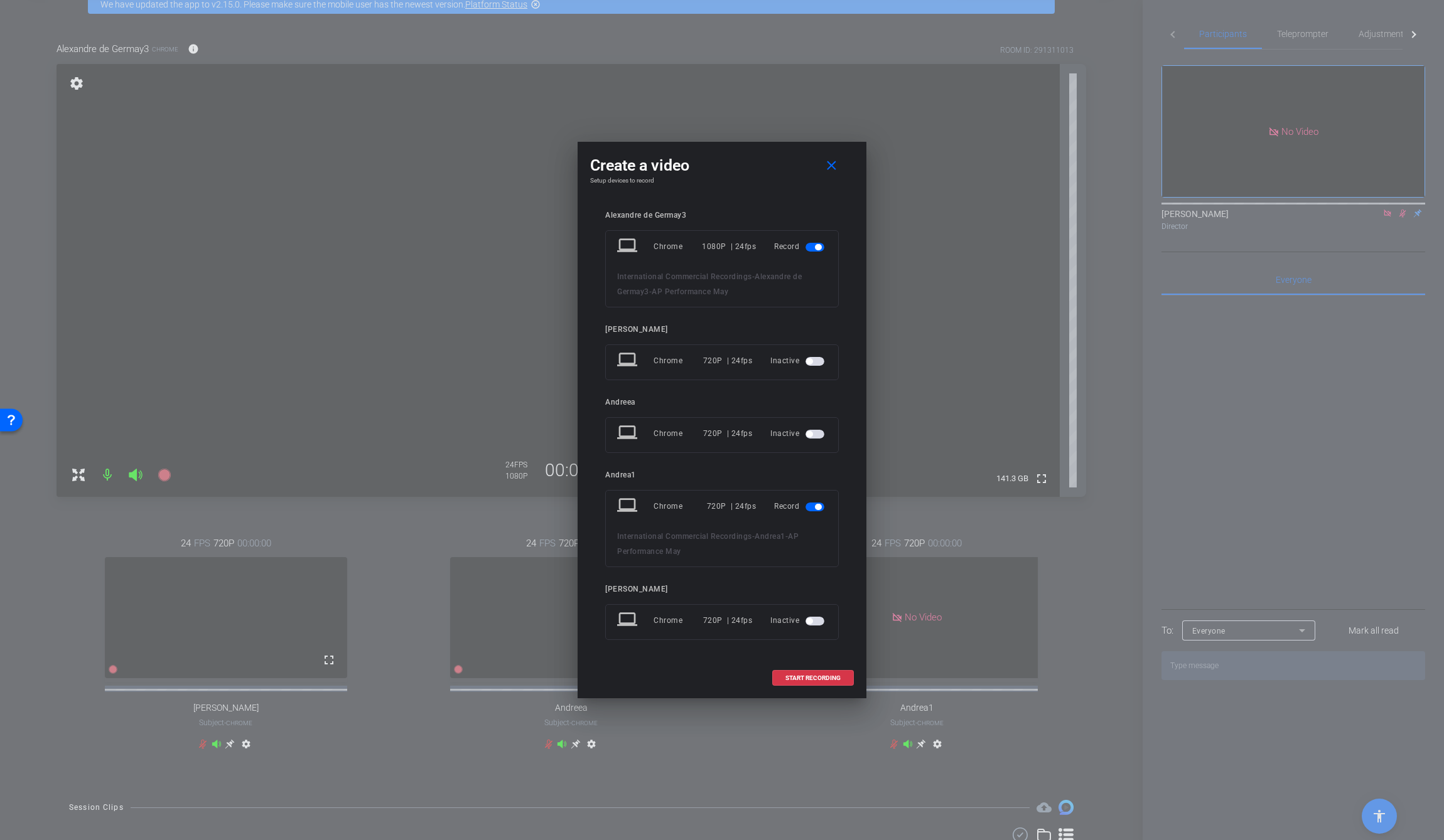
click at [815, 501] on mat-slide-toggle at bounding box center [816, 507] width 22 height 15
click at [811, 504] on span "button" at bounding box center [814, 507] width 19 height 9
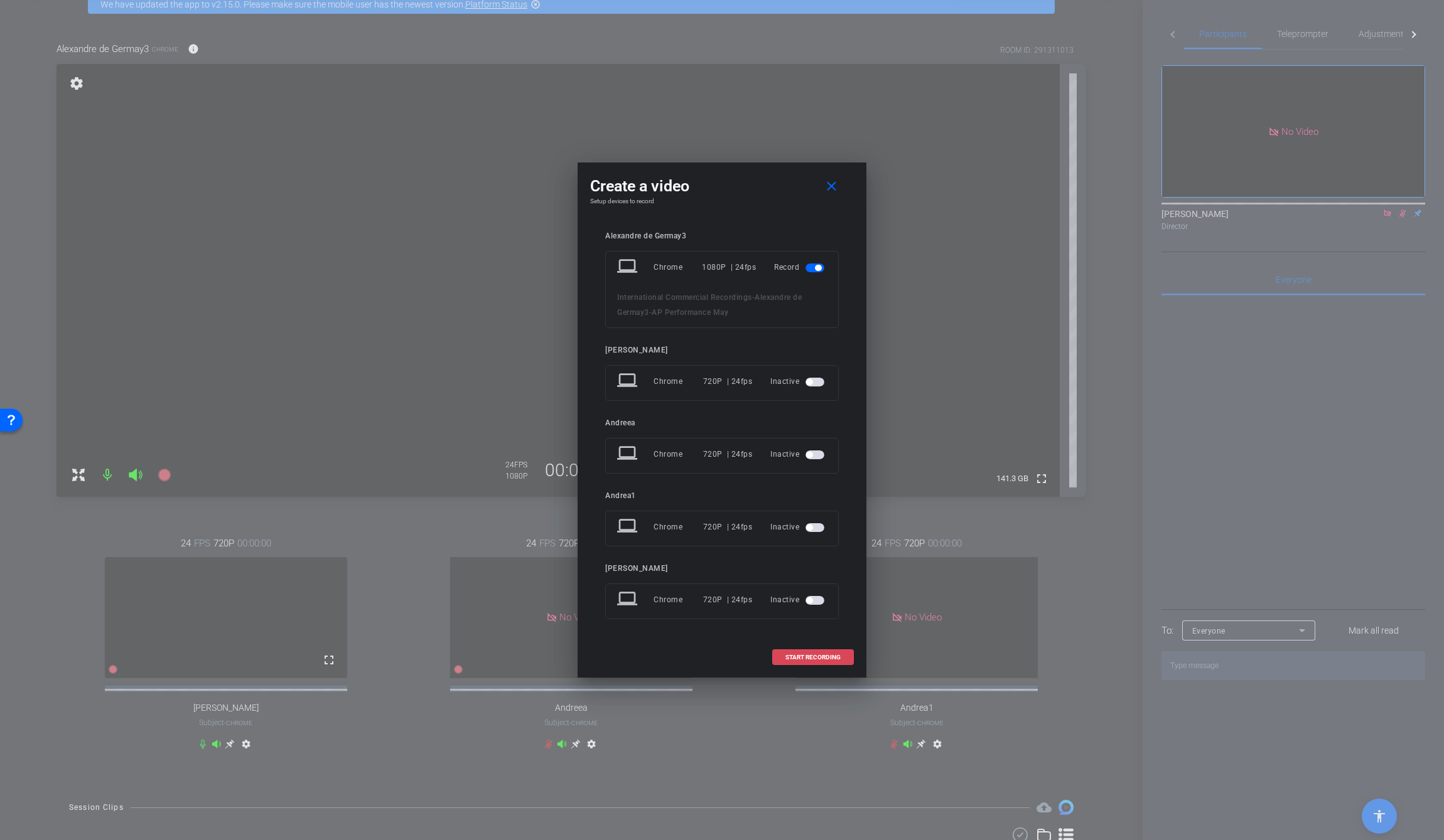
click at [819, 544] on span "START RECORDING" at bounding box center [813, 657] width 56 height 6
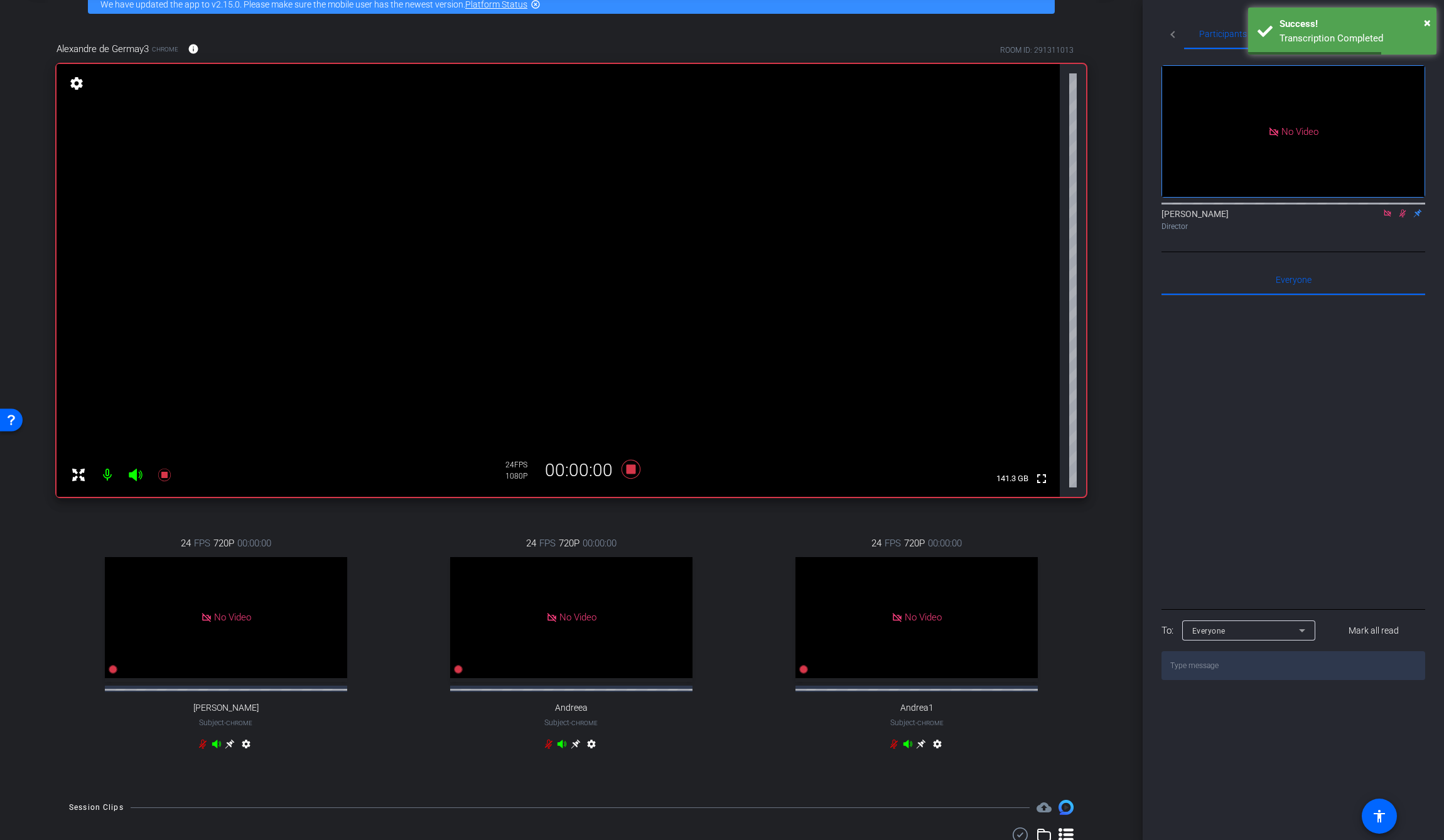
click at [930, 209] on icon at bounding box center [1402, 213] width 10 height 9
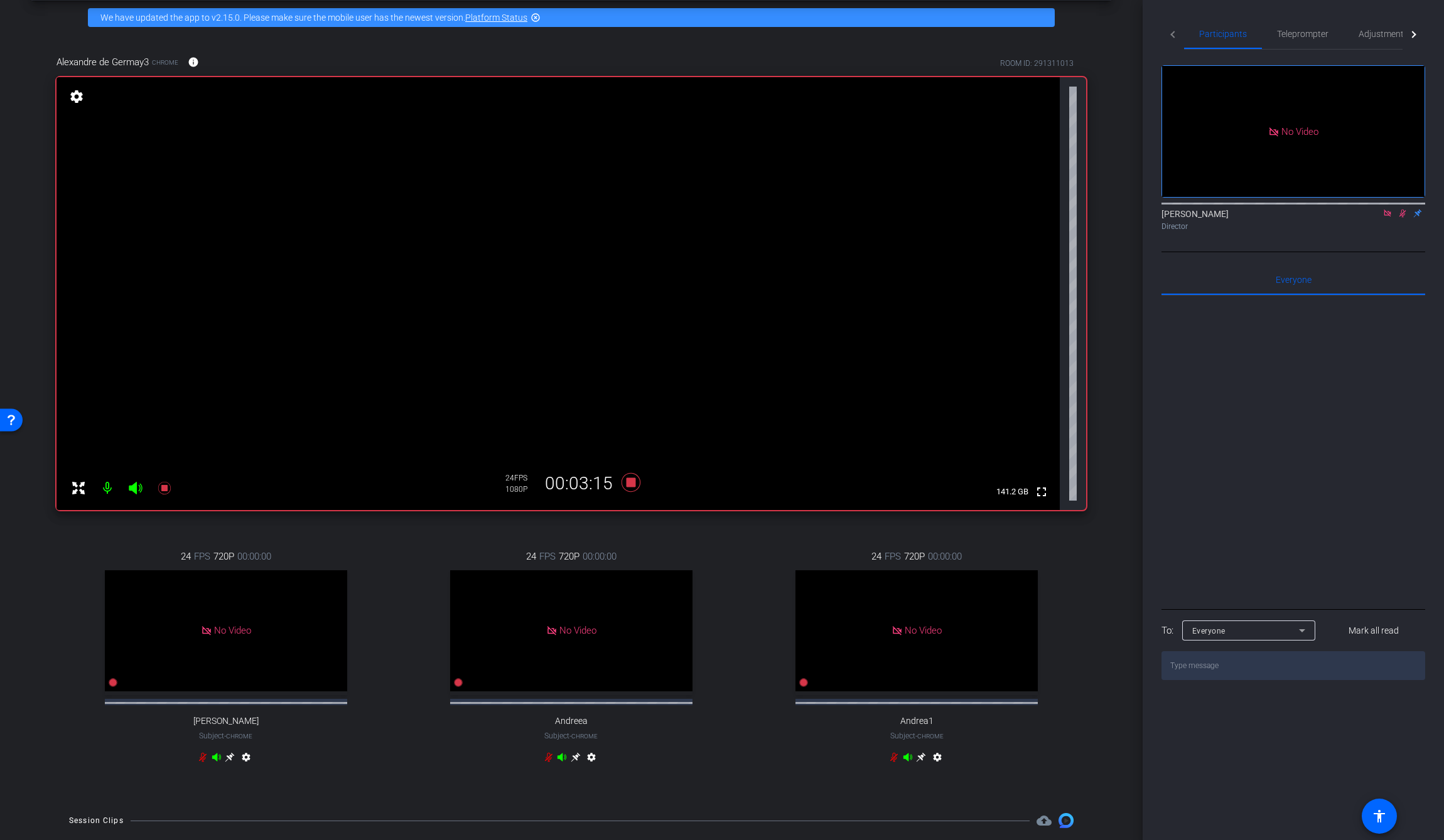
scroll to position [53, 0]
click at [627, 484] on icon at bounding box center [631, 483] width 19 height 19
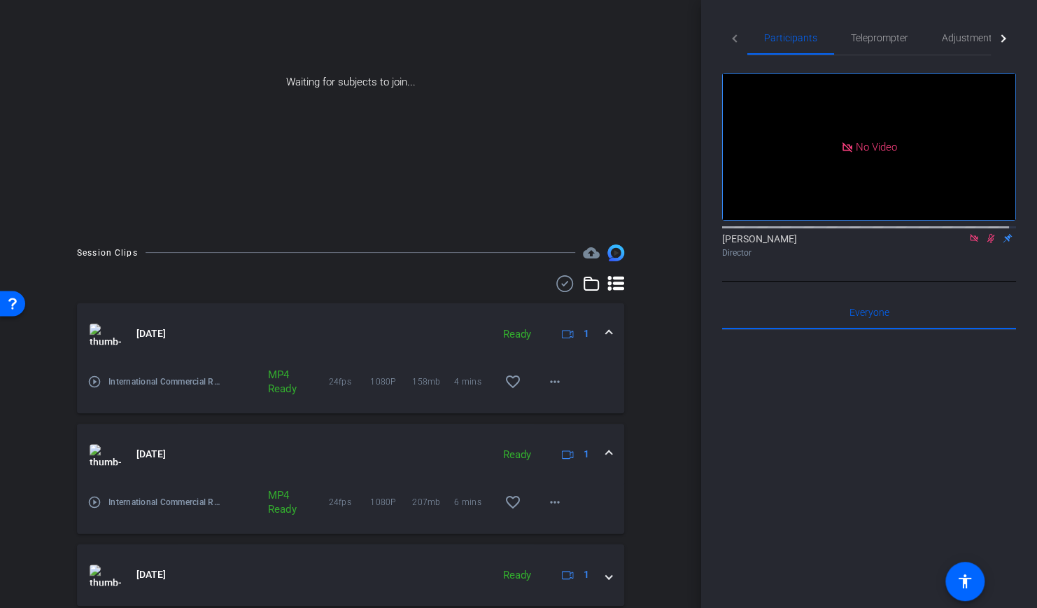
scroll to position [0, 0]
